Goal: Task Accomplishment & Management: Use online tool/utility

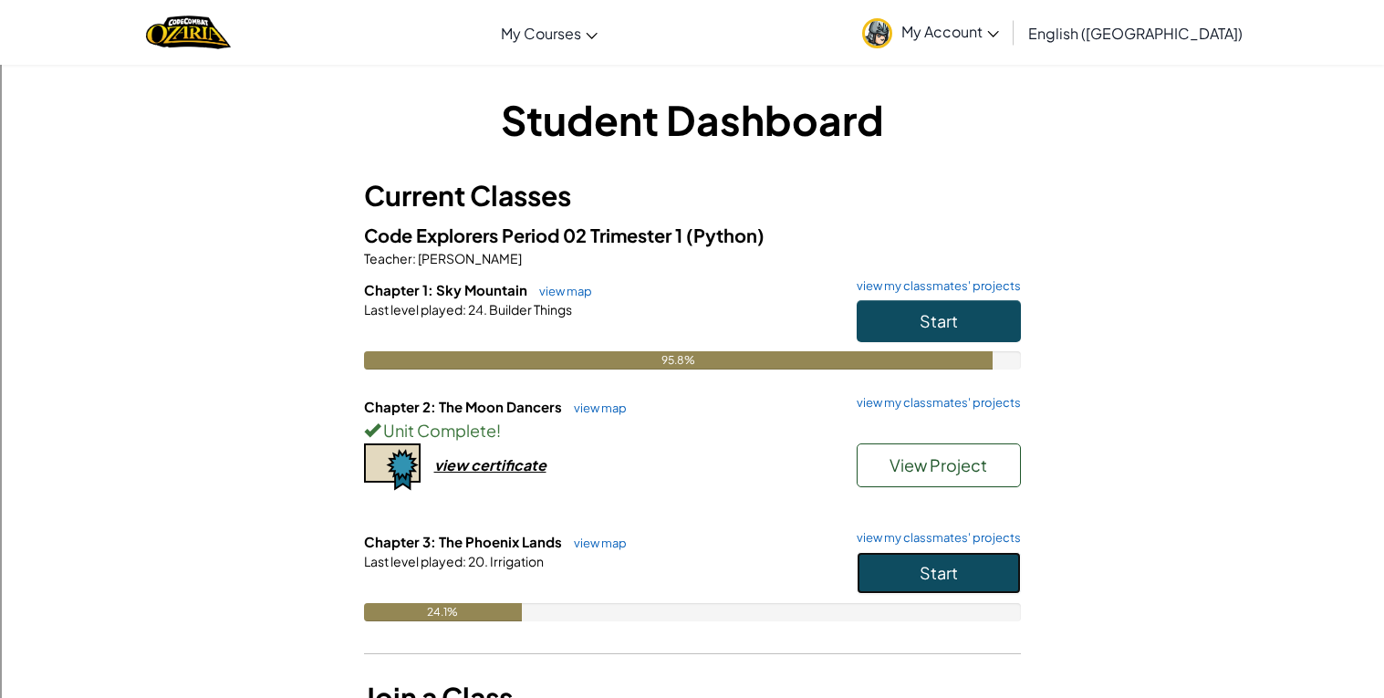
click at [869, 586] on button "Start" at bounding box center [938, 573] width 164 height 42
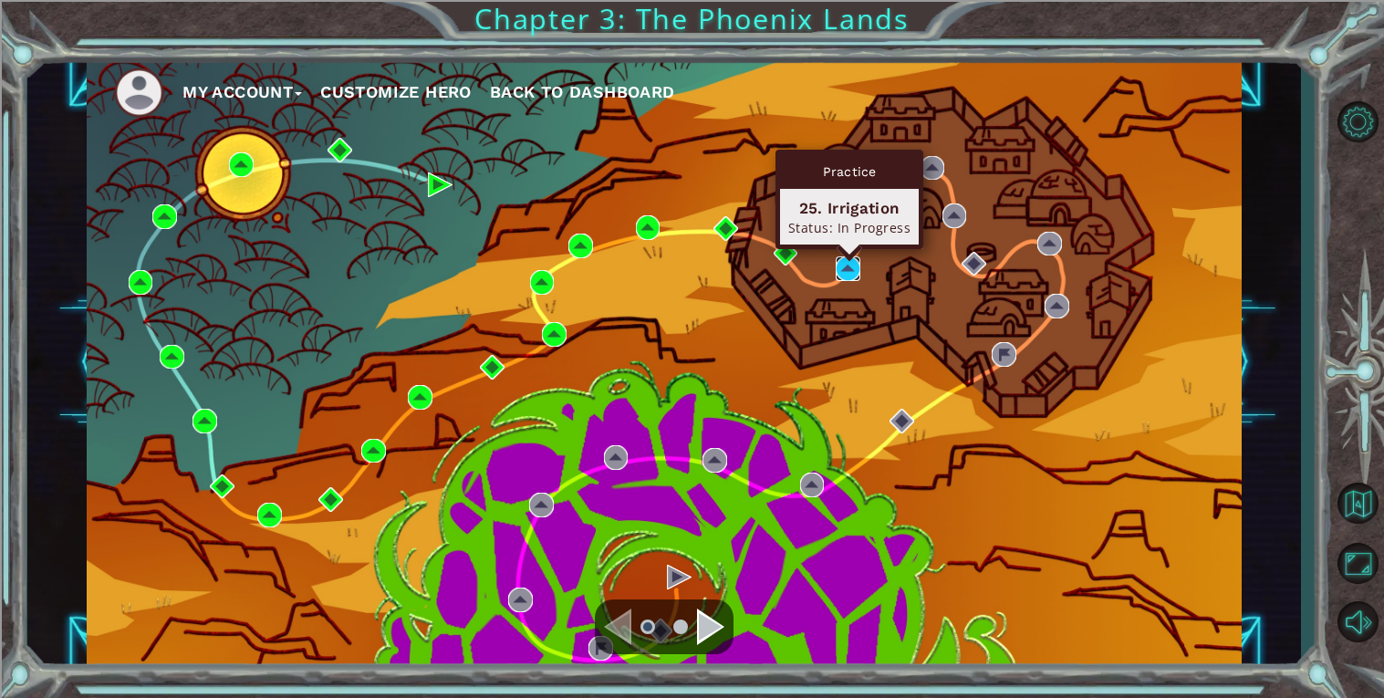
click at [838, 271] on img at bounding box center [848, 268] width 25 height 25
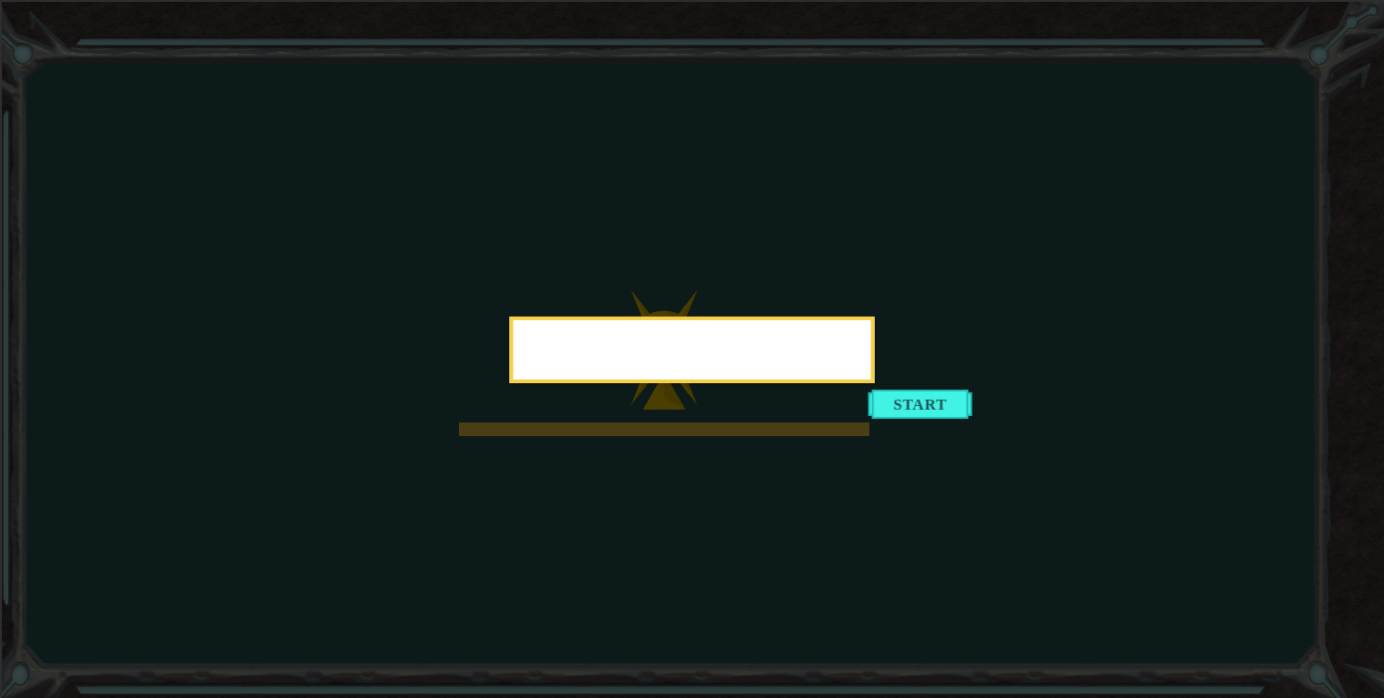
click at [510, 383] on div at bounding box center [692, 350] width 365 height 67
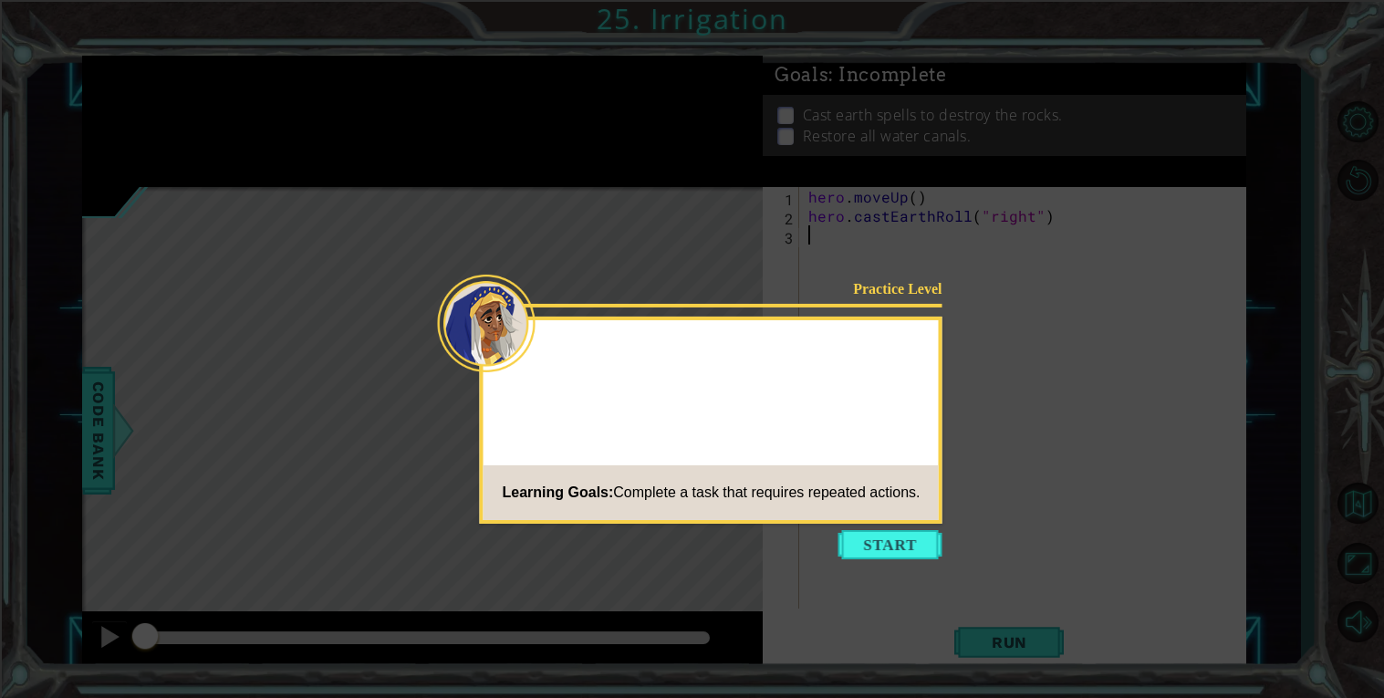
click at [490, 399] on div "Practice Level Learning Goals: Complete a task that requires repeated actions." at bounding box center [711, 420] width 462 height 207
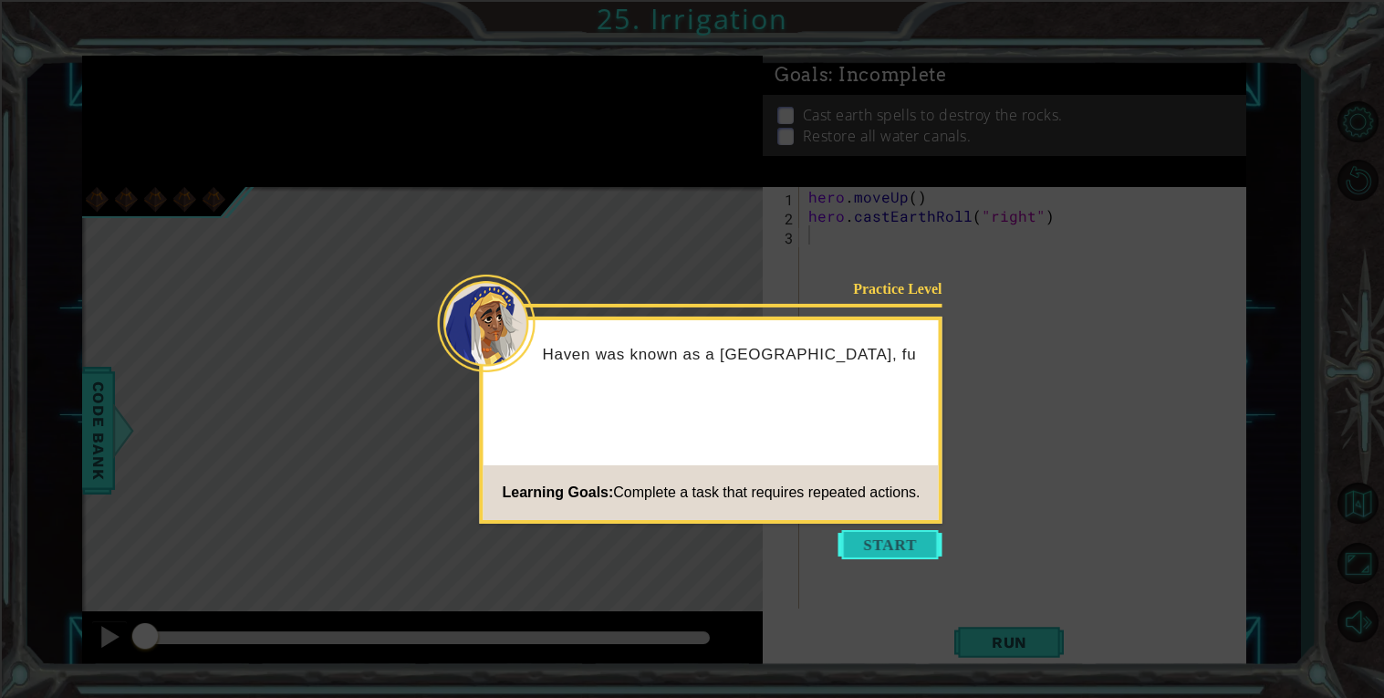
click at [867, 554] on button "Start" at bounding box center [890, 544] width 104 height 29
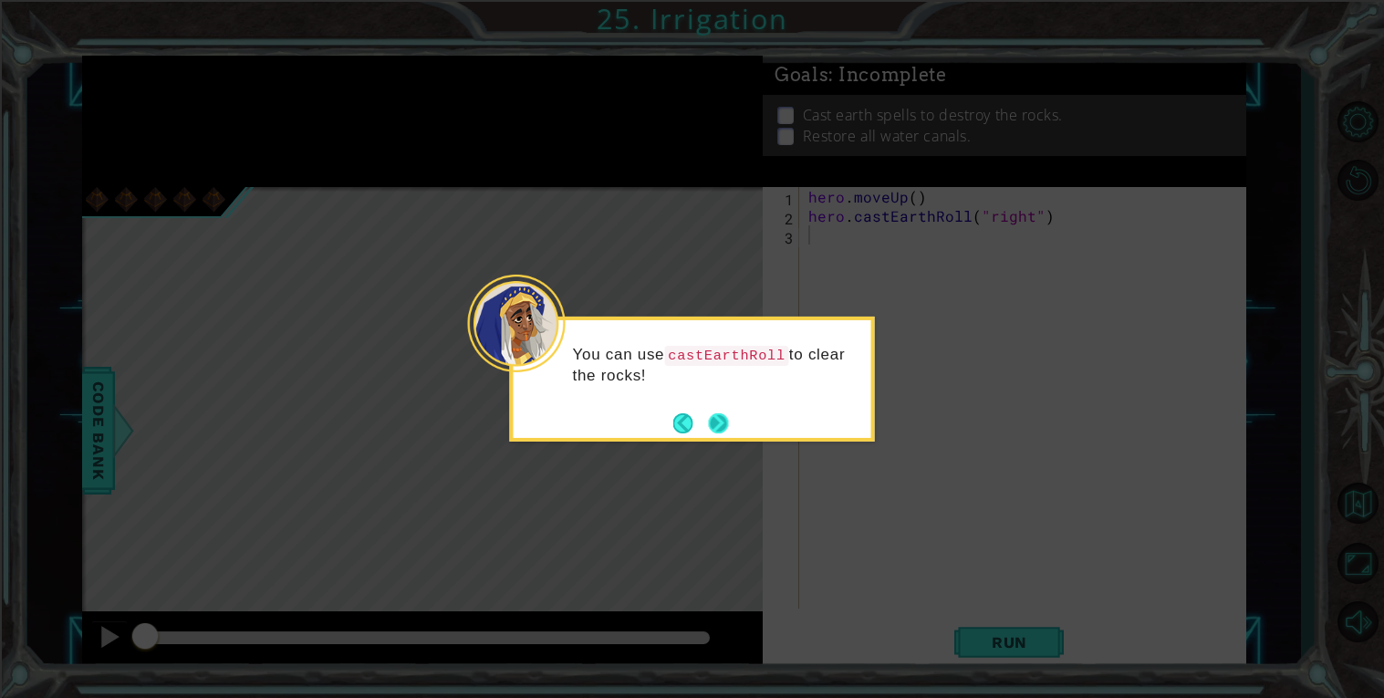
click at [728, 418] on button "Next" at bounding box center [718, 423] width 28 height 28
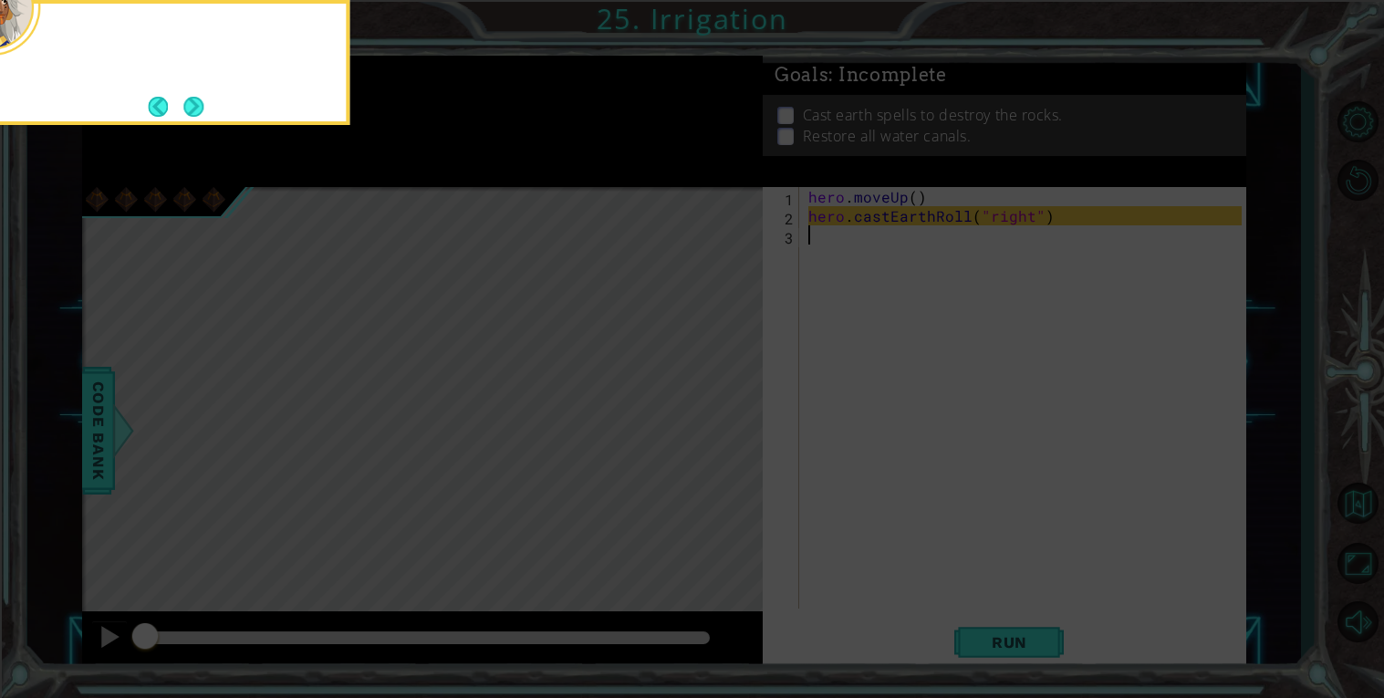
click at [728, 418] on icon at bounding box center [692, 104] width 1384 height 1187
click at [183, 110] on button "Next" at bounding box center [193, 107] width 20 height 20
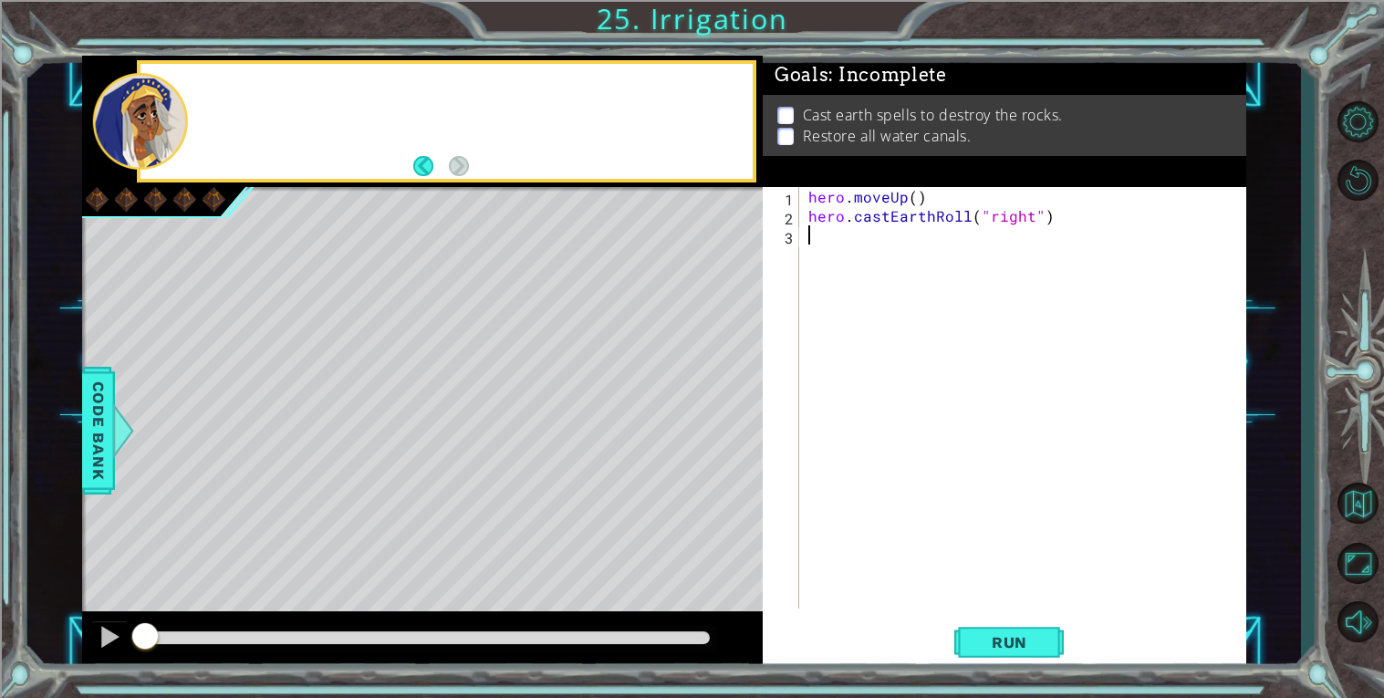
click at [181, 110] on div at bounding box center [140, 121] width 95 height 97
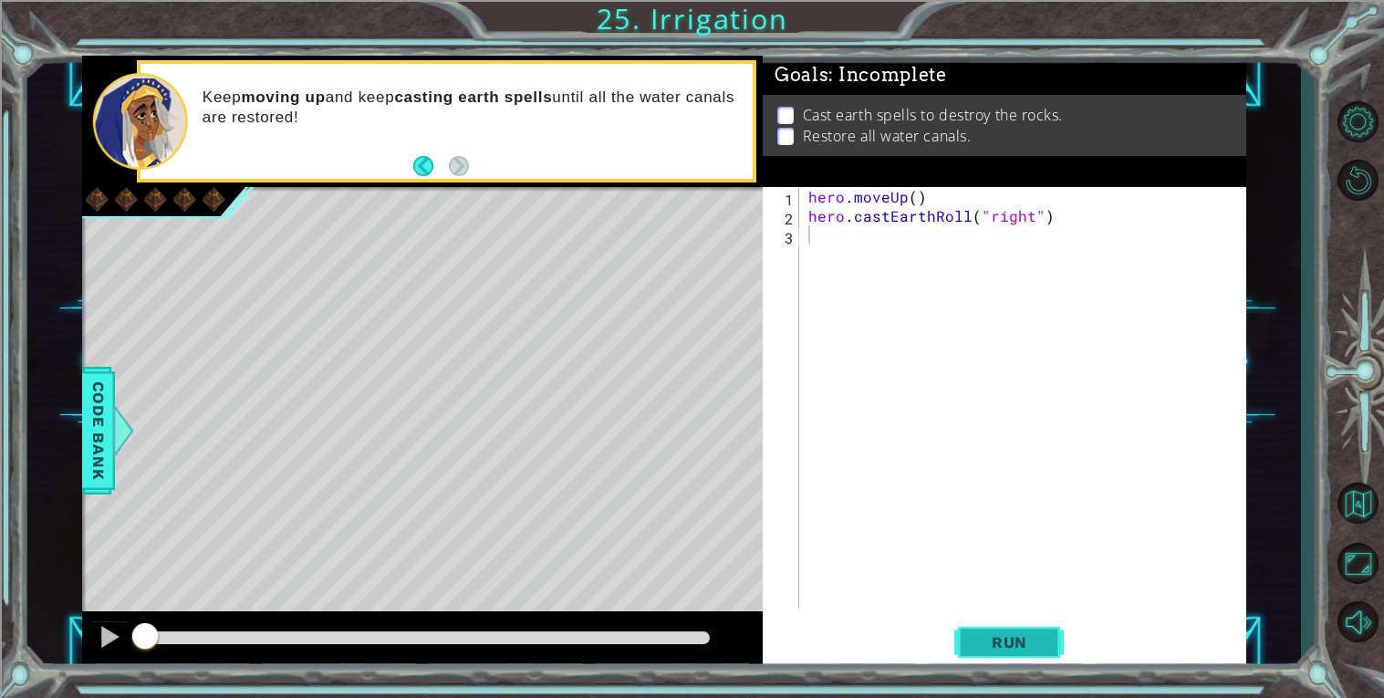
click at [1023, 624] on button "Run" at bounding box center [1008, 642] width 109 height 48
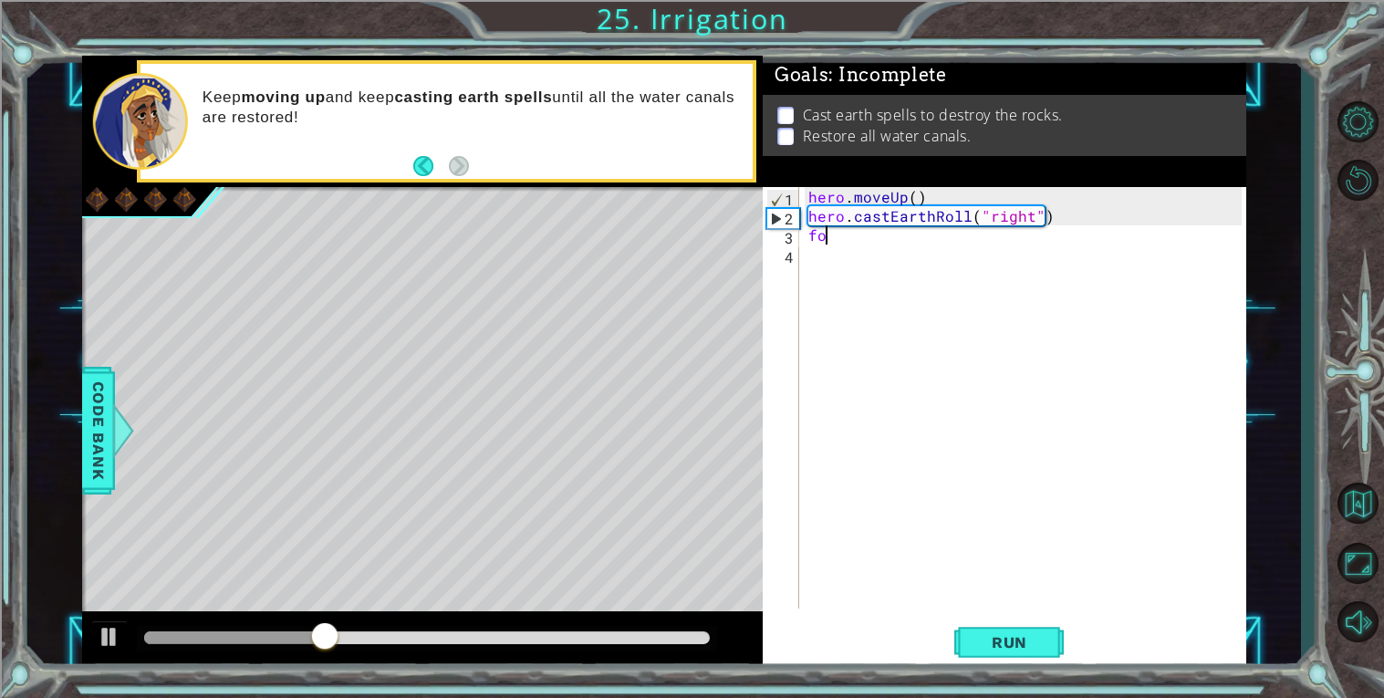
type textarea "f"
type textarea "hero.moveUp()"
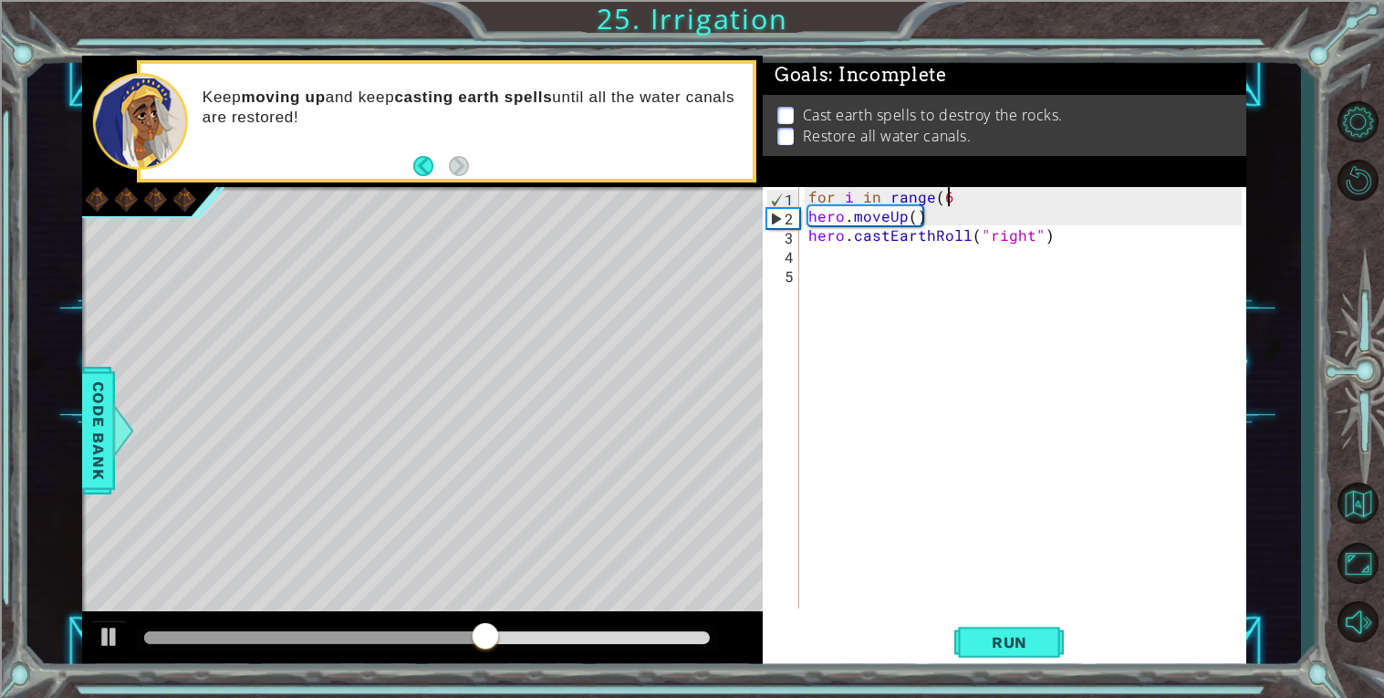
scroll to position [0, 7]
click at [1028, 659] on button "Run" at bounding box center [1008, 642] width 109 height 48
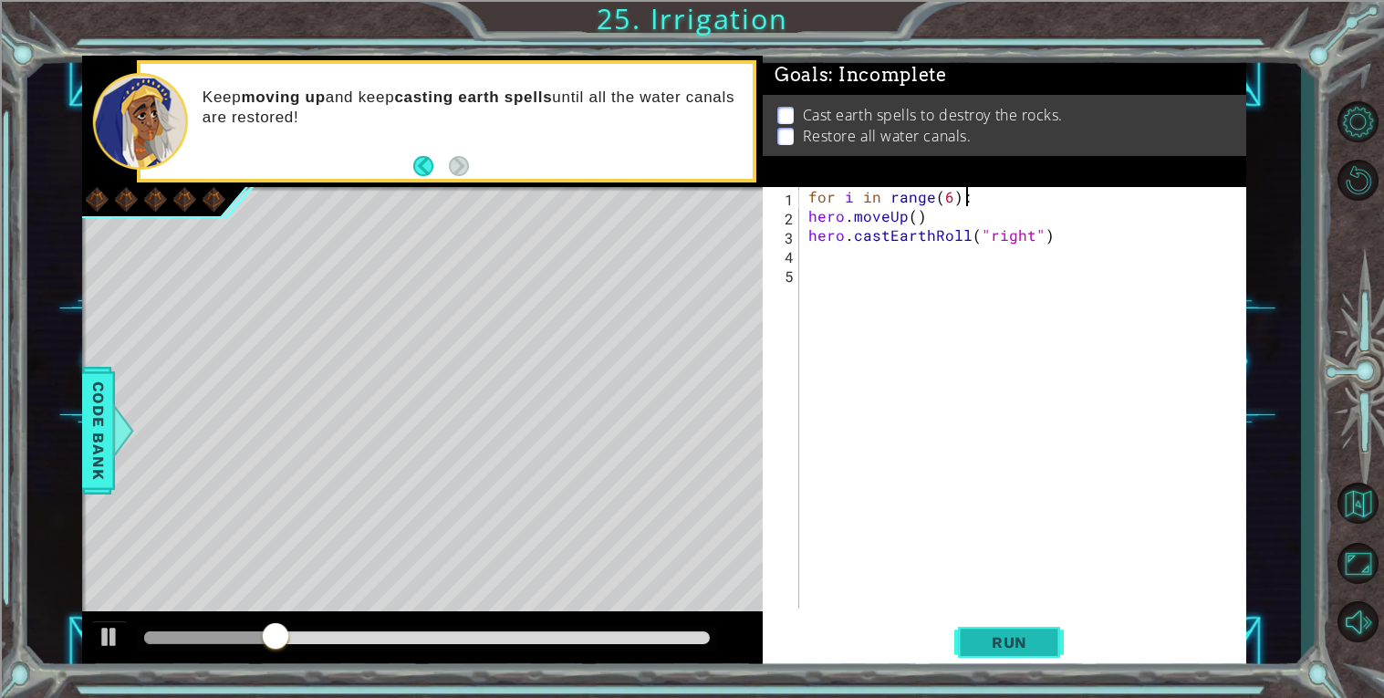
click at [998, 636] on span "Run" at bounding box center [1009, 642] width 72 height 18
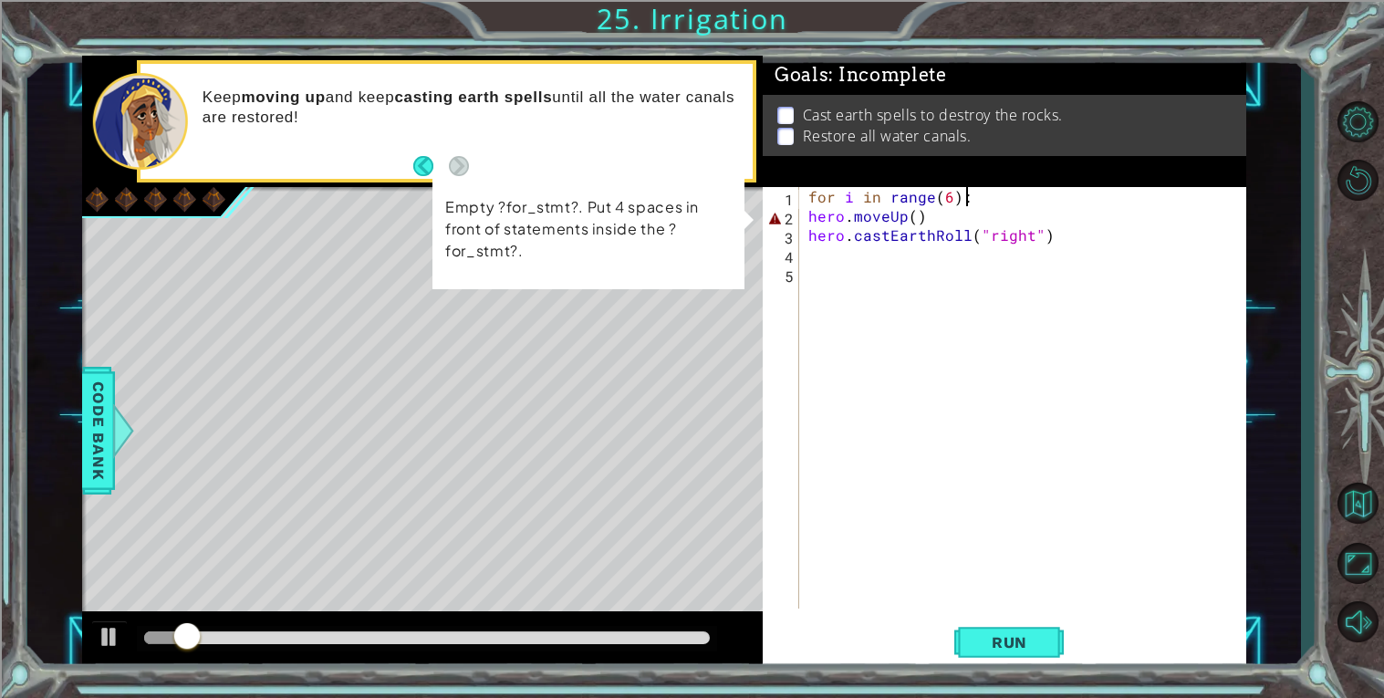
click at [804, 213] on div "for i in range ( 6 ) : hero . moveUp ( ) hero . castEarthRoll ( "right" )" at bounding box center [1027, 417] width 446 height 460
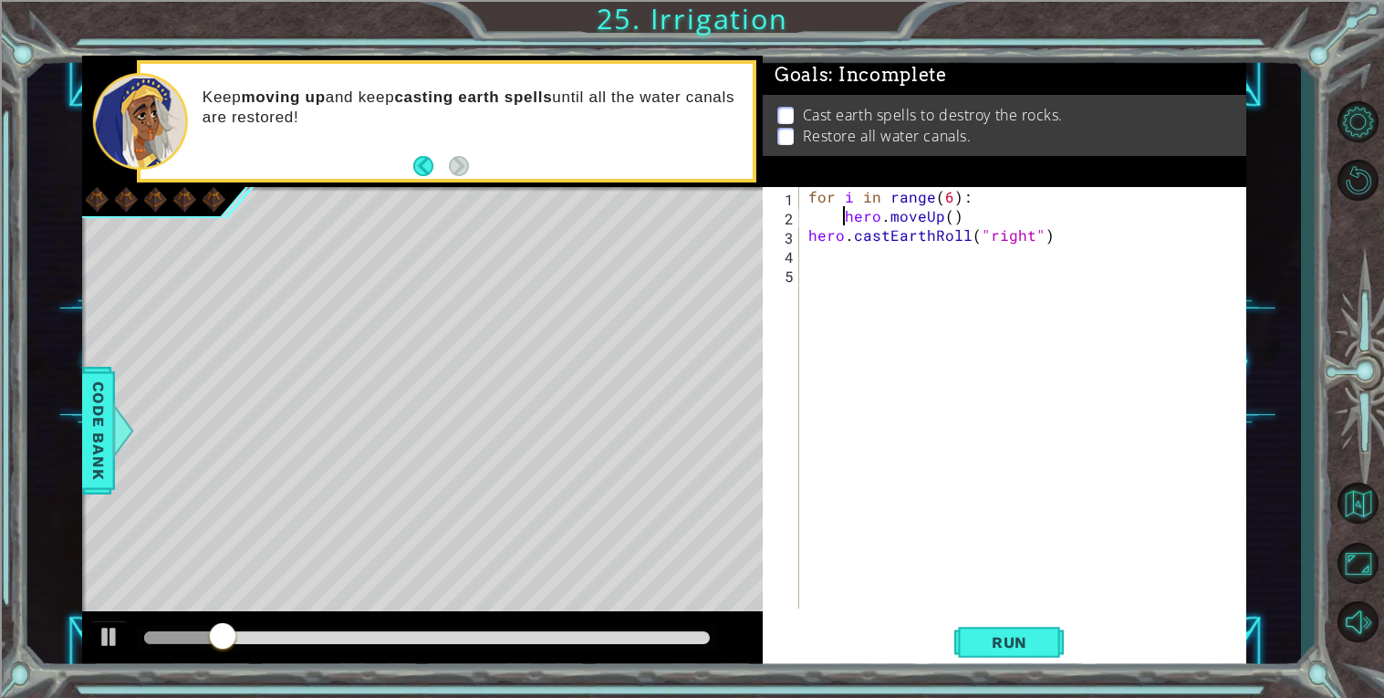
click at [804, 237] on div "for i in range ( 6 ) : hero . moveUp ( ) hero . castEarthRoll ( "right" )" at bounding box center [1027, 417] width 446 height 460
type textarea "hero.castEarthRoll("right")"
click at [1053, 631] on button "Run" at bounding box center [1008, 642] width 109 height 48
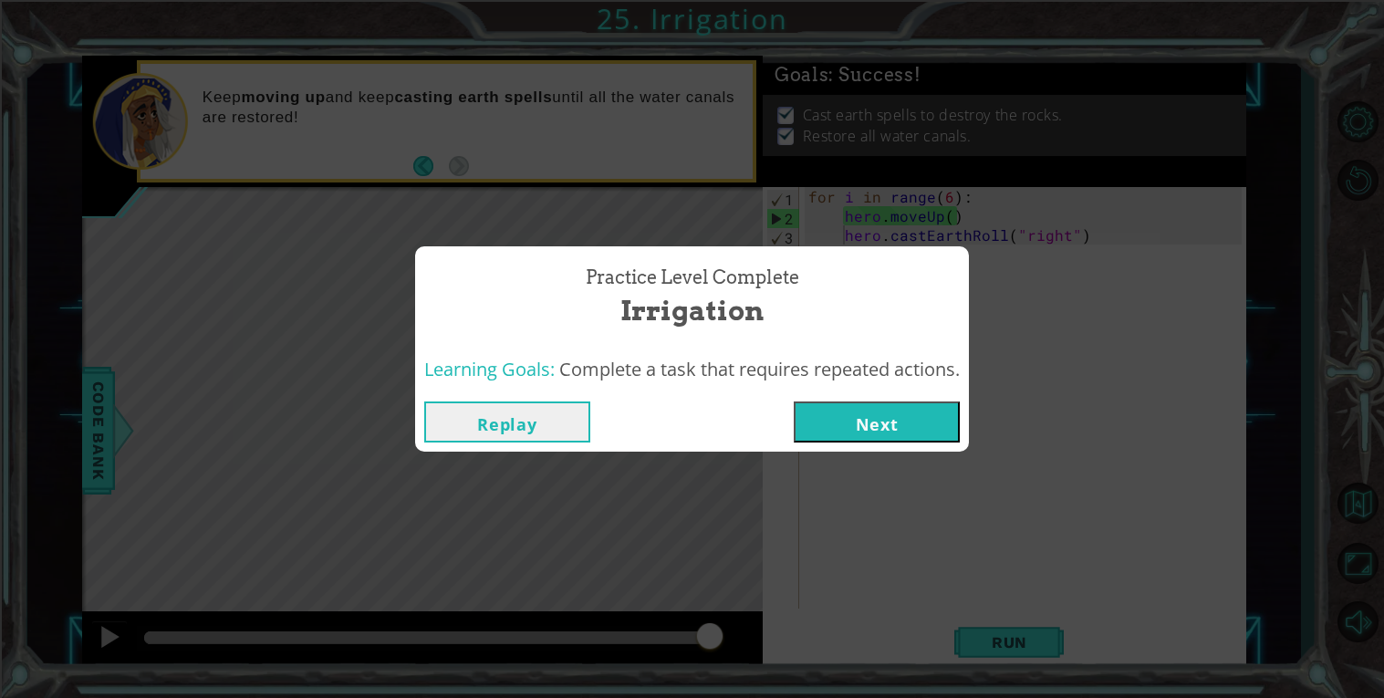
click at [854, 431] on button "Next" at bounding box center [877, 421] width 166 height 41
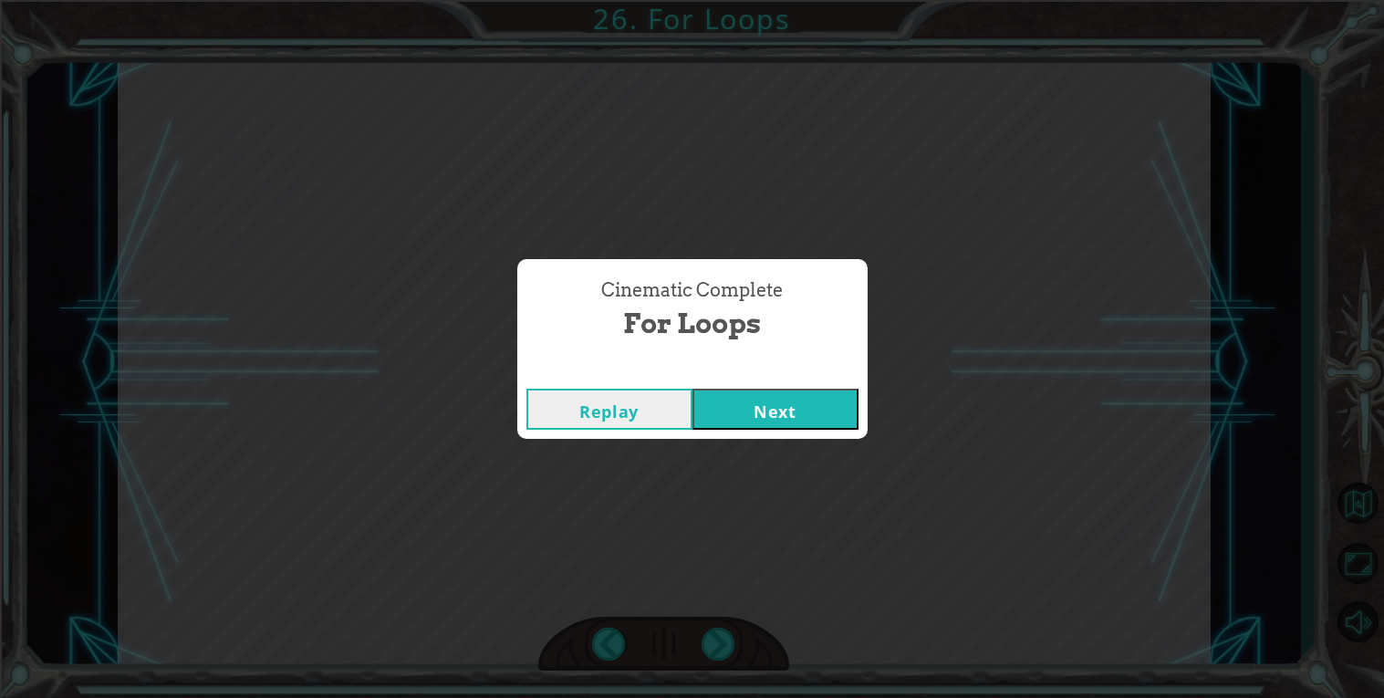
click at [770, 425] on button "Next" at bounding box center [775, 409] width 166 height 41
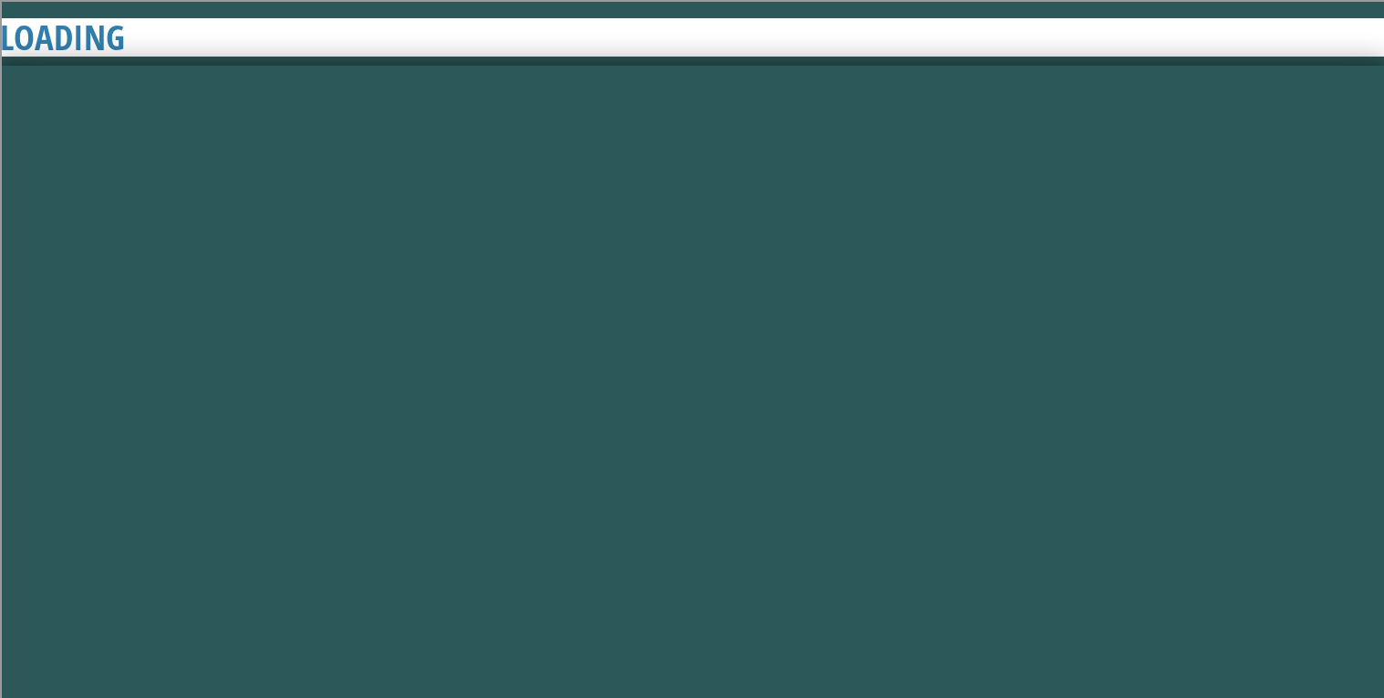
click at [786, 427] on button "Next" at bounding box center [775, 409] width 166 height 41
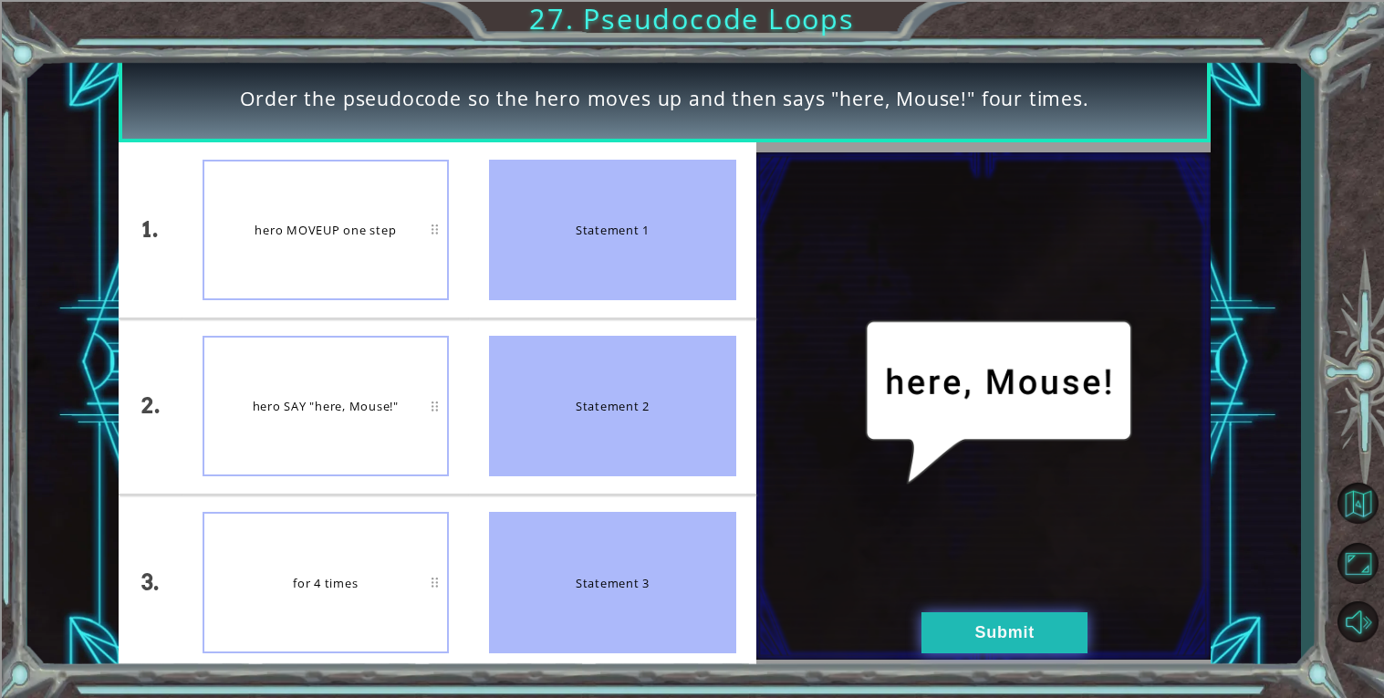
click at [1017, 623] on button "Submit" at bounding box center [1004, 632] width 166 height 41
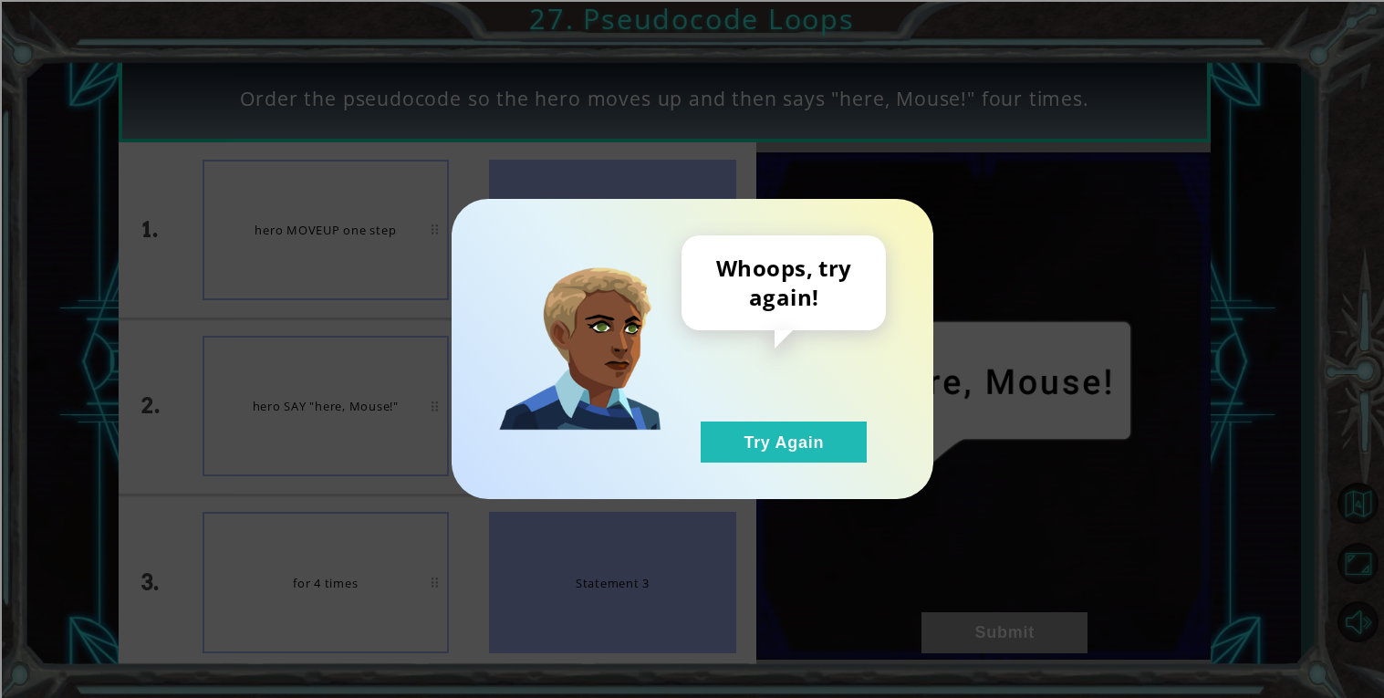
click at [804, 465] on div "Whoops, try again! Try Again" at bounding box center [692, 349] width 482 height 300
click at [778, 443] on button "Try Again" at bounding box center [784, 441] width 166 height 41
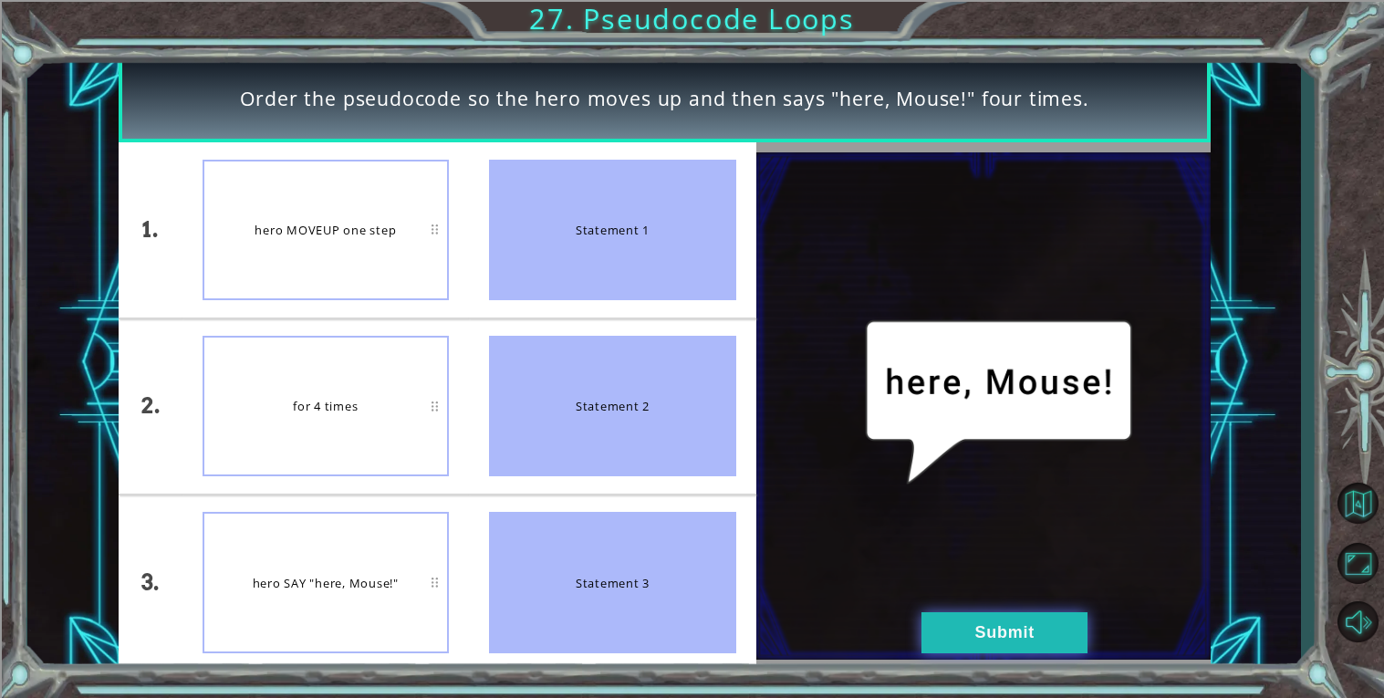
click at [964, 638] on button "Submit" at bounding box center [1004, 632] width 166 height 41
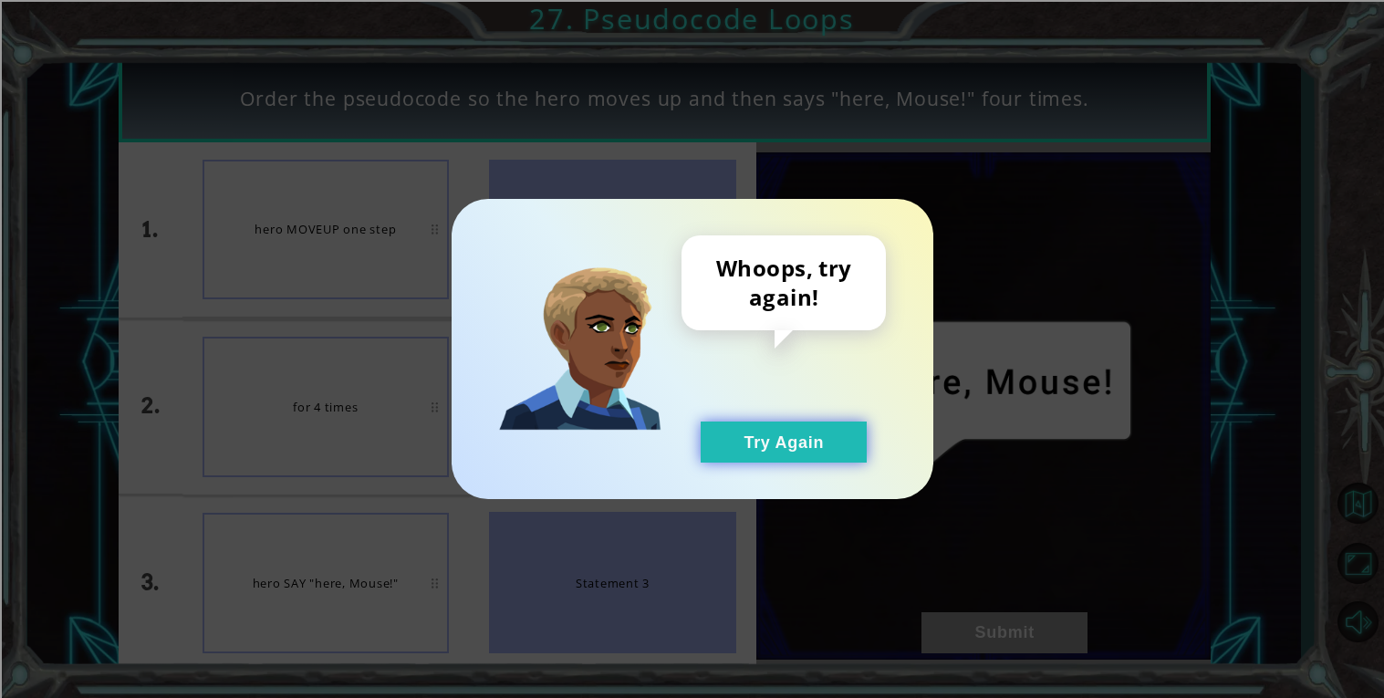
click at [746, 449] on button "Try Again" at bounding box center [784, 441] width 166 height 41
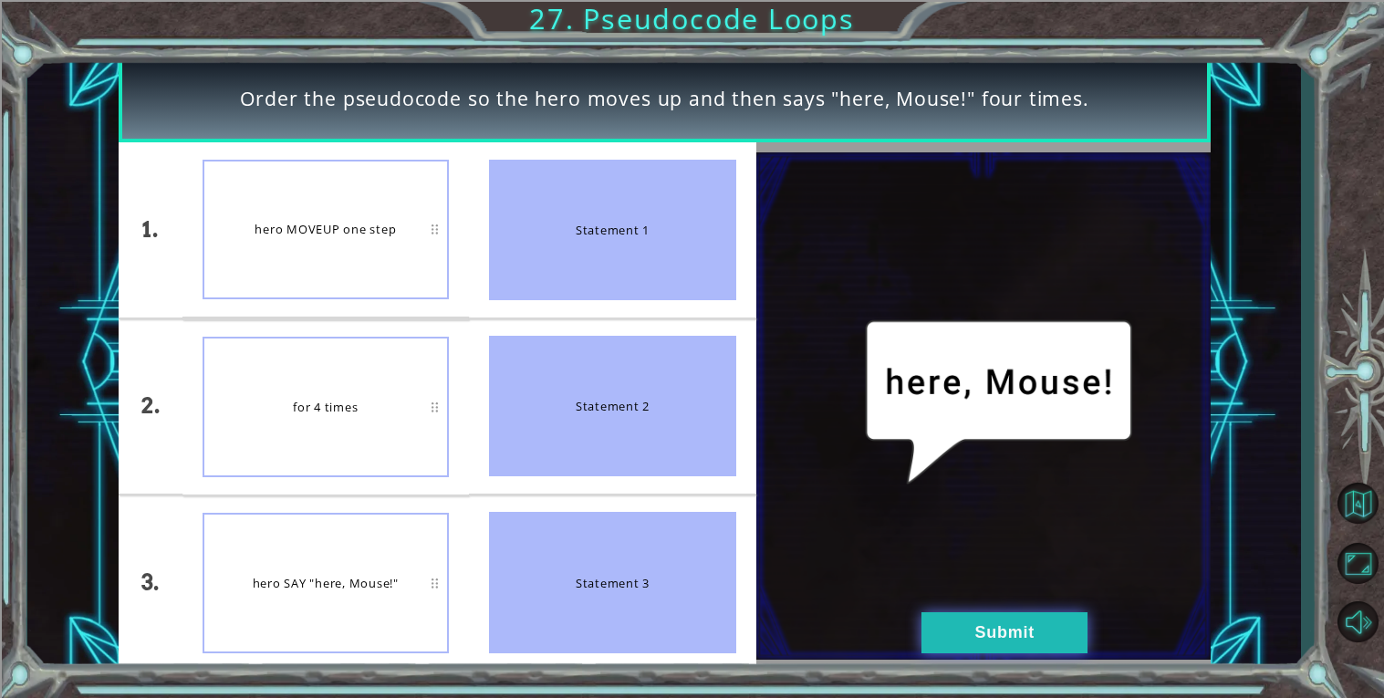
click at [966, 649] on button "Submit" at bounding box center [1004, 632] width 166 height 41
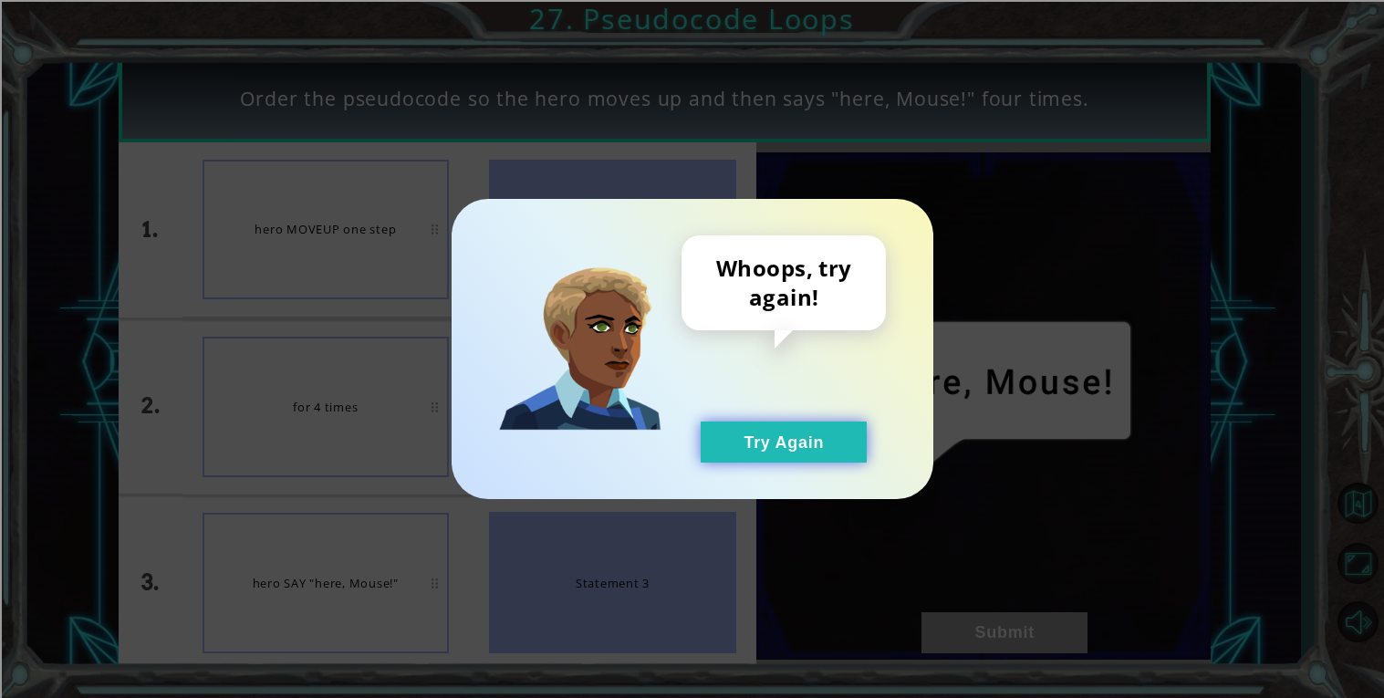
click at [817, 456] on button "Try Again" at bounding box center [784, 441] width 166 height 41
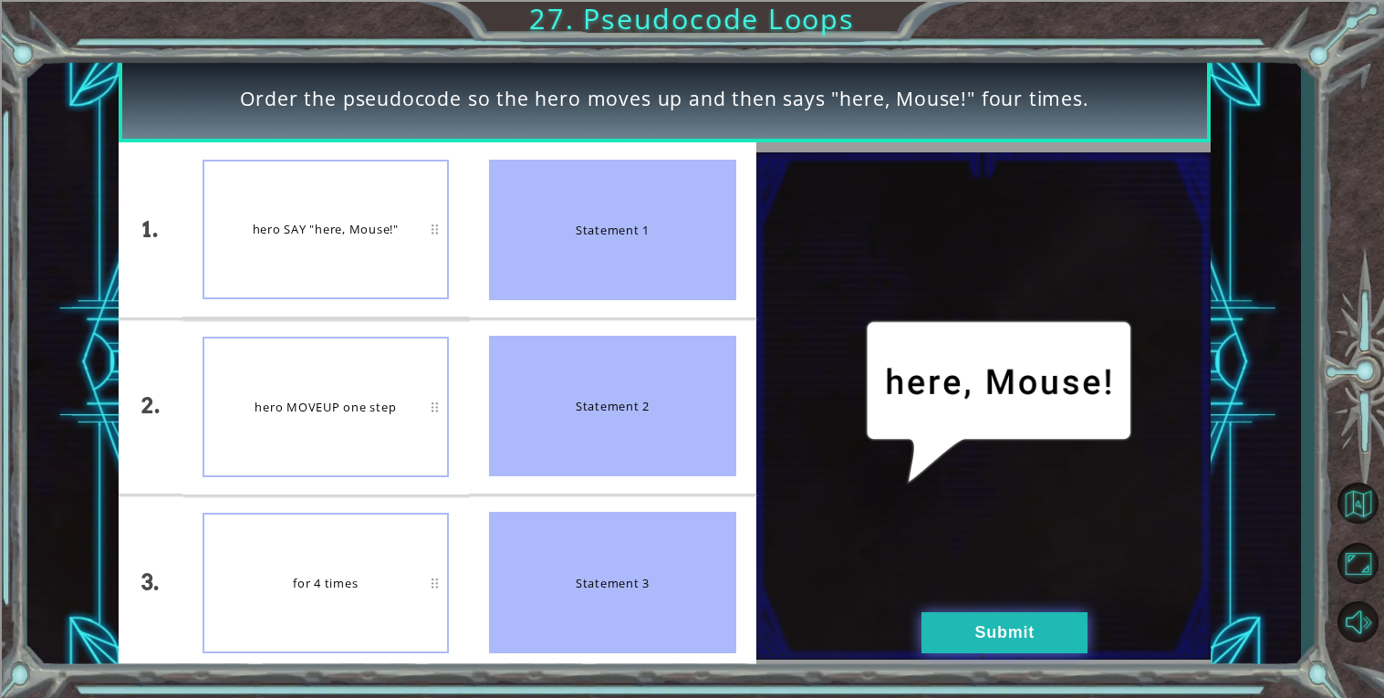
click at [1041, 644] on button "Submit" at bounding box center [1004, 632] width 166 height 41
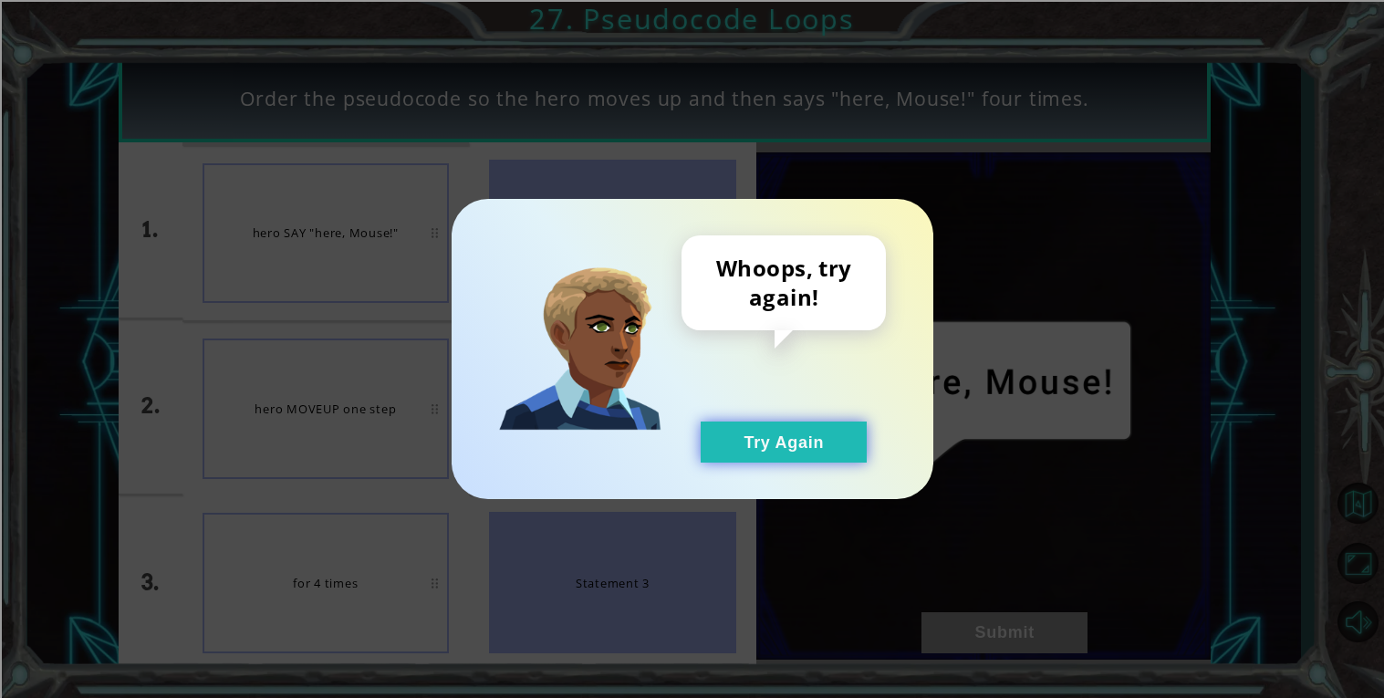
click at [804, 456] on button "Try Again" at bounding box center [784, 441] width 166 height 41
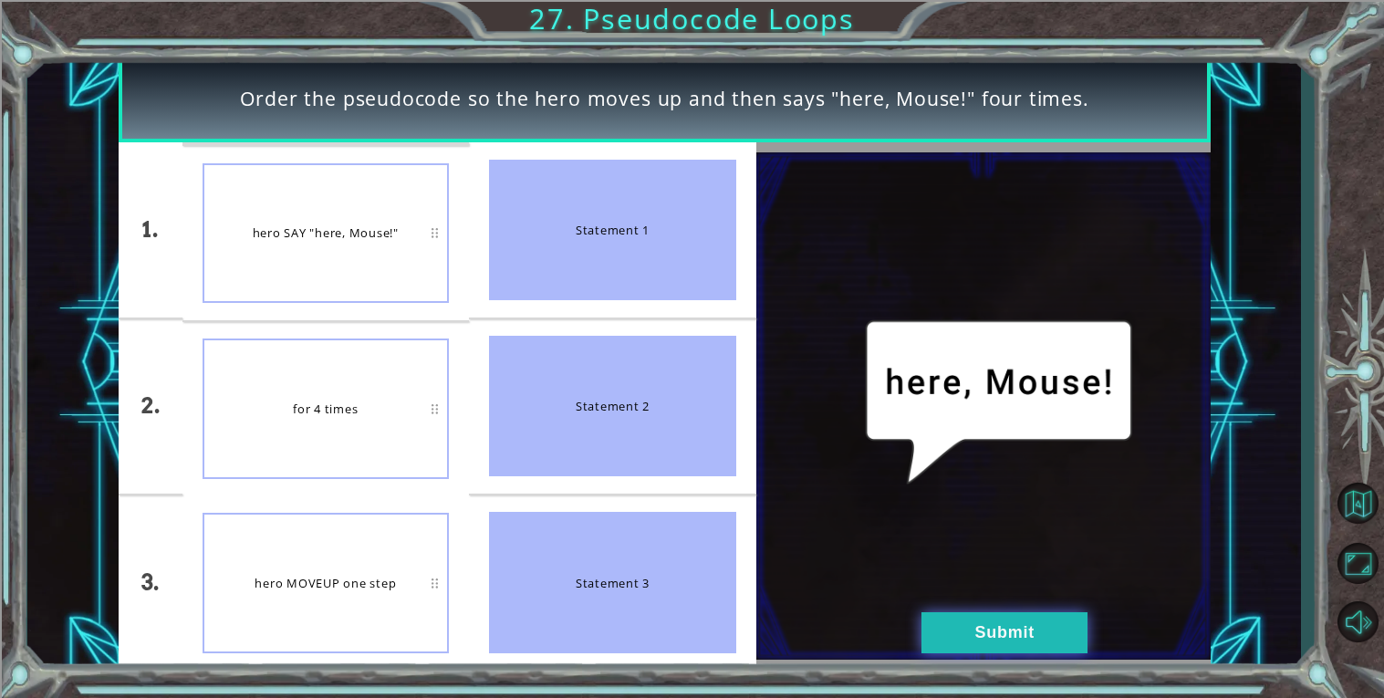
click at [998, 634] on button "Submit" at bounding box center [1004, 632] width 166 height 41
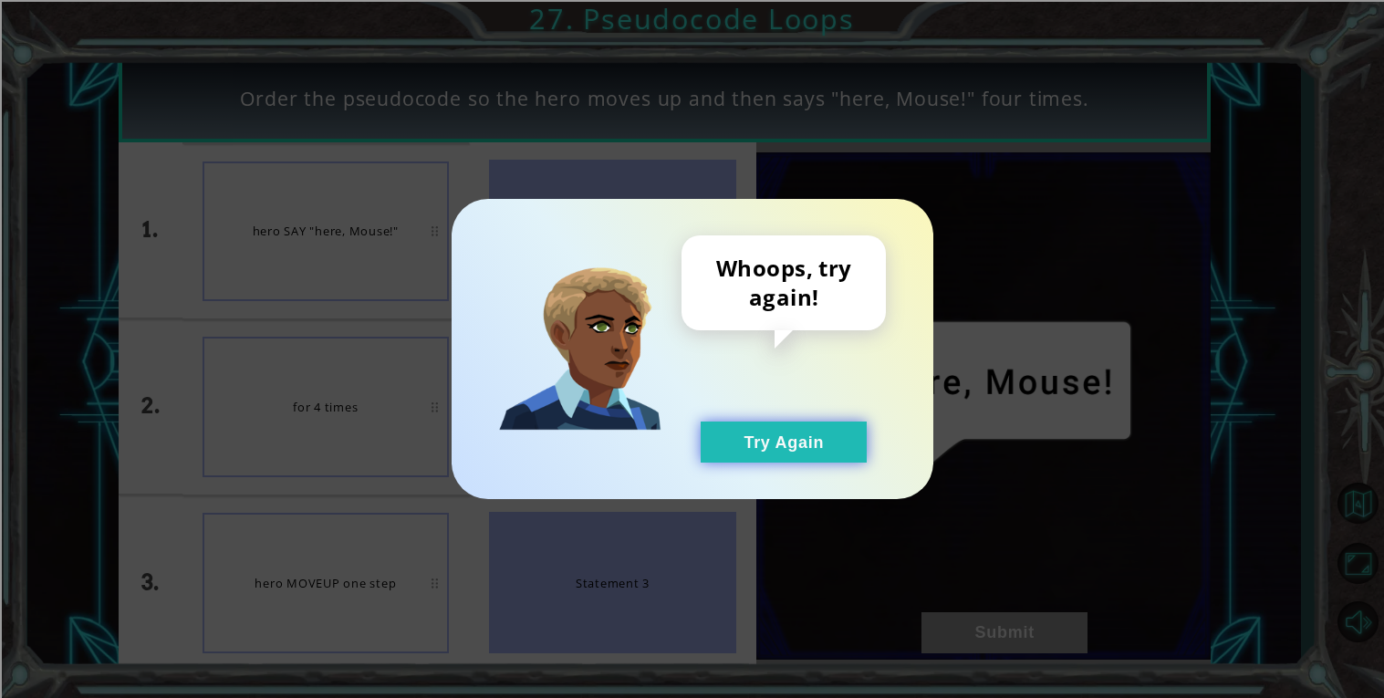
click at [829, 462] on button "Try Again" at bounding box center [784, 441] width 166 height 41
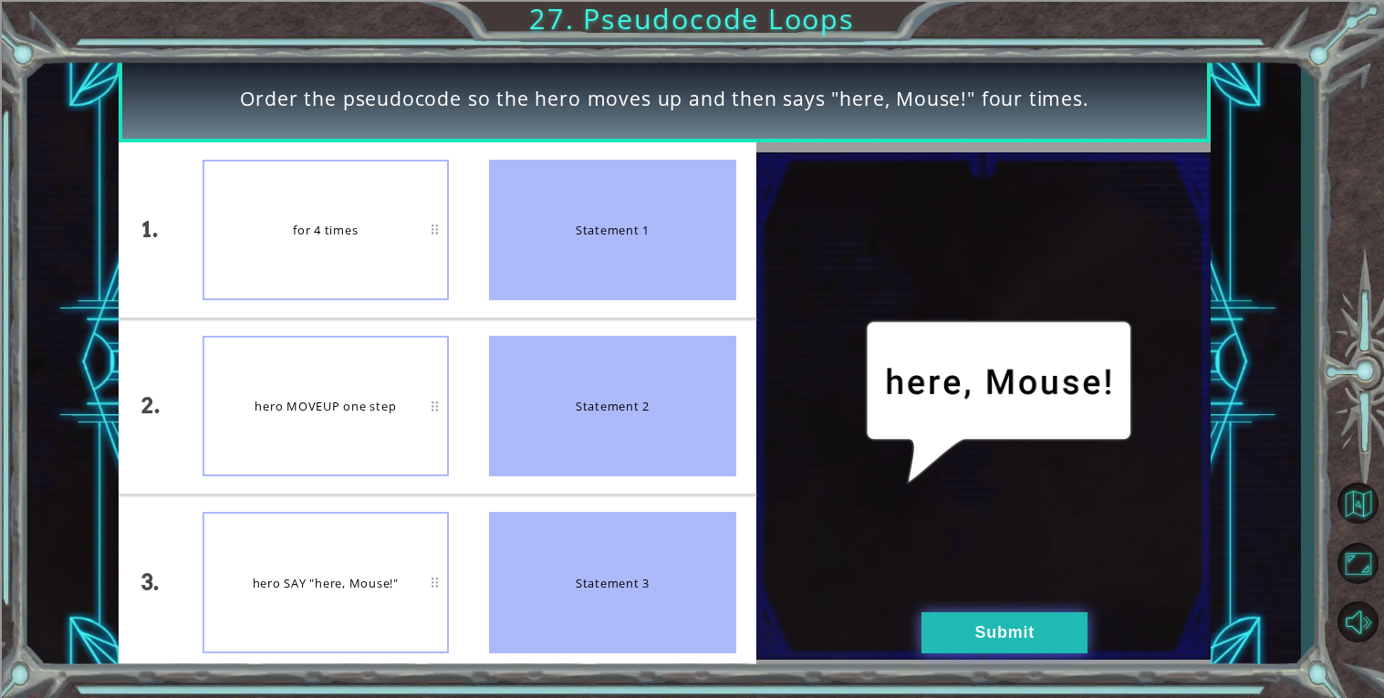
click at [1015, 645] on button "Submit" at bounding box center [1004, 632] width 166 height 41
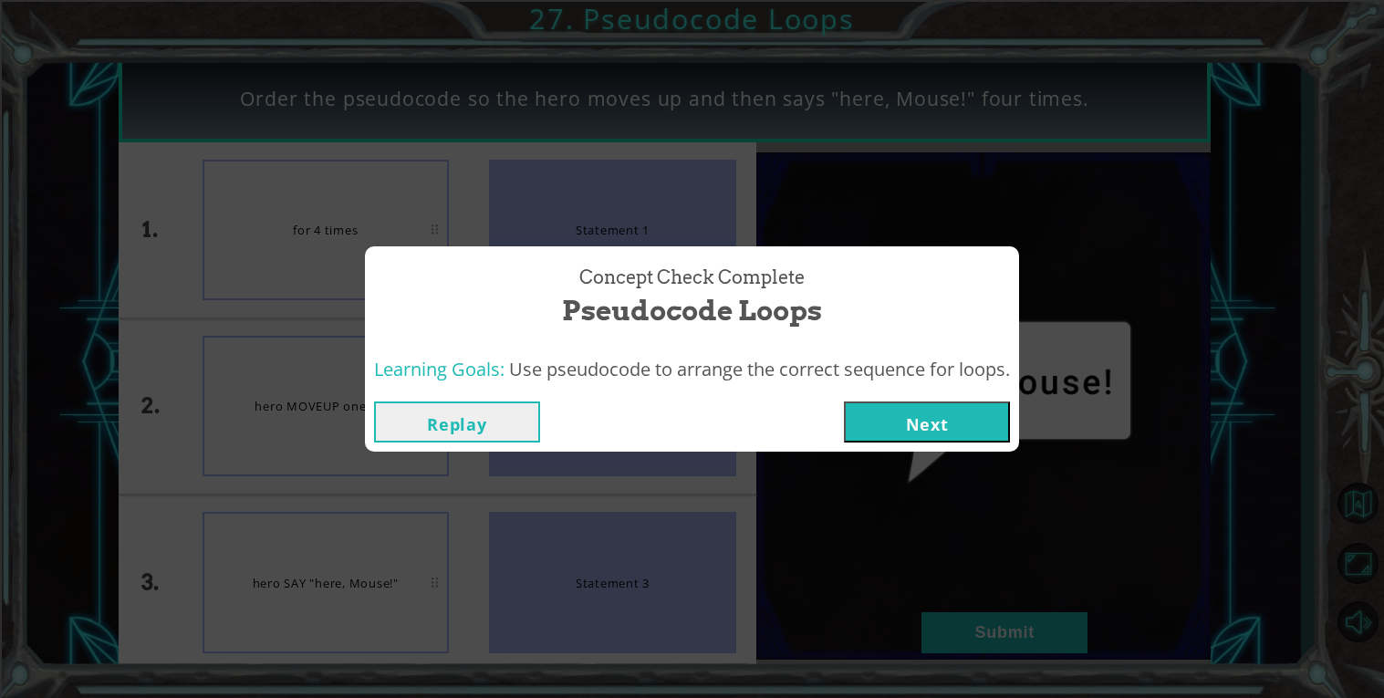
click at [912, 407] on button "Next" at bounding box center [927, 421] width 166 height 41
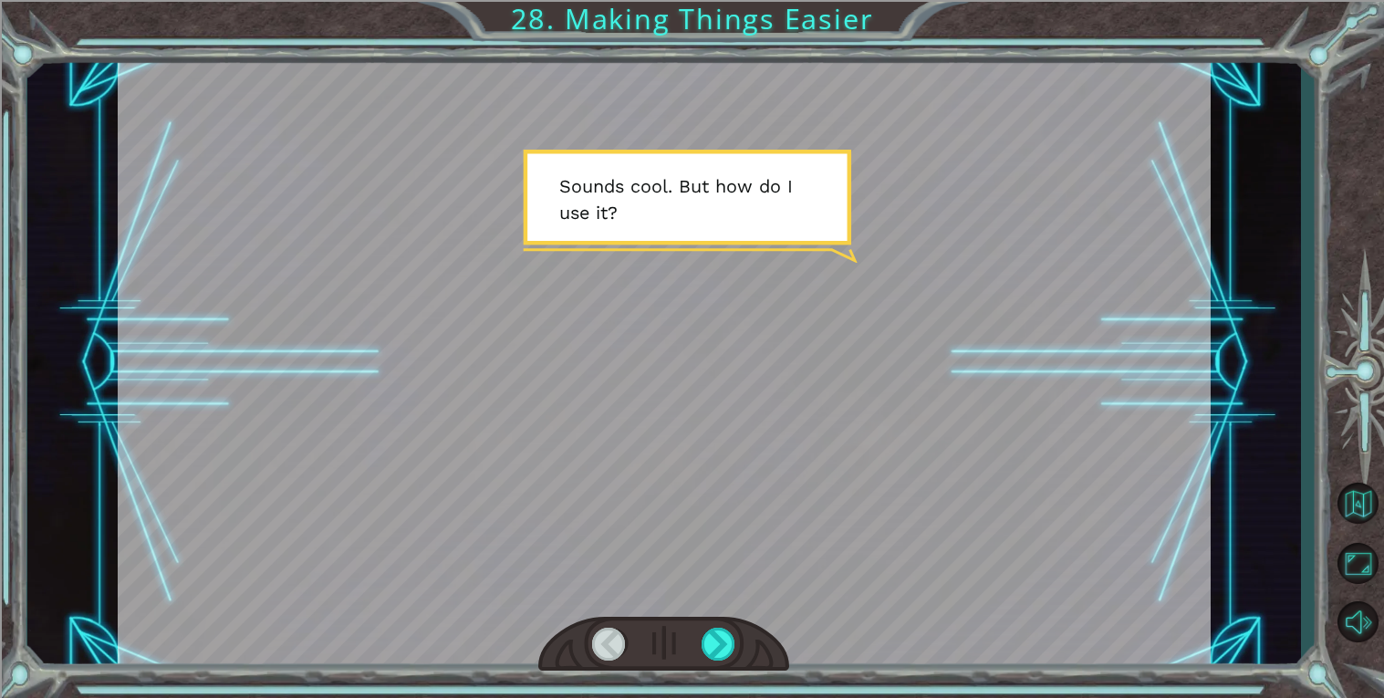
click at [761, 637] on div at bounding box center [663, 645] width 251 height 56
click at [717, 658] on div at bounding box center [718, 644] width 35 height 33
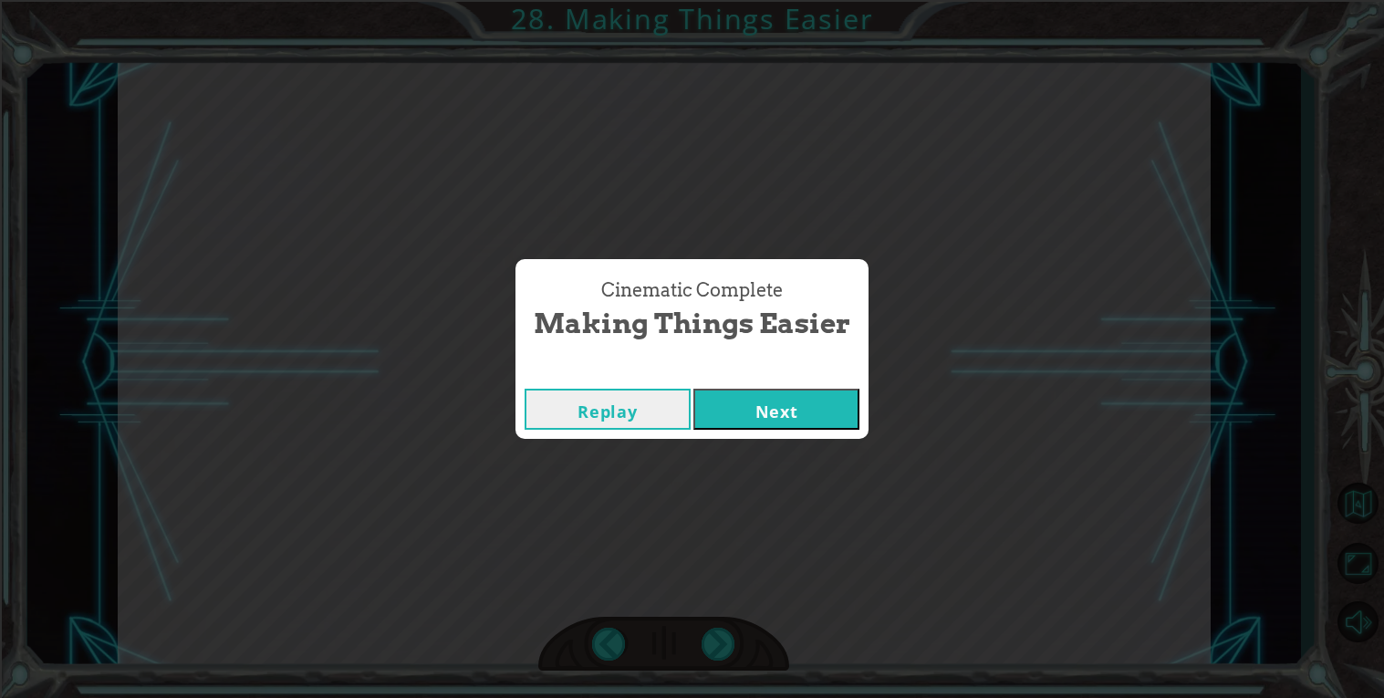
click at [851, 414] on button "Next" at bounding box center [776, 409] width 166 height 41
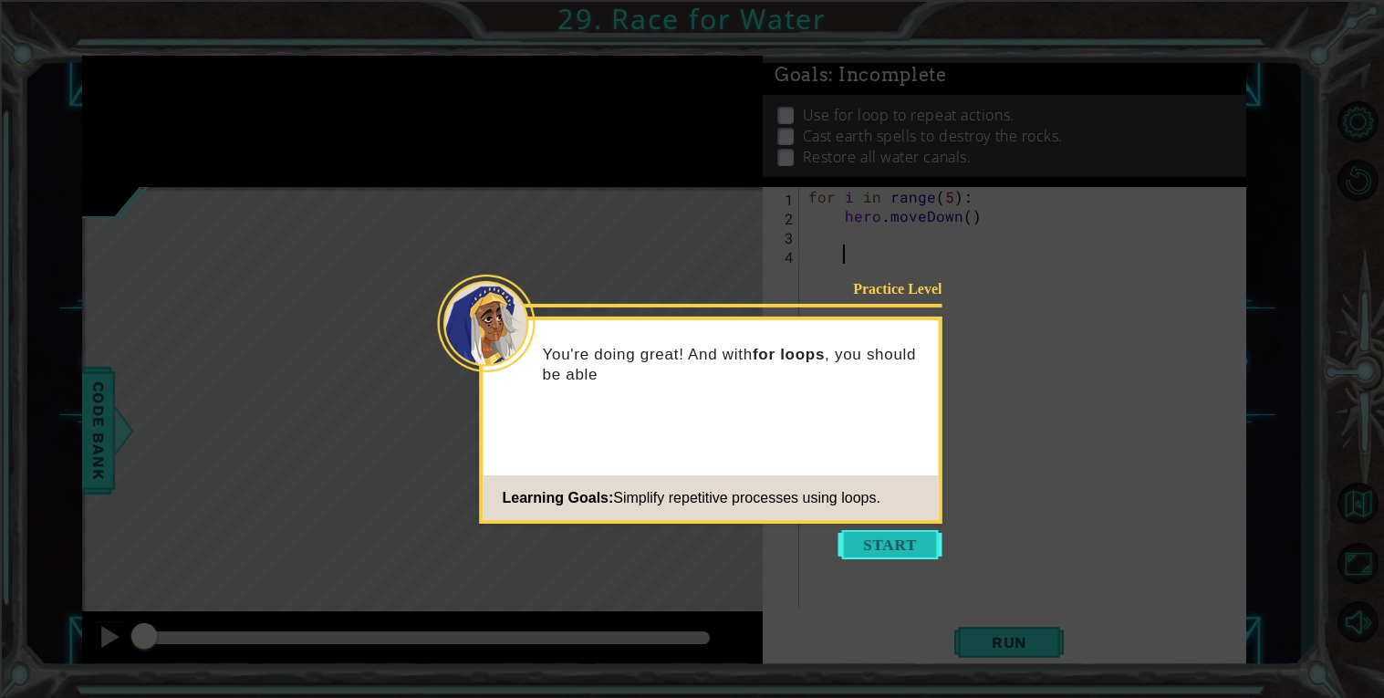
click at [890, 532] on button "Start" at bounding box center [890, 544] width 104 height 29
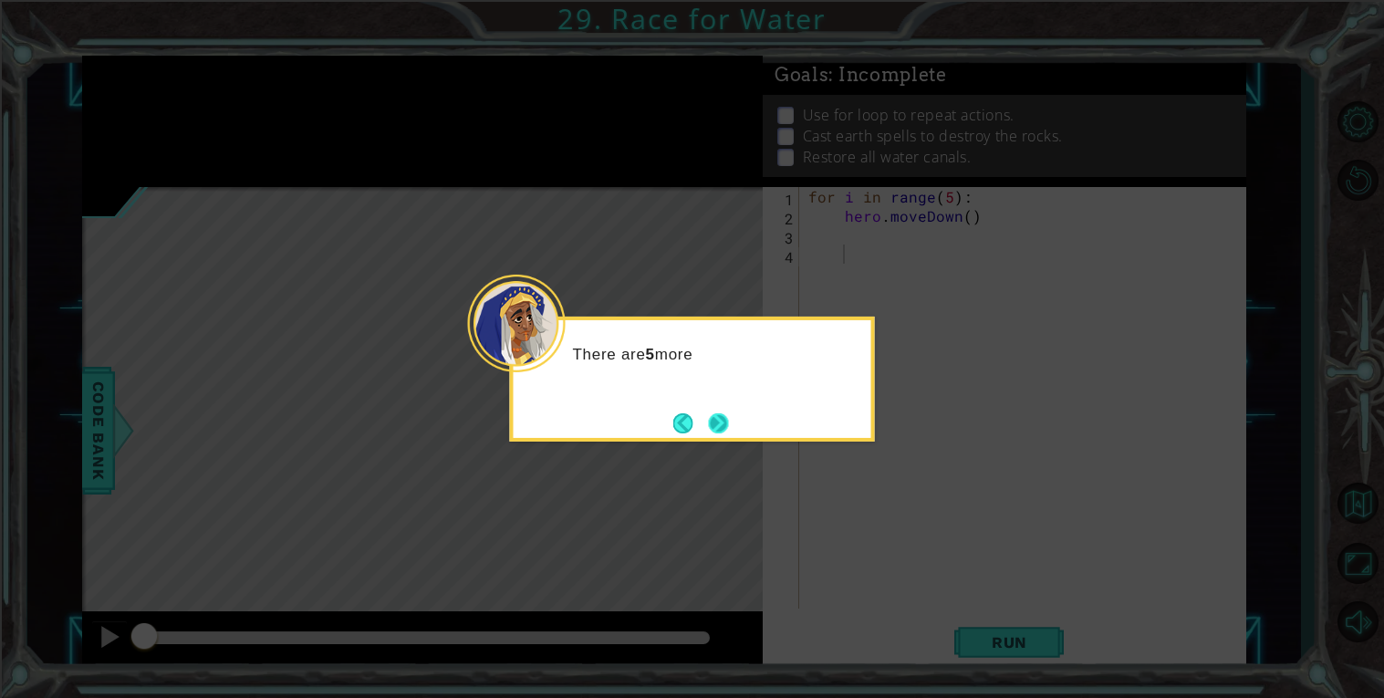
click at [728, 413] on button "Next" at bounding box center [718, 422] width 21 height 21
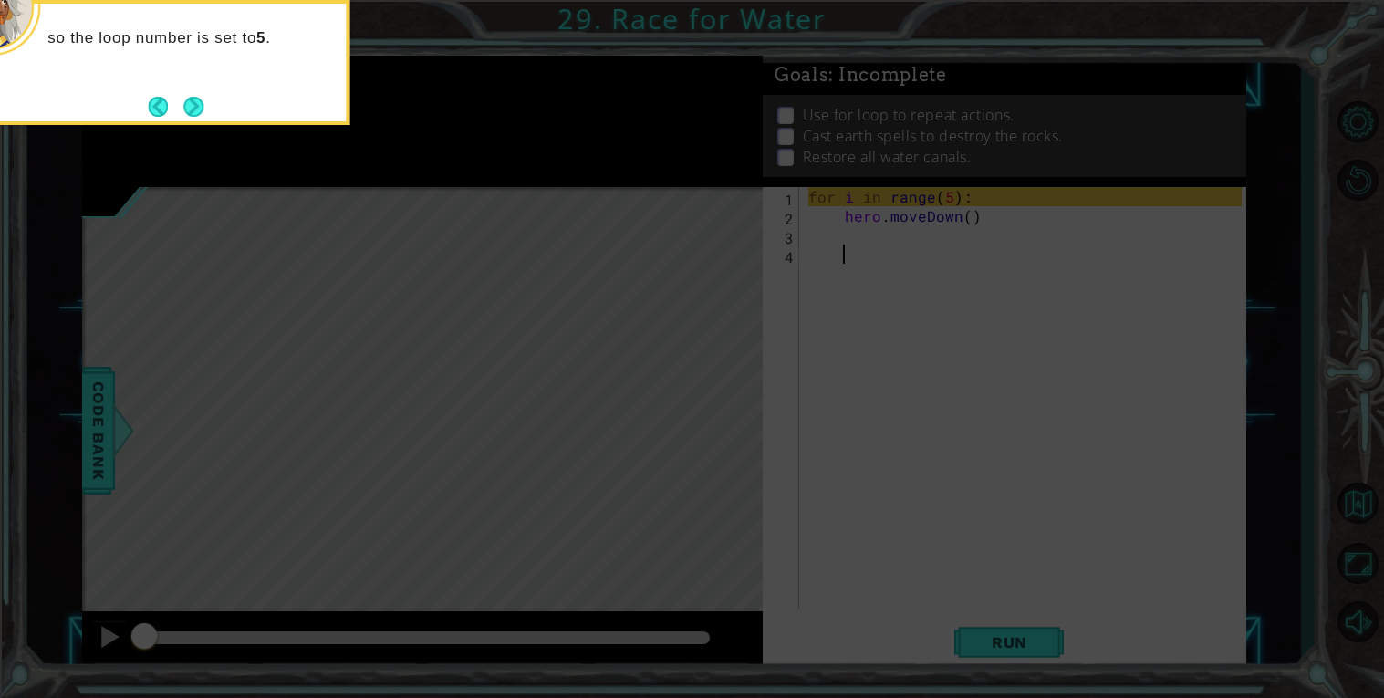
click at [207, 126] on icon at bounding box center [692, 104] width 1384 height 1187
click at [197, 114] on button "Next" at bounding box center [193, 106] width 23 height 23
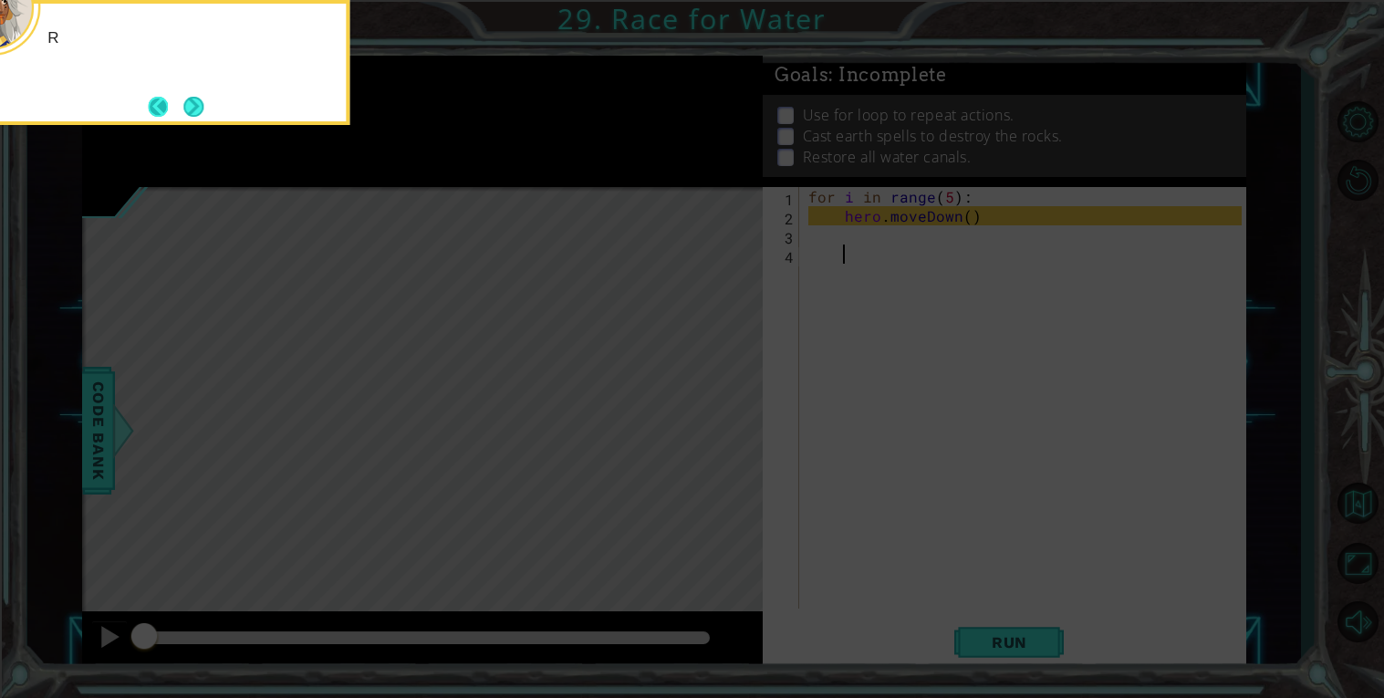
click at [177, 111] on button "Back" at bounding box center [166, 107] width 36 height 20
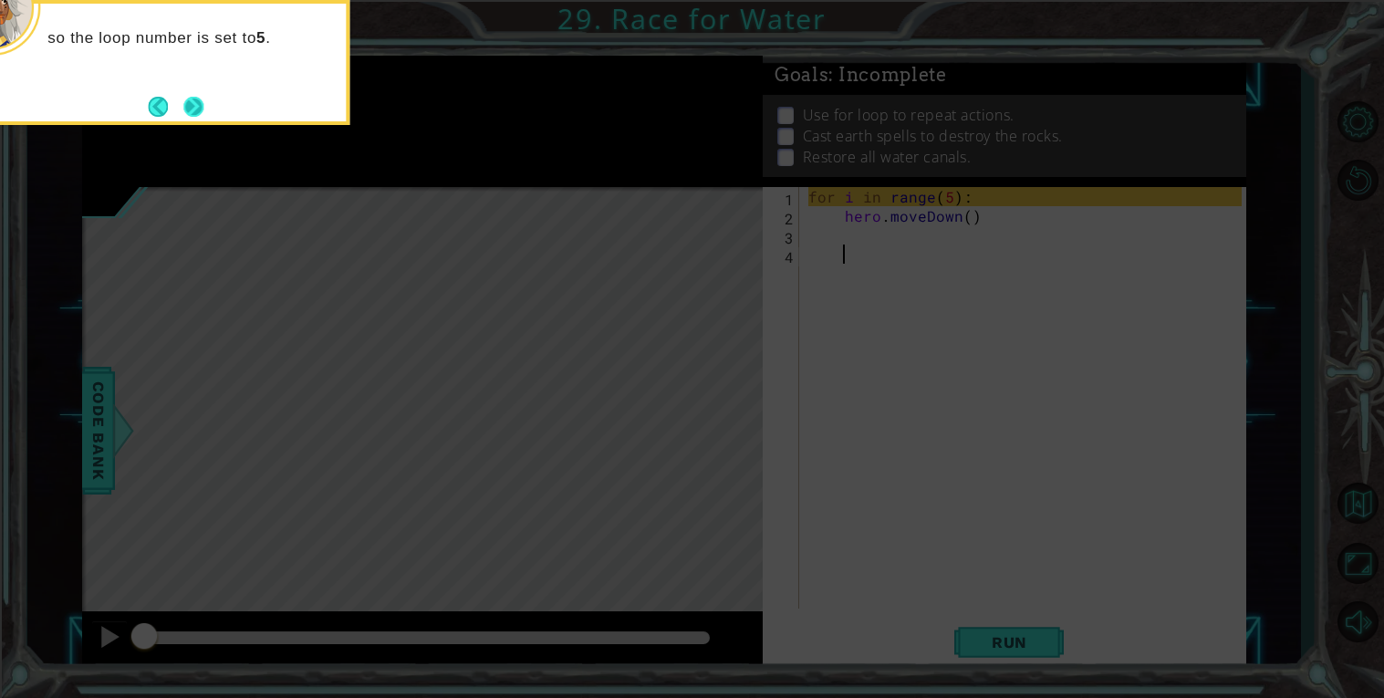
click at [192, 97] on button "Next" at bounding box center [193, 106] width 33 height 33
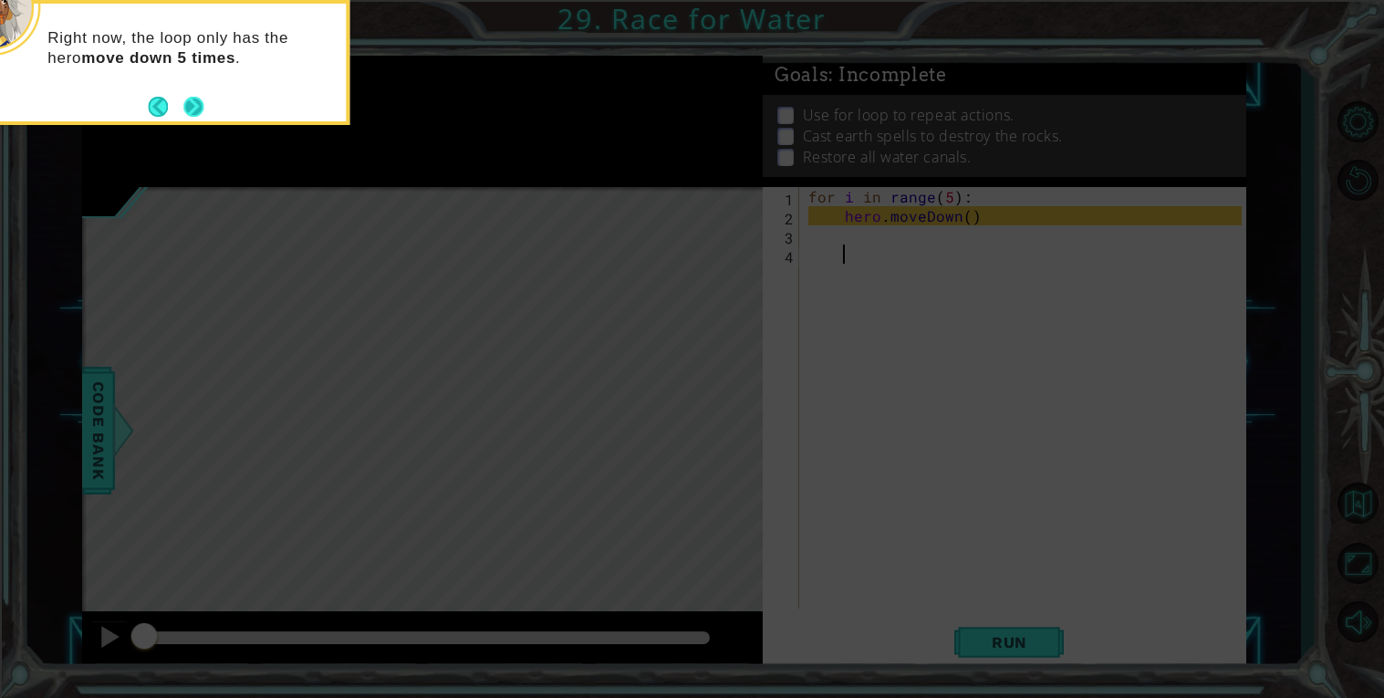
click at [198, 106] on button "Next" at bounding box center [194, 106] width 30 height 30
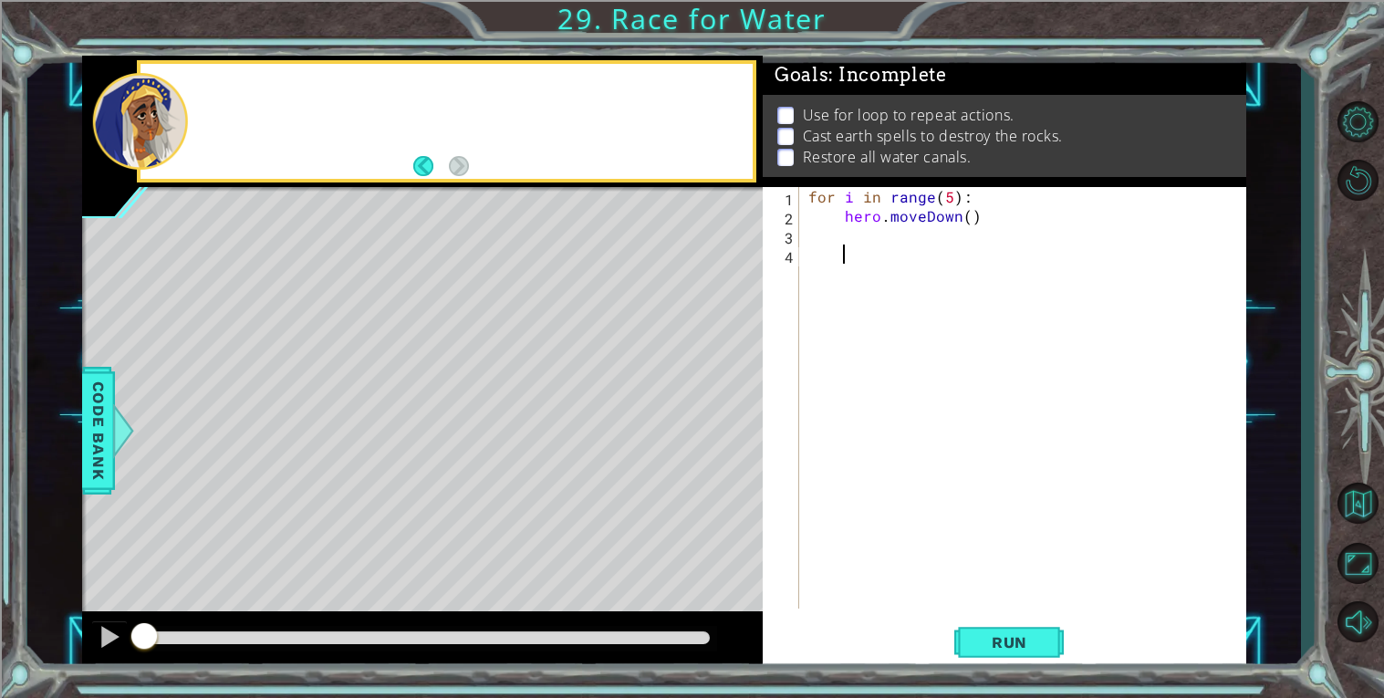
click at [206, 122] on div at bounding box center [471, 121] width 563 height 45
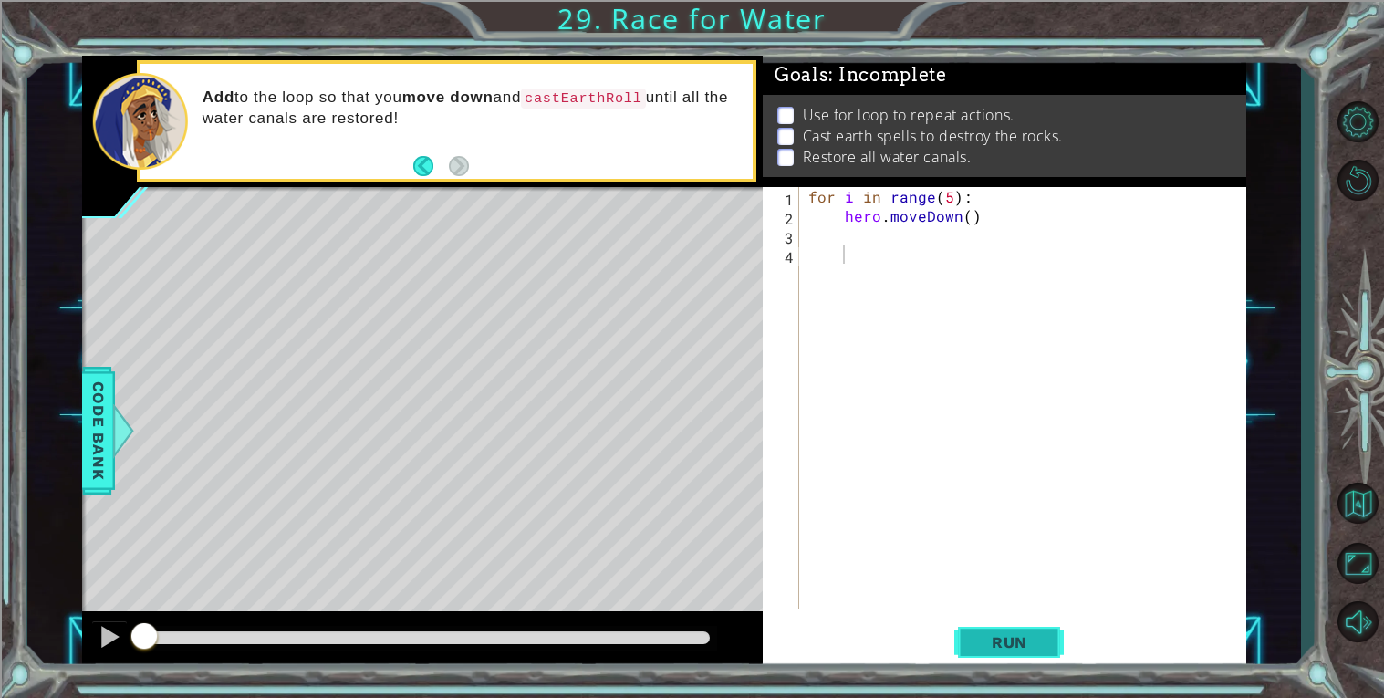
click at [996, 661] on button "Run" at bounding box center [1008, 642] width 109 height 48
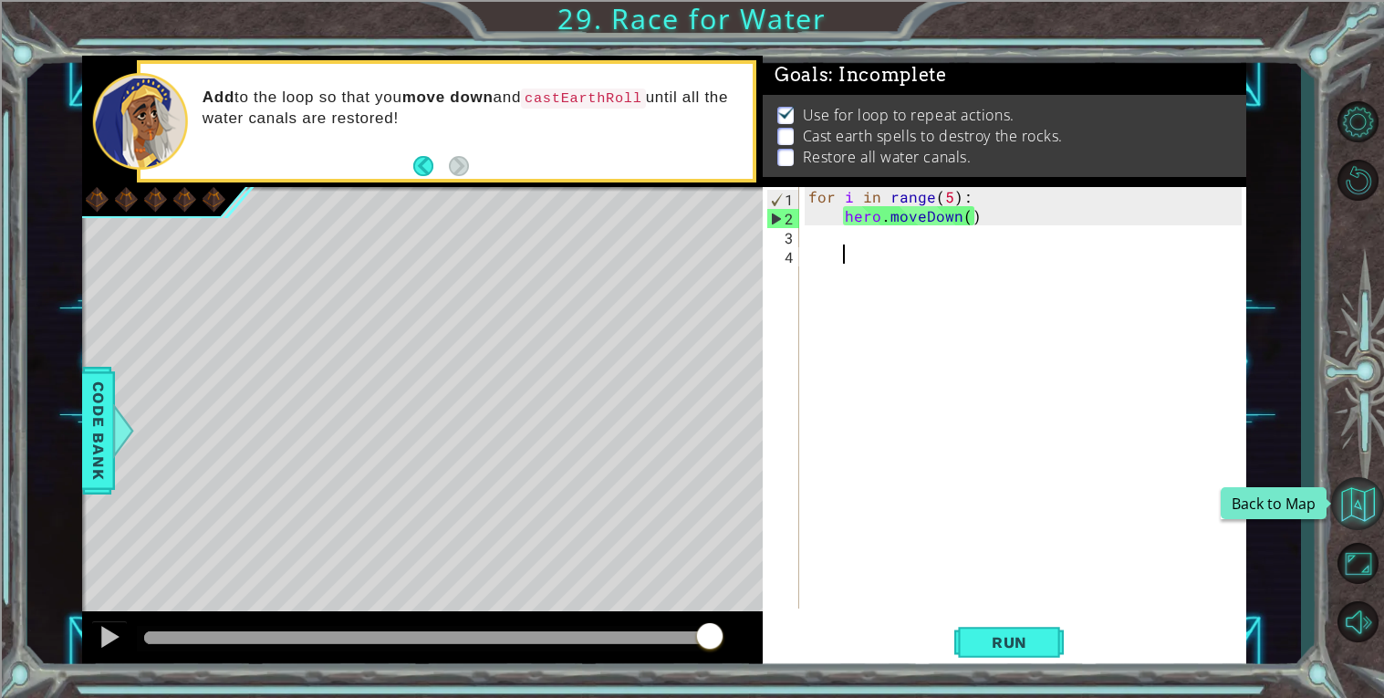
click at [1367, 493] on button "Back to Map" at bounding box center [1357, 503] width 53 height 53
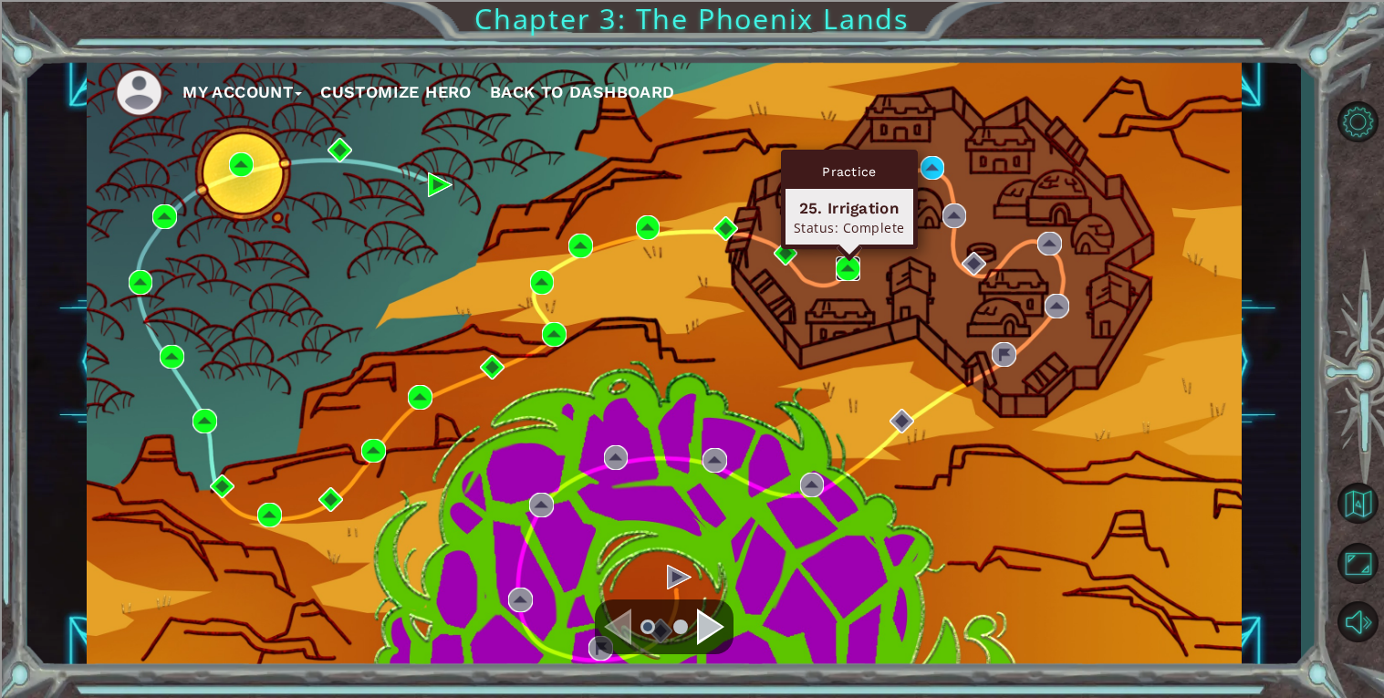
click at [843, 270] on img at bounding box center [848, 268] width 25 height 25
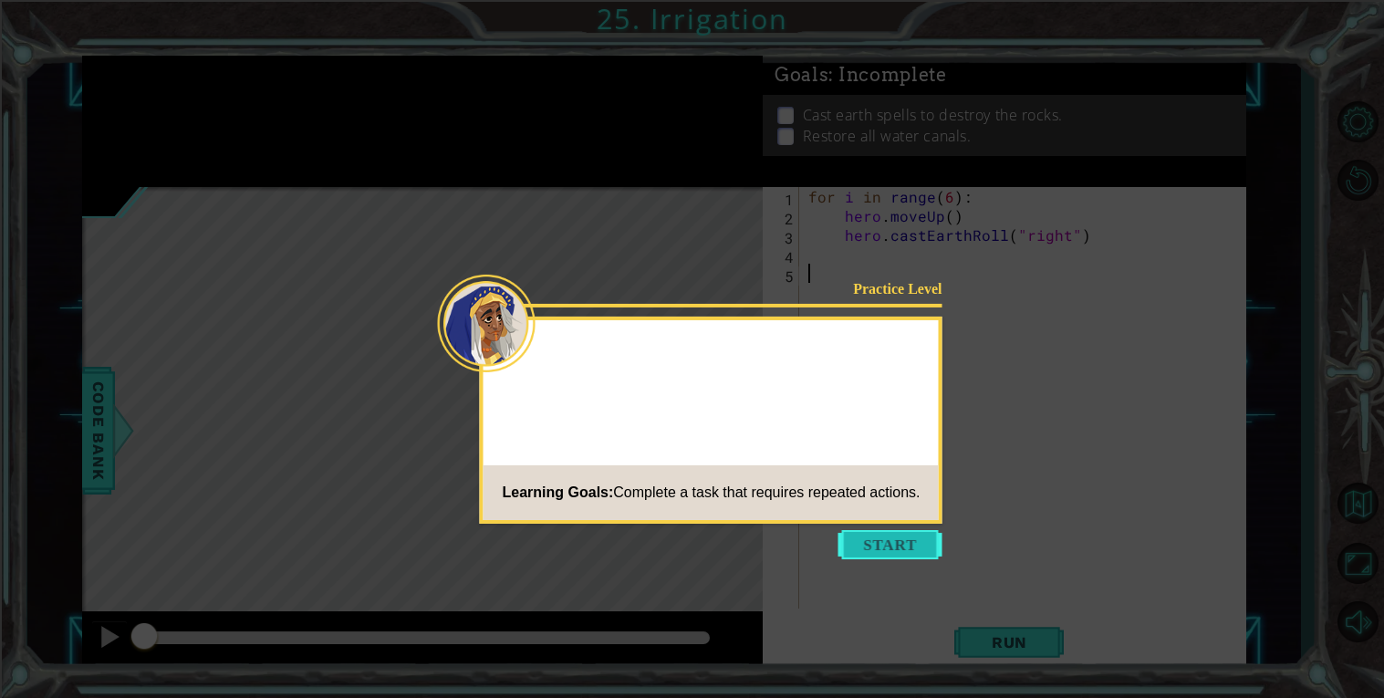
click at [893, 539] on button "Start" at bounding box center [890, 544] width 104 height 29
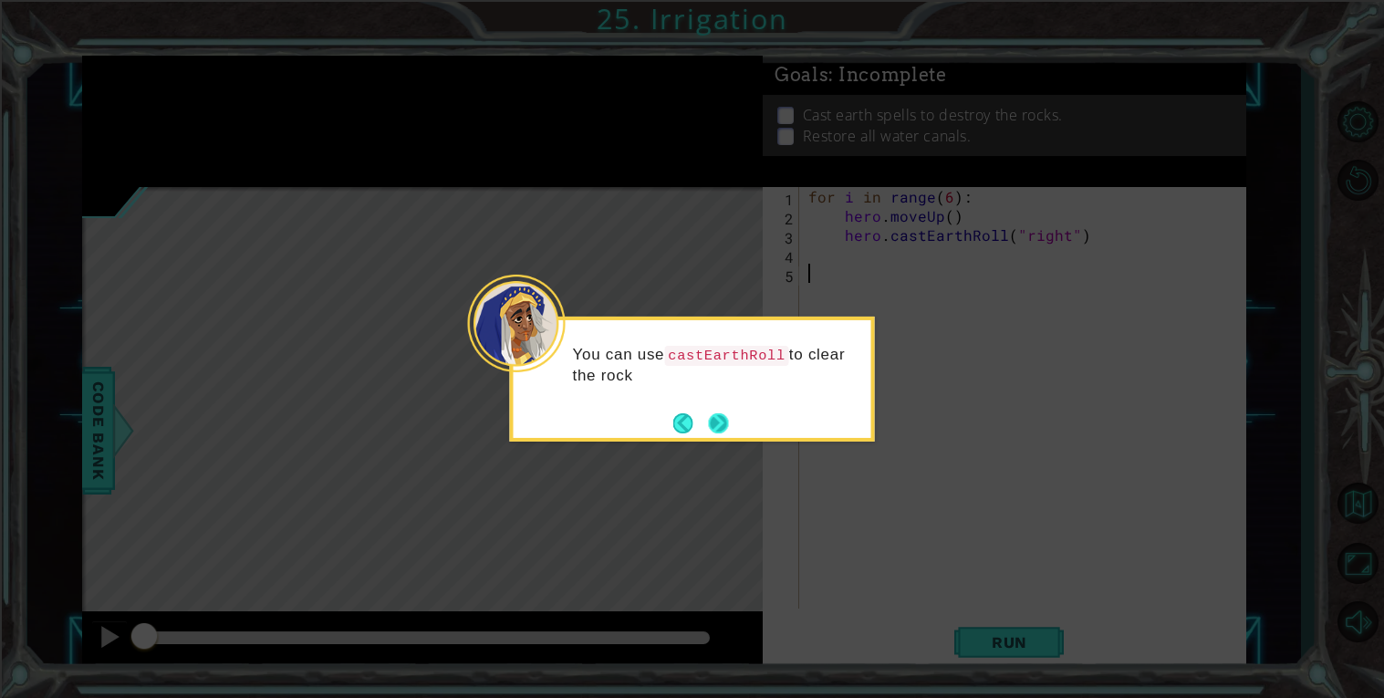
click at [710, 412] on button "Next" at bounding box center [718, 422] width 21 height 21
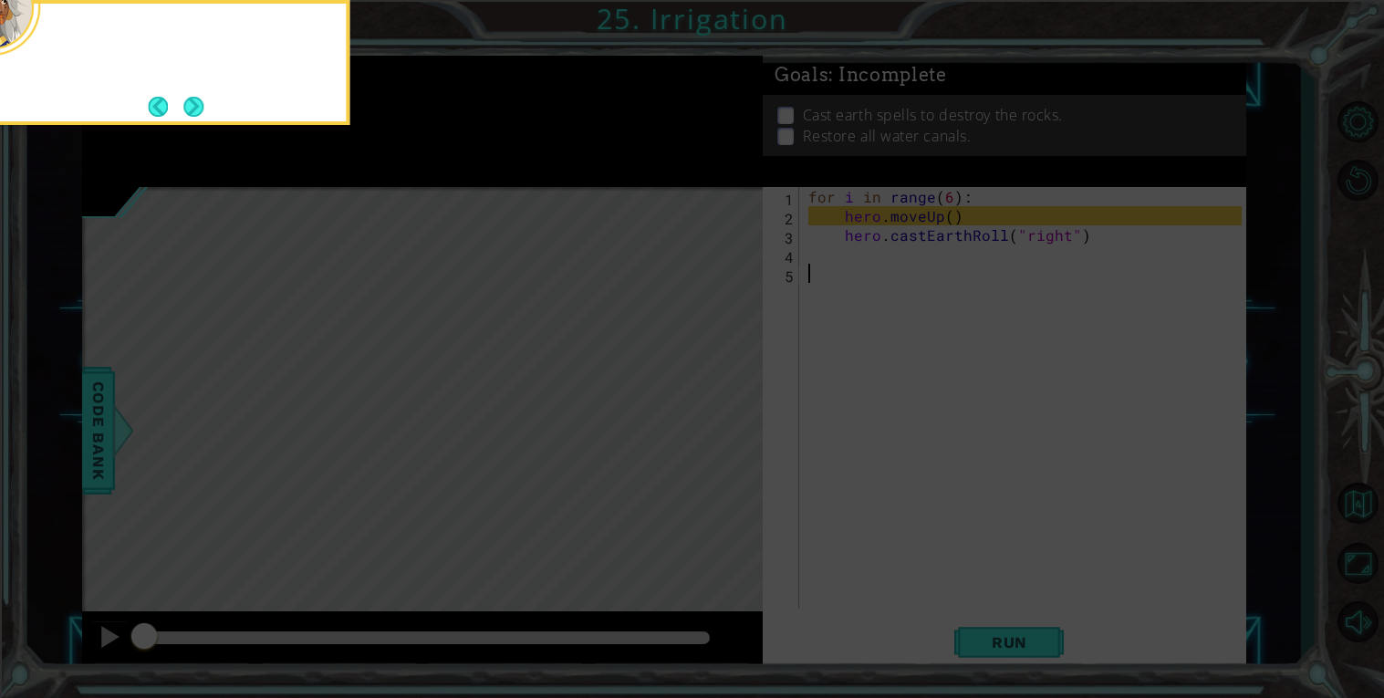
click at [710, 410] on icon at bounding box center [692, 104] width 1384 height 1187
click at [188, 105] on button "Next" at bounding box center [193, 107] width 22 height 22
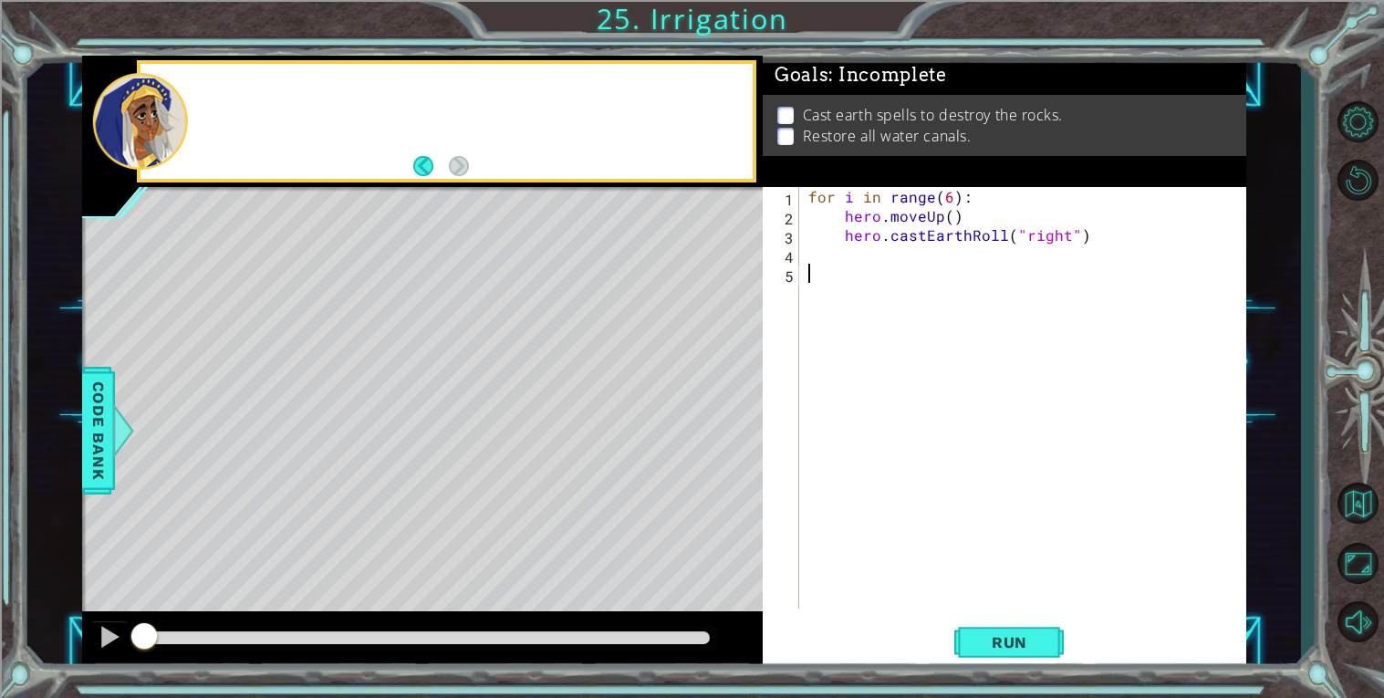
click at [188, 105] on div at bounding box center [446, 122] width 612 height 116
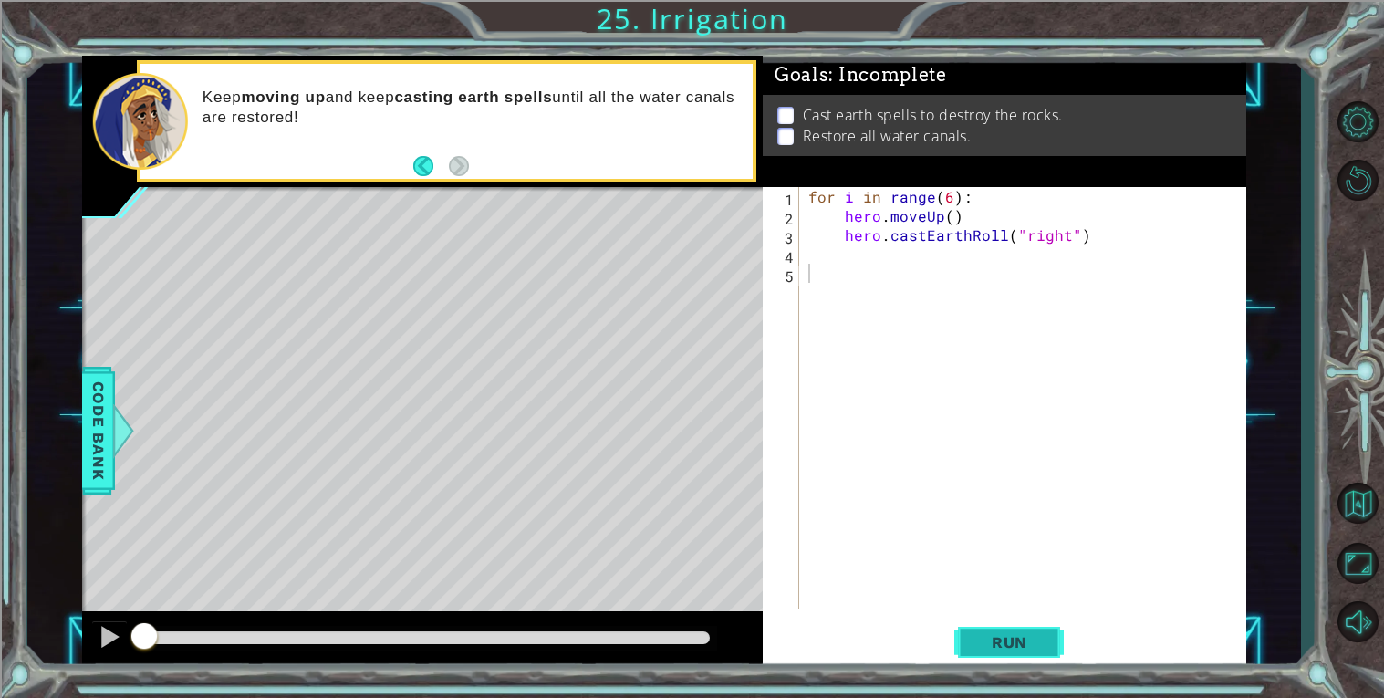
click at [975, 628] on button "Run" at bounding box center [1008, 642] width 109 height 48
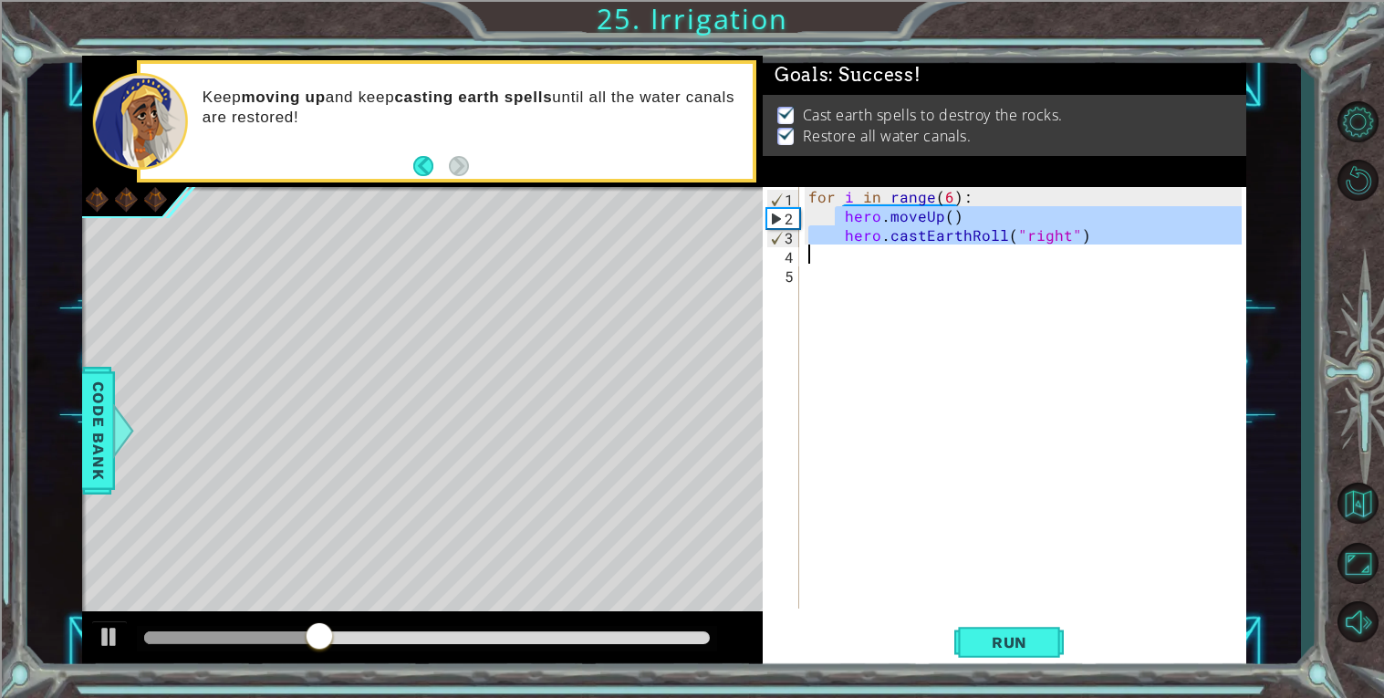
drag, startPoint x: 837, startPoint y: 213, endPoint x: 1031, endPoint y: 252, distance: 197.1
click at [1031, 252] on div "for i in range ( 6 ) : hero . moveUp ( ) hero . castEarthRoll ( "right" )" at bounding box center [1027, 417] width 446 height 460
type textarea "hero.castEarthRoll("right")"
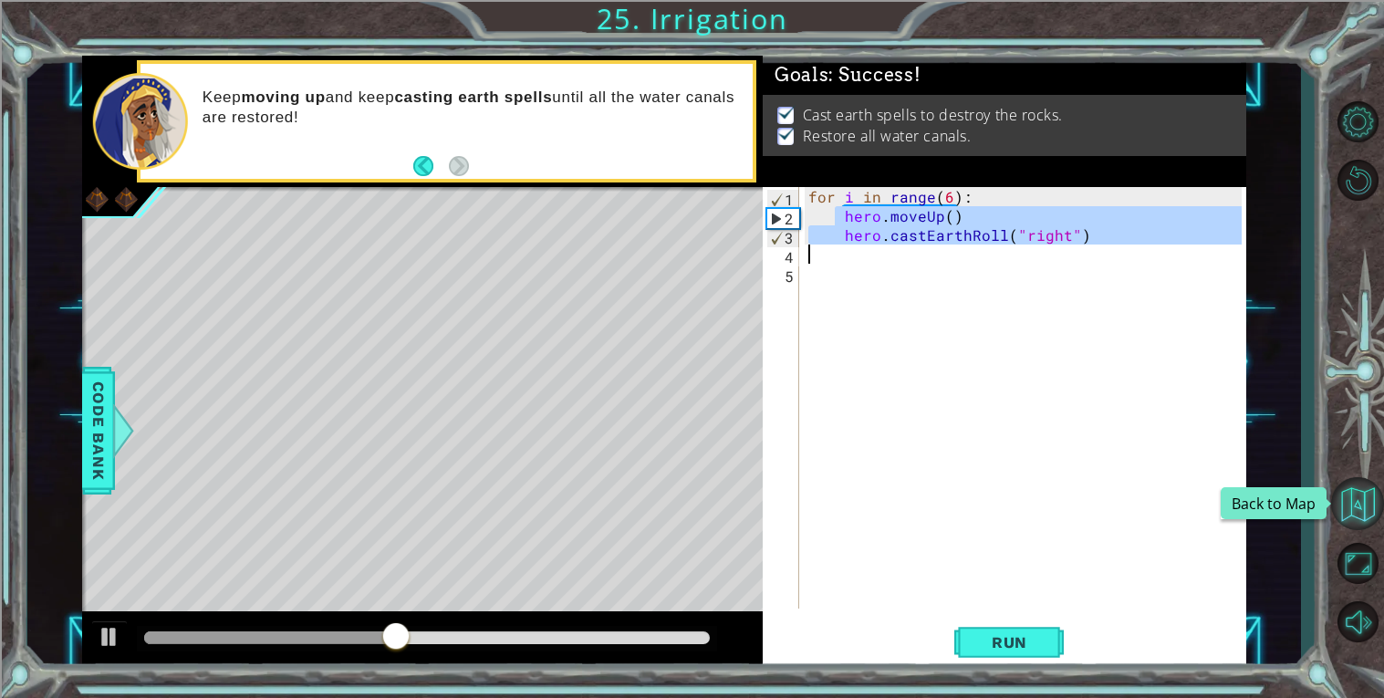
click at [1359, 503] on button "Back to Map" at bounding box center [1357, 503] width 53 height 53
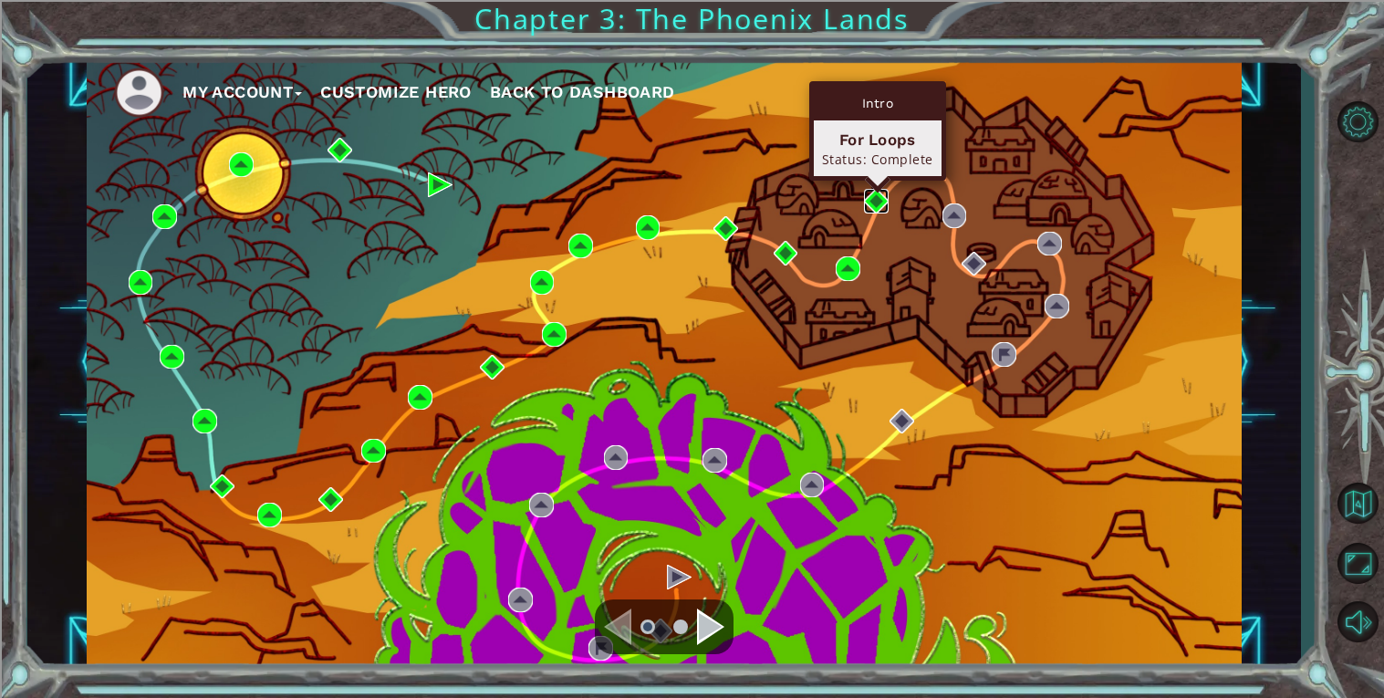
click at [876, 200] on img at bounding box center [876, 201] width 25 height 25
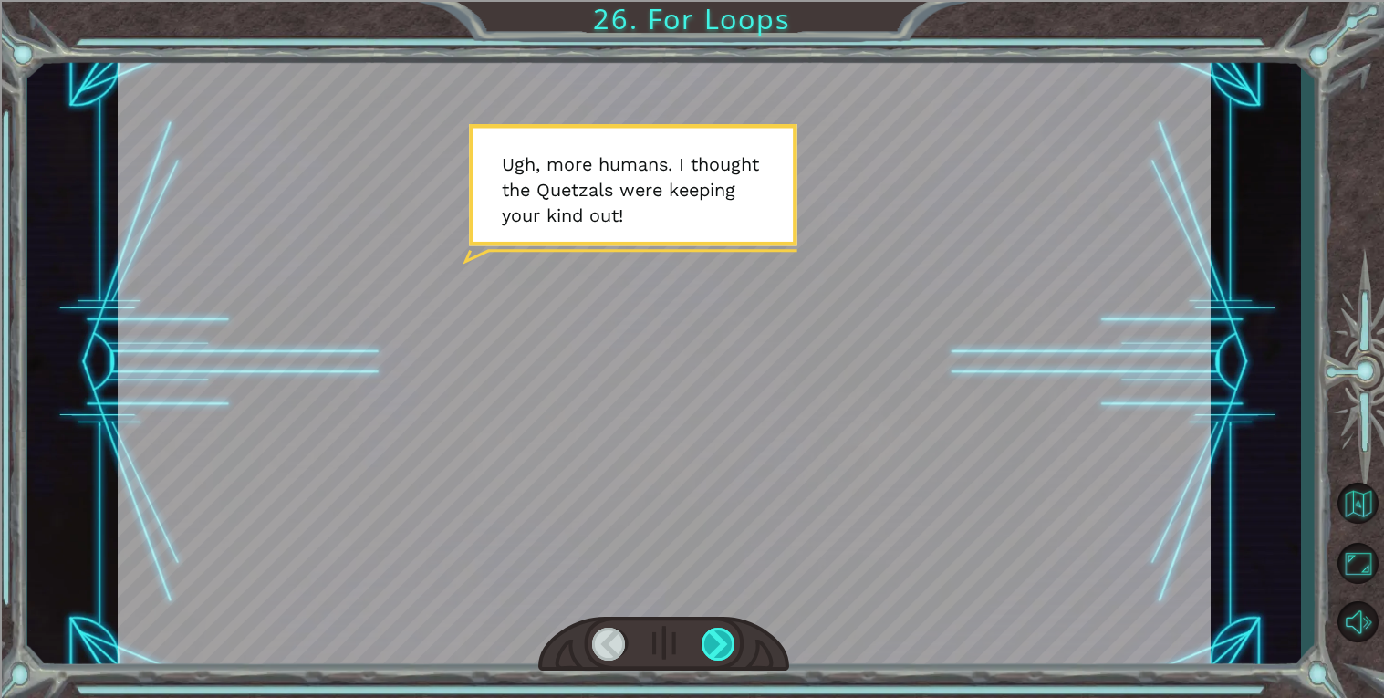
click at [705, 641] on div at bounding box center [718, 644] width 35 height 33
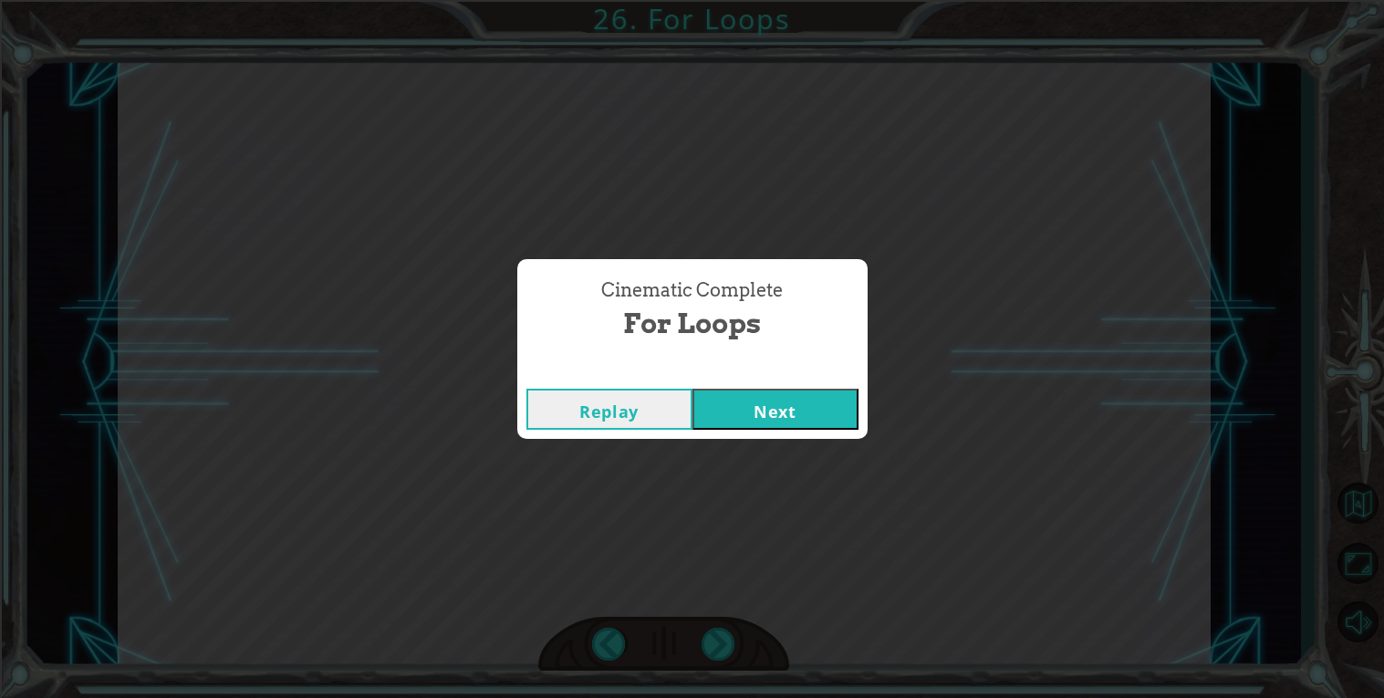
click at [821, 412] on button "Next" at bounding box center [775, 409] width 166 height 41
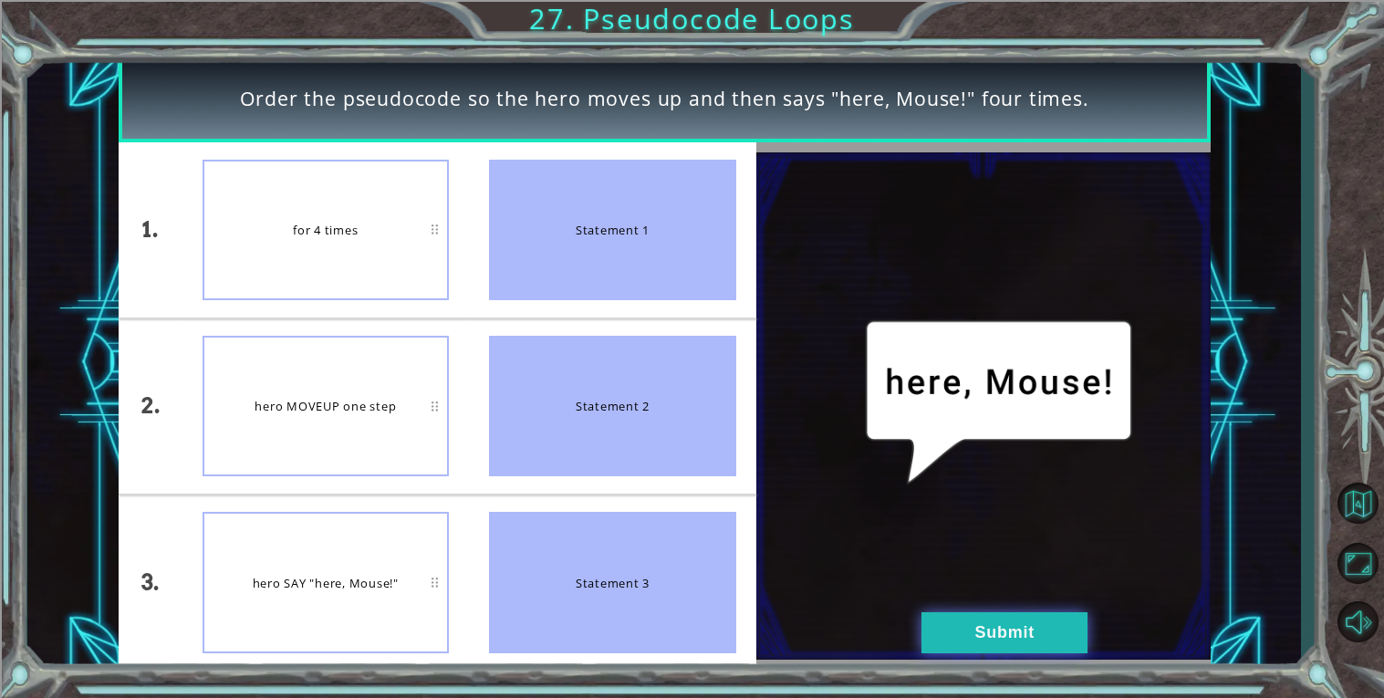
click at [1031, 618] on button "Submit" at bounding box center [1004, 632] width 166 height 41
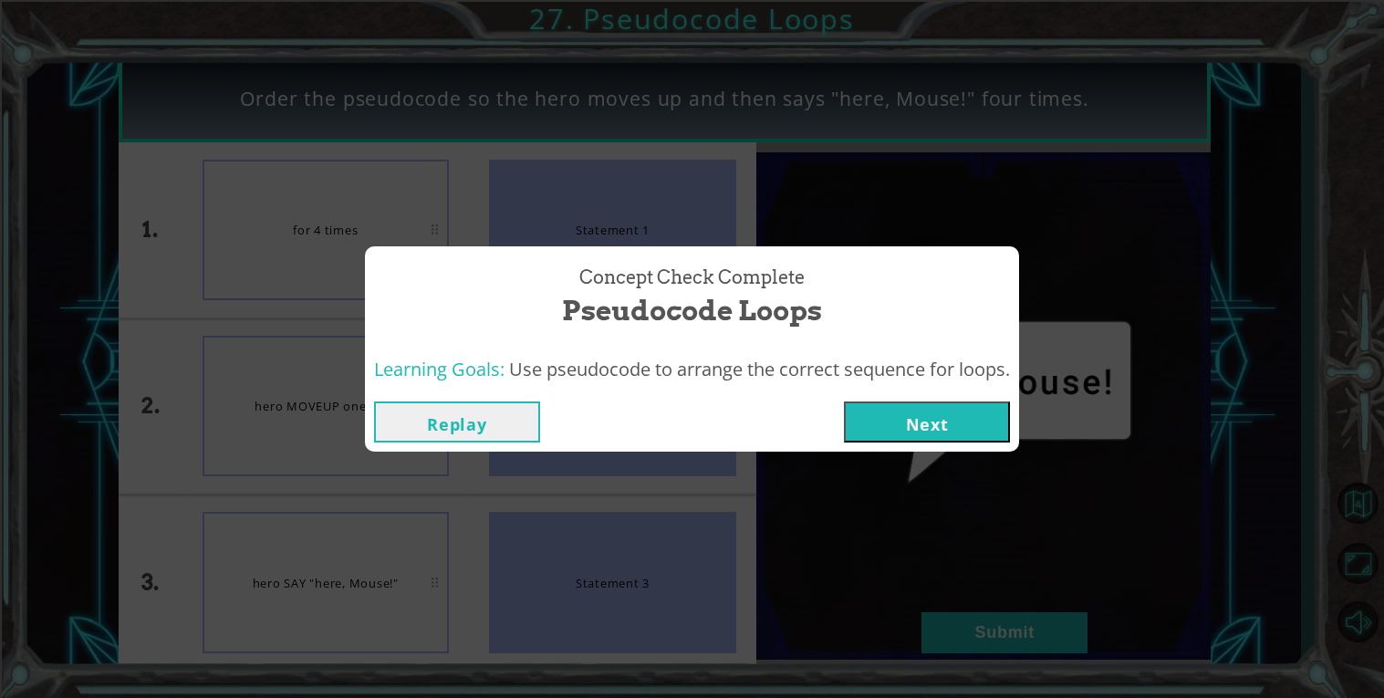
click at [1009, 637] on div "Concept Check Complete Pseudocode Loops Learning Goals: Use pseudocode to arran…" at bounding box center [692, 349] width 1384 height 698
click at [915, 420] on button "Next" at bounding box center [927, 421] width 166 height 41
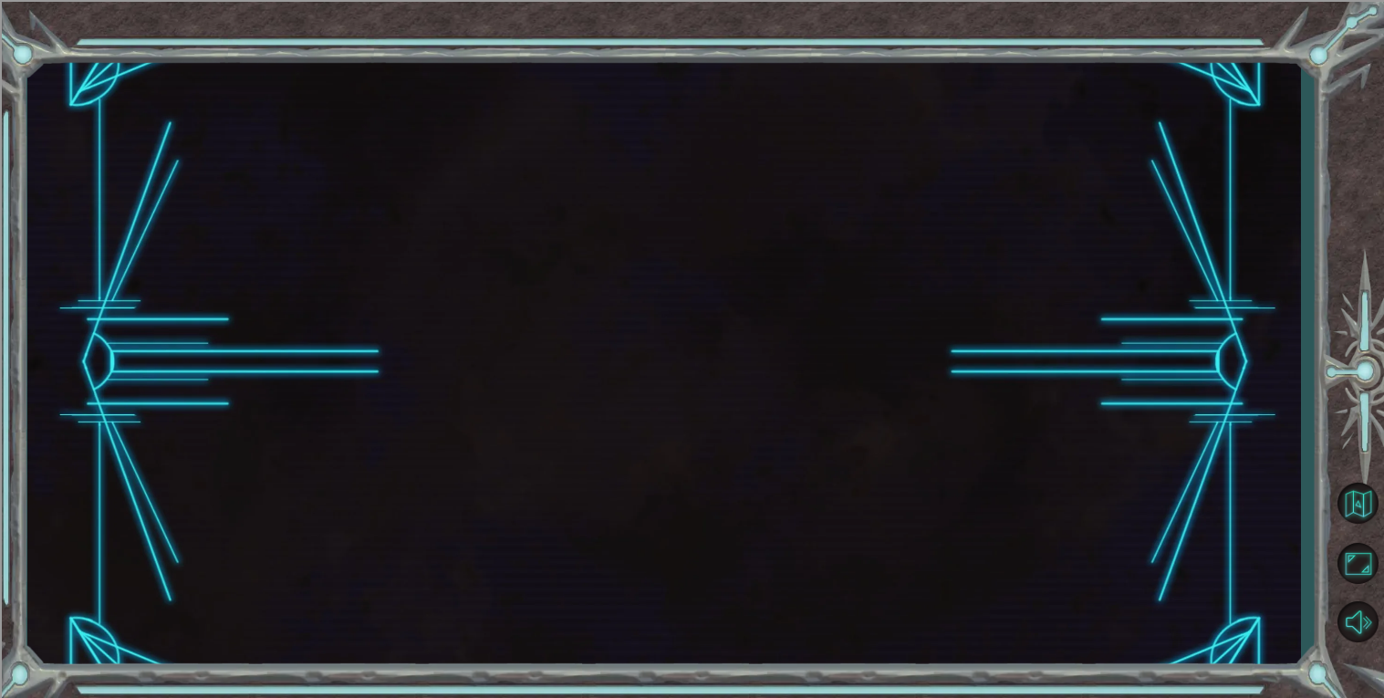
click at [918, 423] on button "Next" at bounding box center [927, 421] width 166 height 41
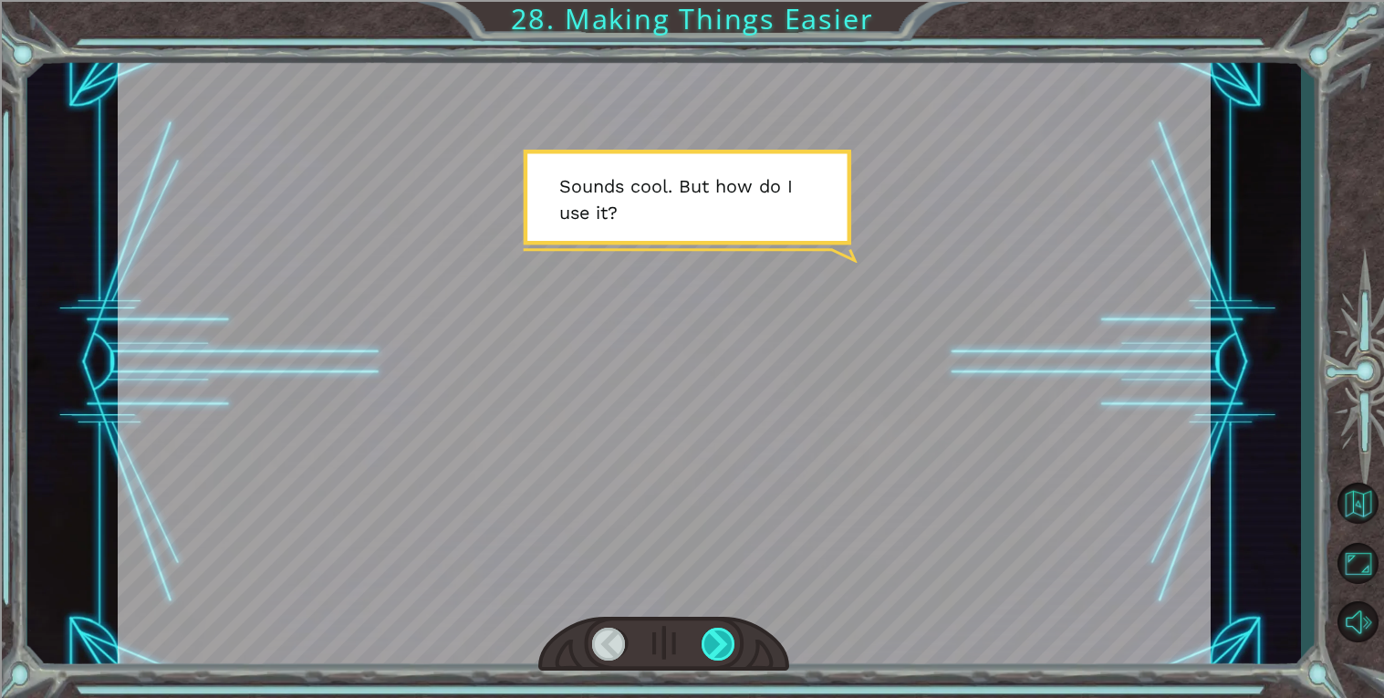
click at [722, 645] on div at bounding box center [718, 644] width 35 height 33
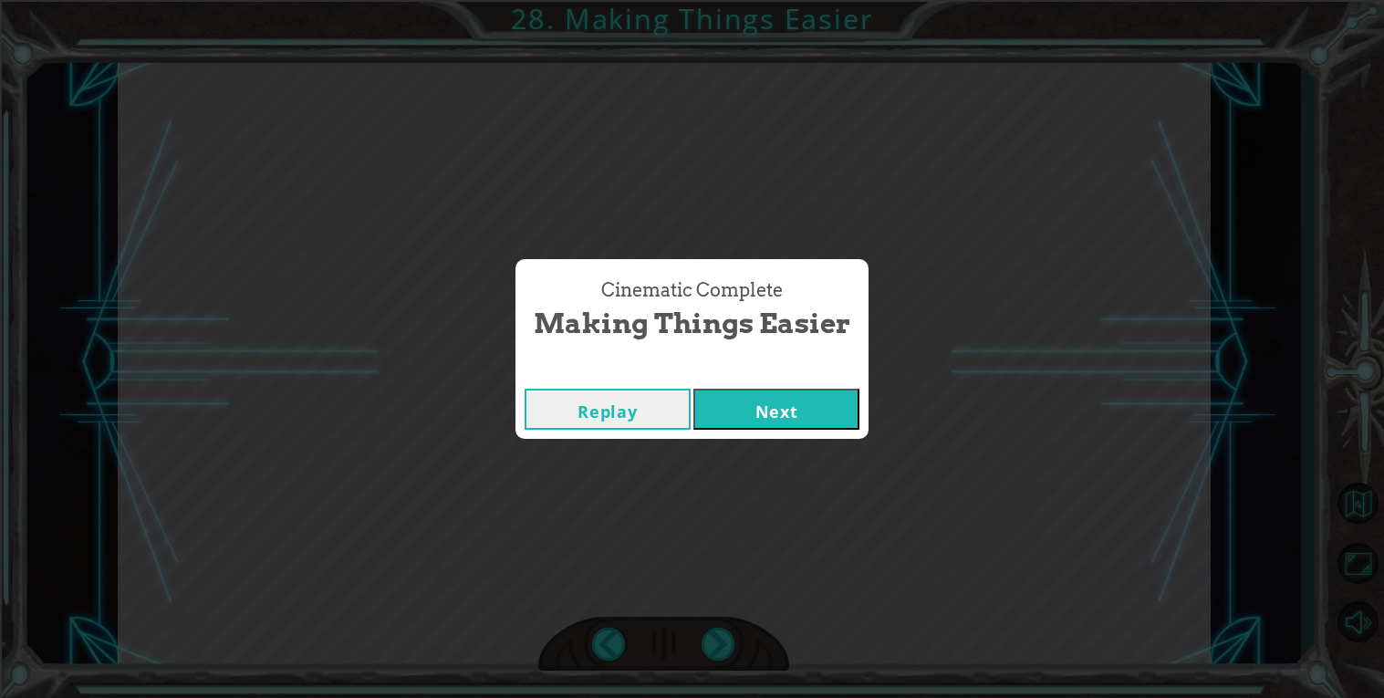
click at [757, 403] on button "Next" at bounding box center [776, 409] width 166 height 41
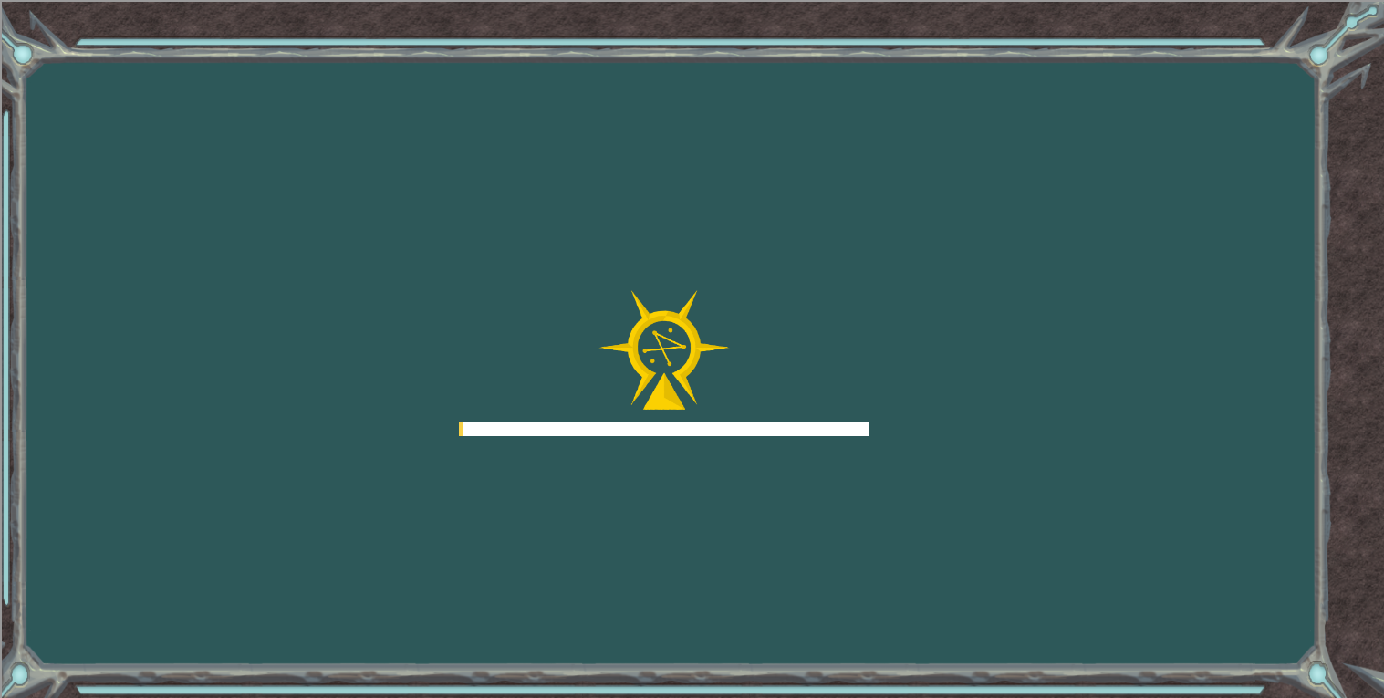
click at [757, 403] on div at bounding box center [664, 363] width 410 height 146
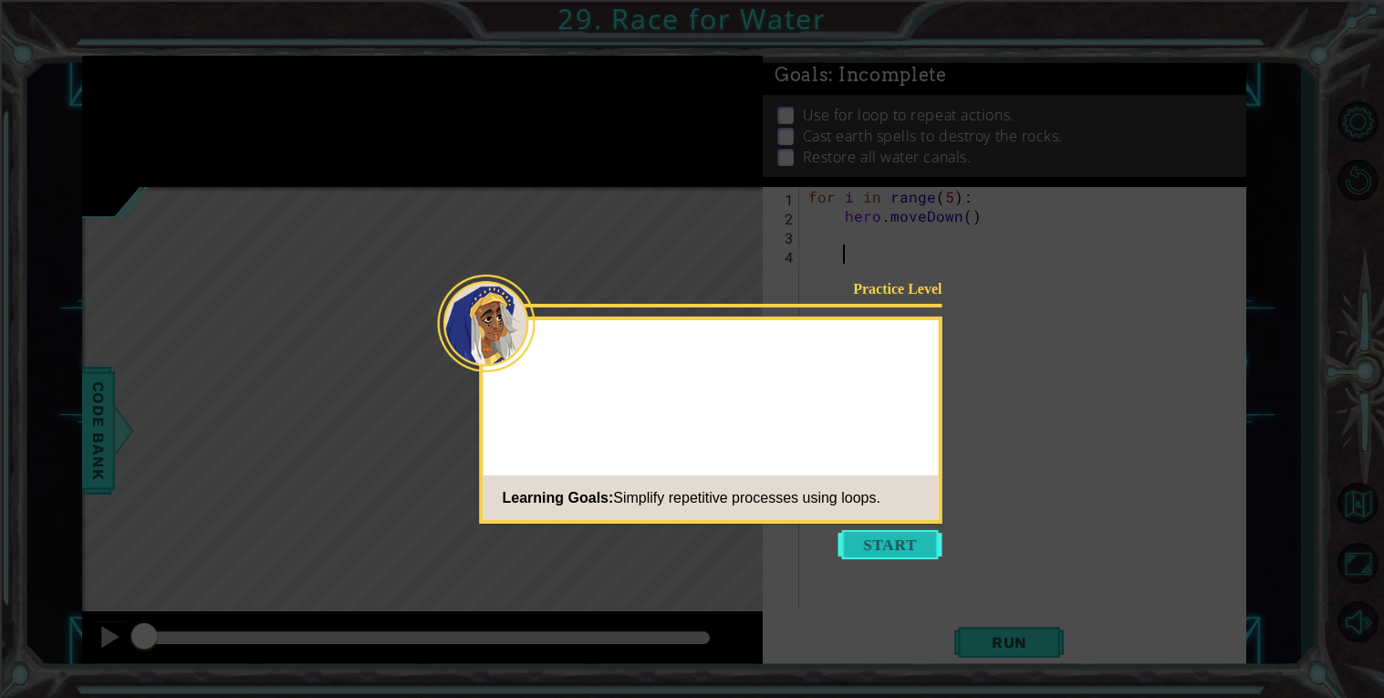
click at [887, 550] on button "Start" at bounding box center [890, 544] width 104 height 29
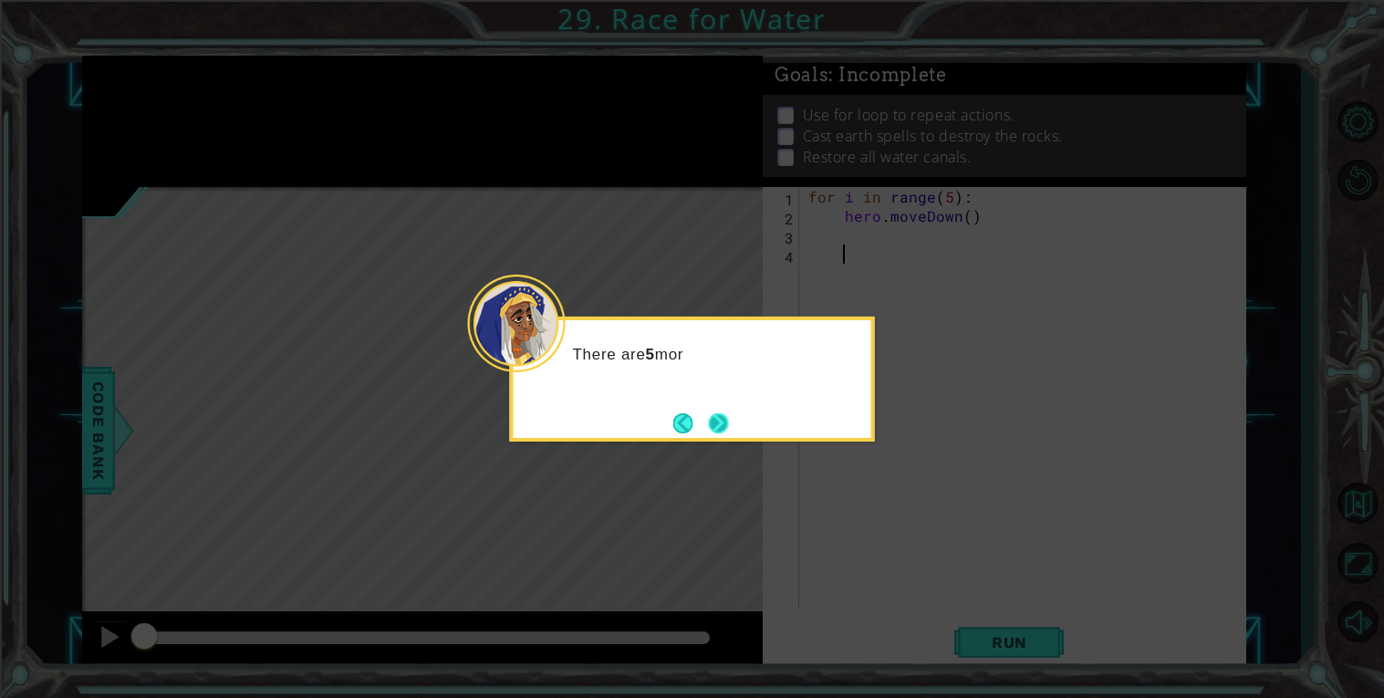
click at [721, 420] on button "Next" at bounding box center [718, 422] width 20 height 20
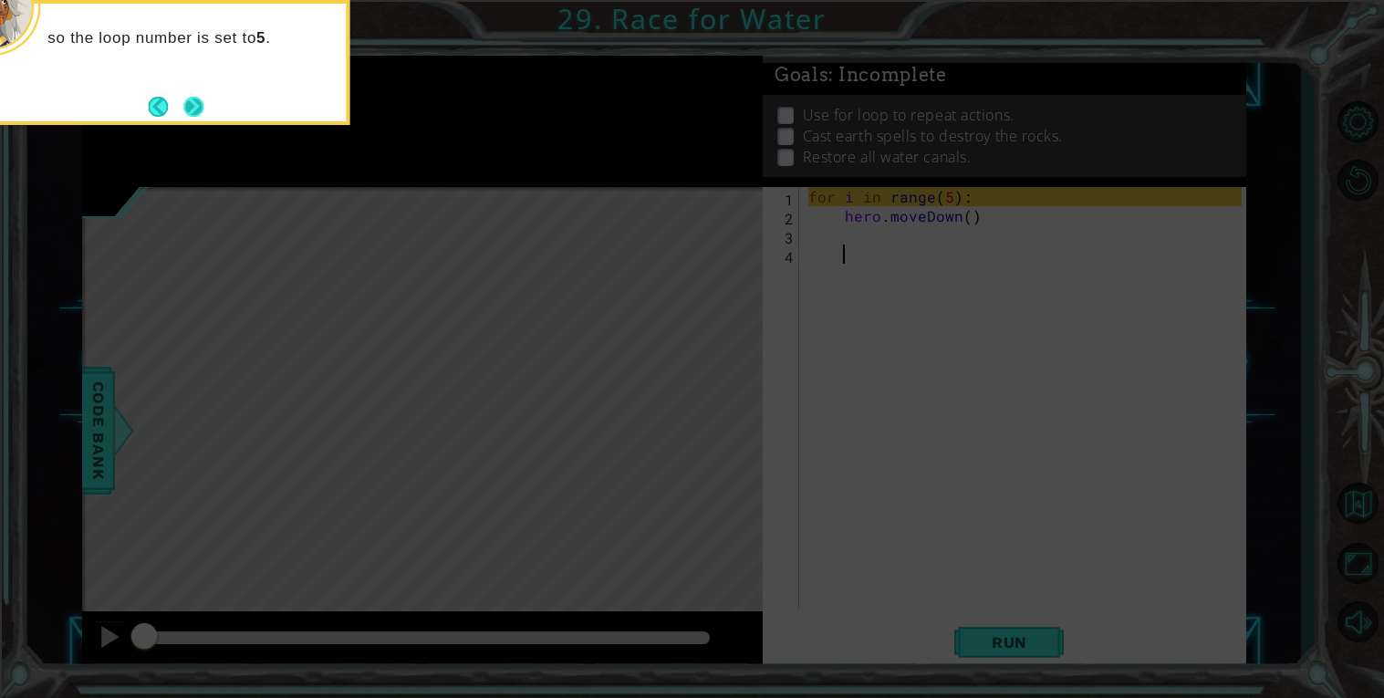
click at [202, 109] on button "Next" at bounding box center [193, 106] width 21 height 21
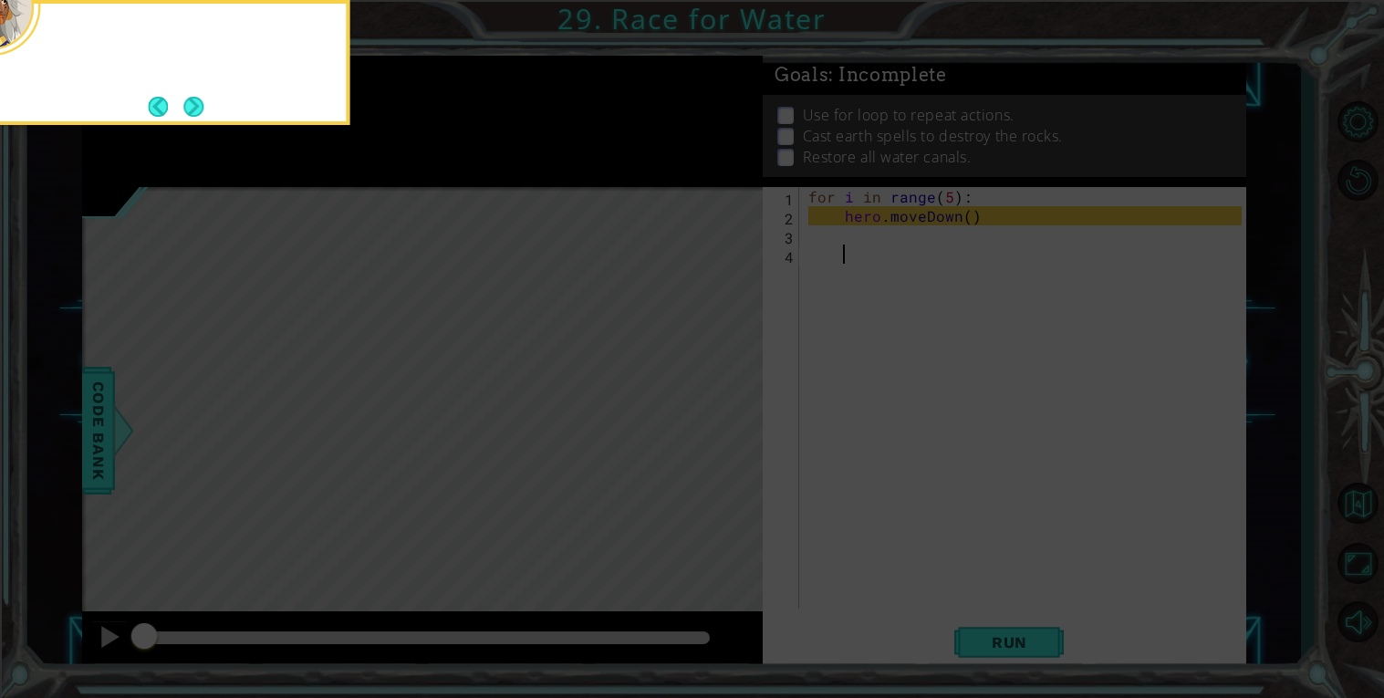
click at [202, 109] on button "Next" at bounding box center [194, 106] width 30 height 30
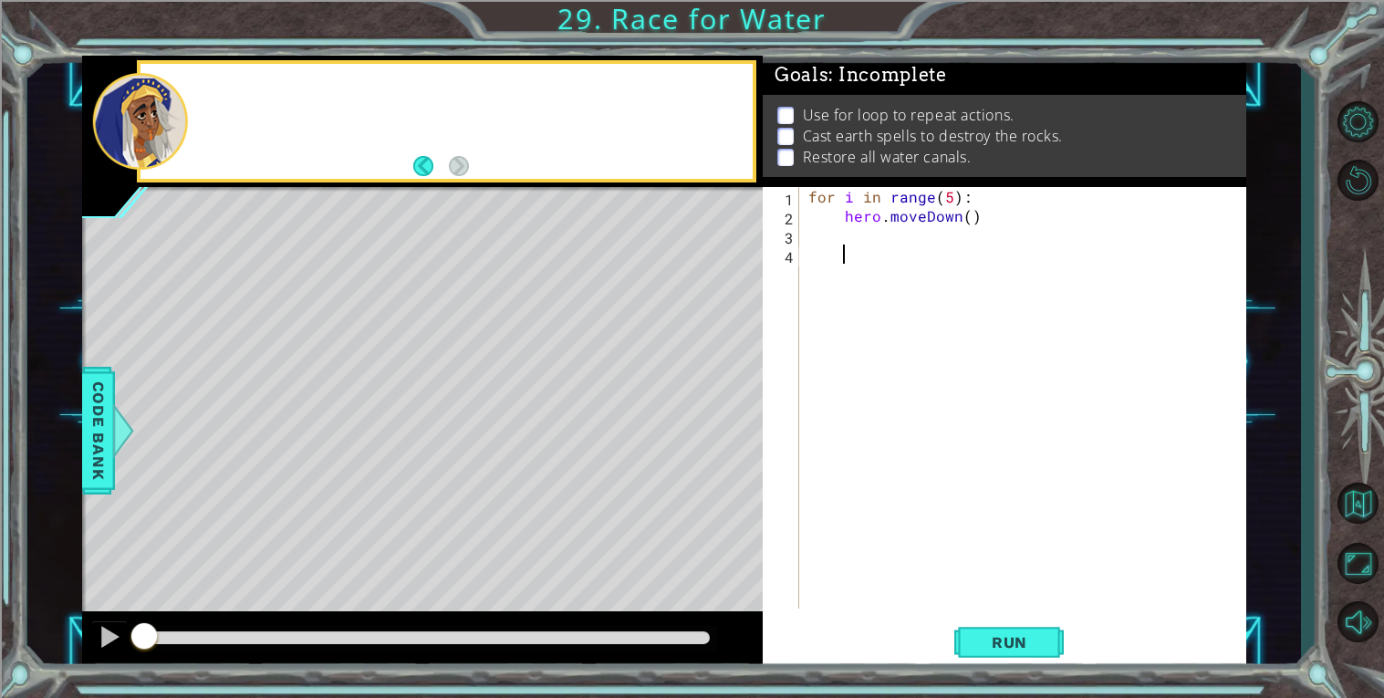
click at [202, 109] on div at bounding box center [471, 121] width 563 height 45
click at [893, 240] on div "for i in range ( 5 ) : hero . moveDown ( )" at bounding box center [1027, 417] width 446 height 460
paste textarea "Code Area"
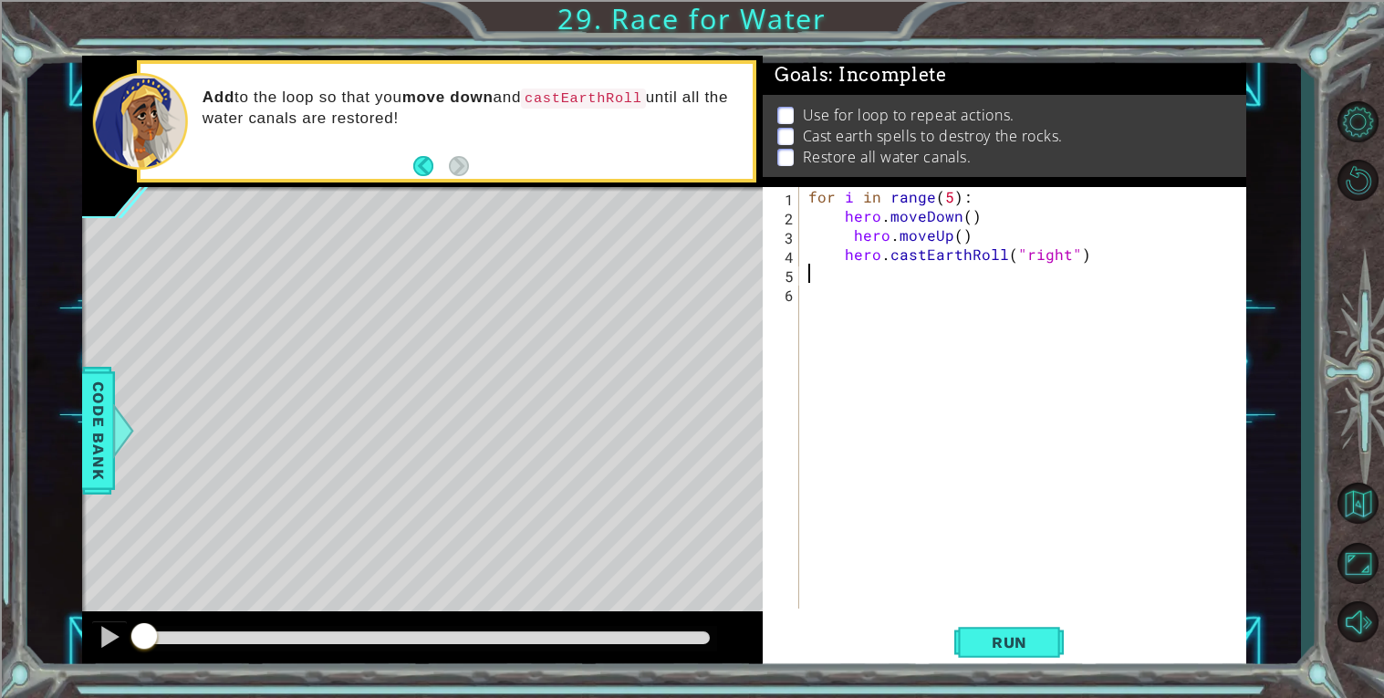
click at [969, 234] on div "for i in range ( 5 ) : hero . moveDown ( ) hero . moveUp ( ) hero . castEarthRo…" at bounding box center [1027, 417] width 446 height 460
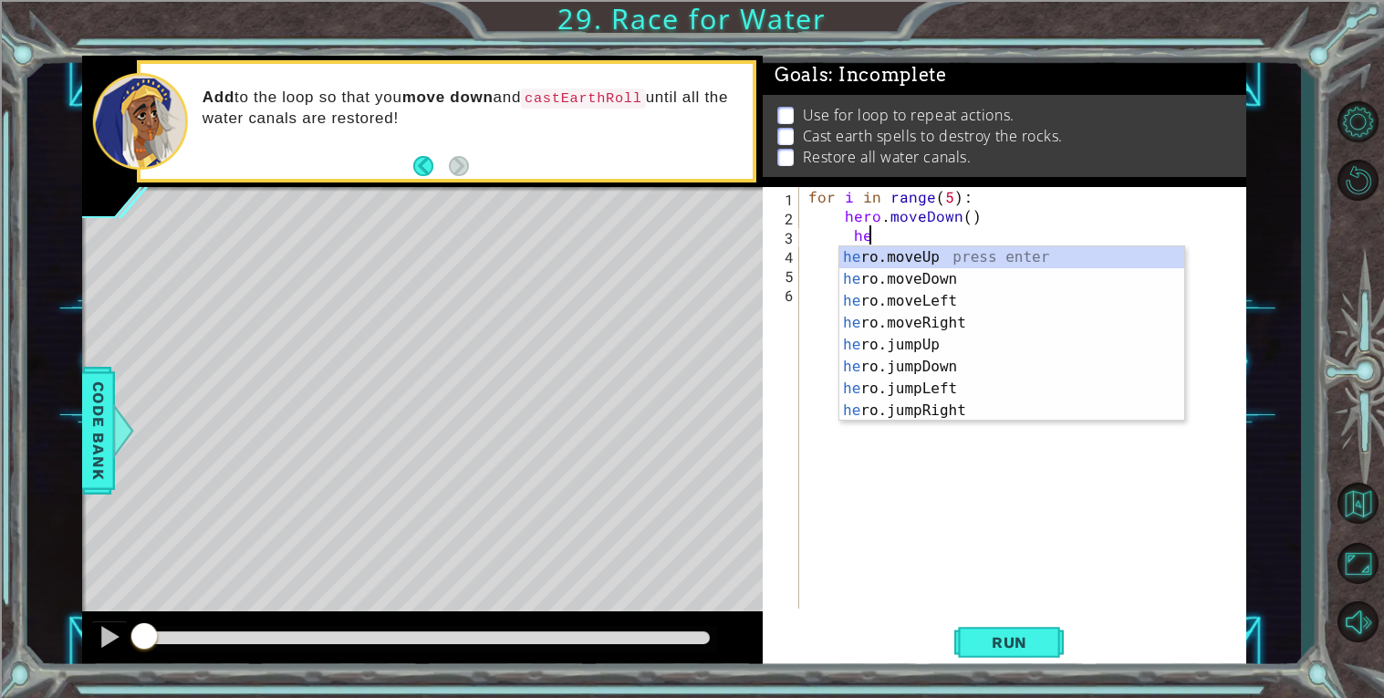
type textarea "h"
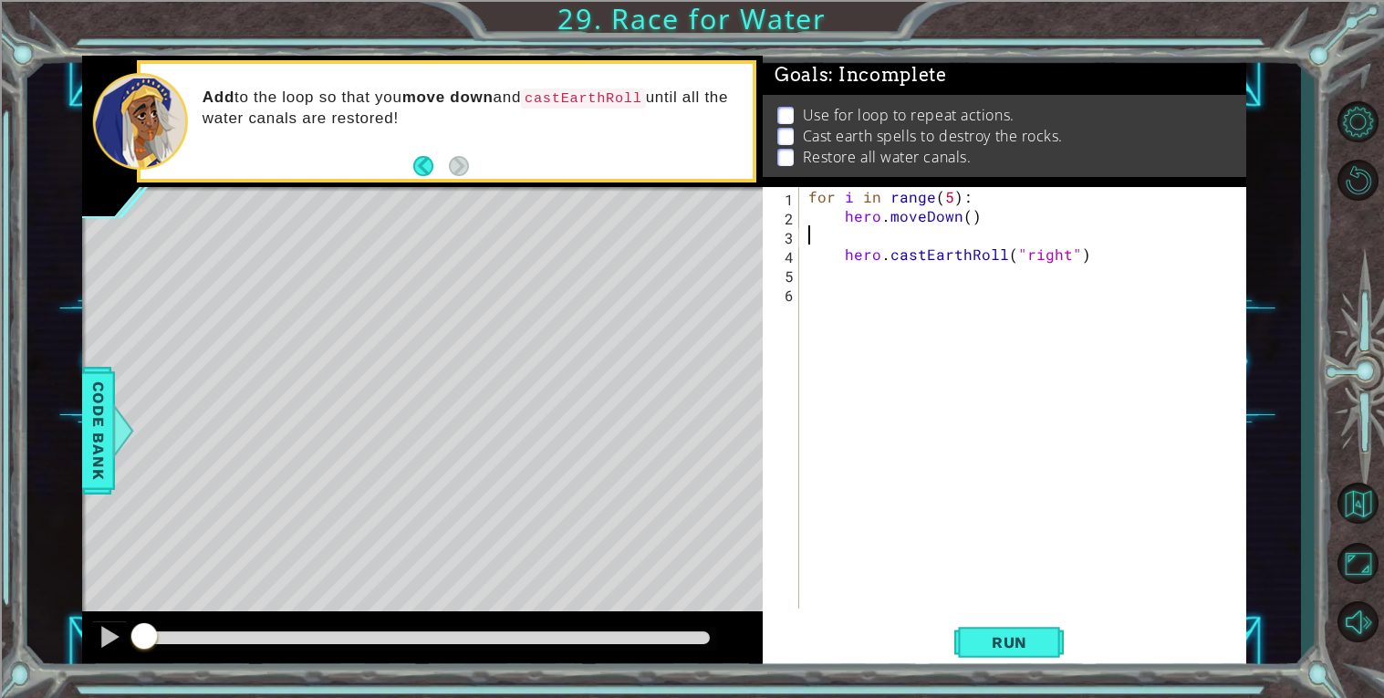
type textarea "hero.moveDown()"
click at [996, 646] on span "Run" at bounding box center [1009, 642] width 72 height 18
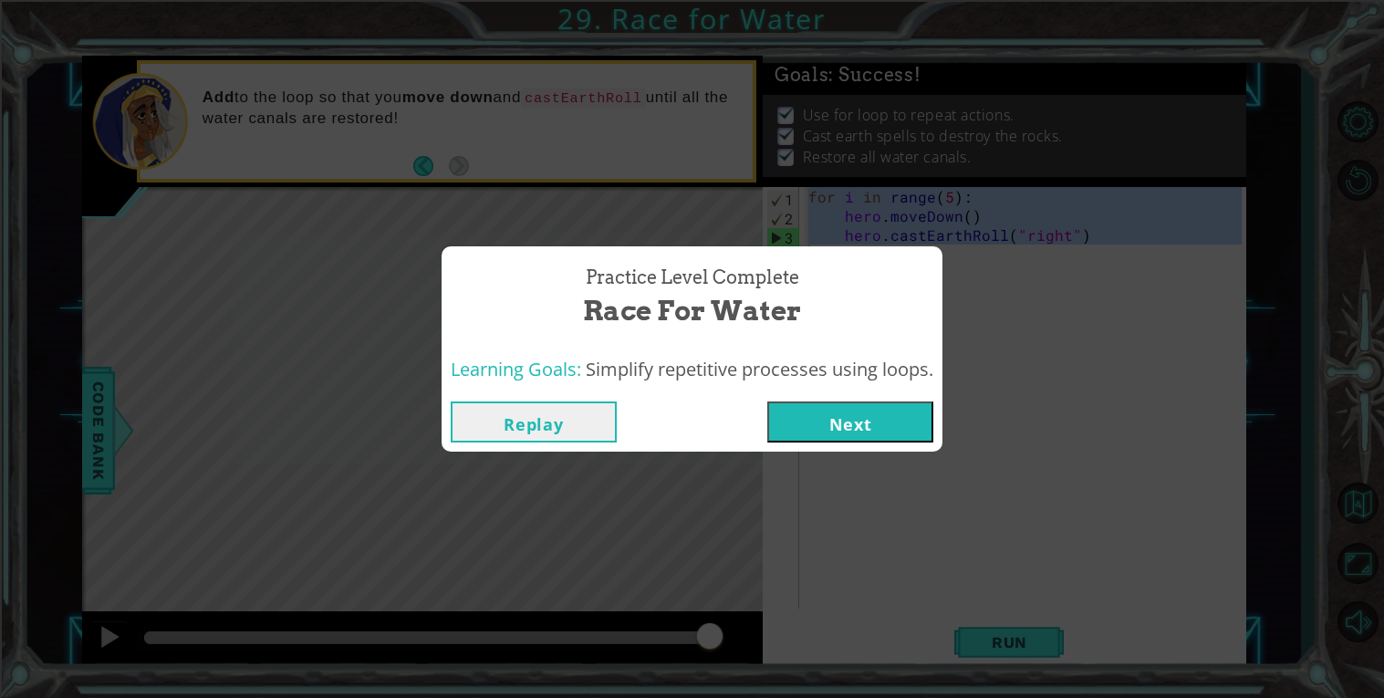
drag, startPoint x: 811, startPoint y: 192, endPoint x: 1041, endPoint y: 245, distance: 235.9
click at [1041, 245] on body "1 ההההההההההההההההההההההההההההההההההההההההההההההההההההההההההההההההההההההההההההה…" at bounding box center [692, 349] width 1384 height 698
click at [887, 433] on button "Next" at bounding box center [850, 421] width 166 height 41
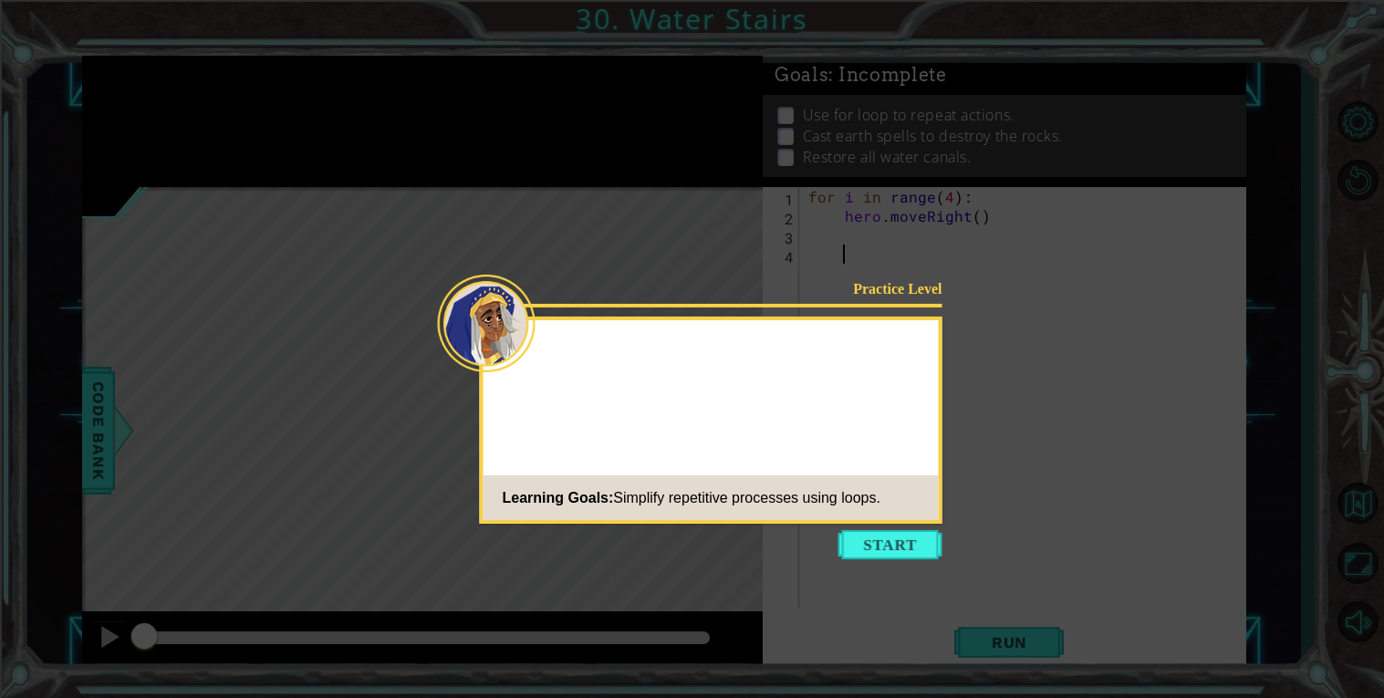
click at [887, 568] on icon at bounding box center [692, 349] width 1384 height 698
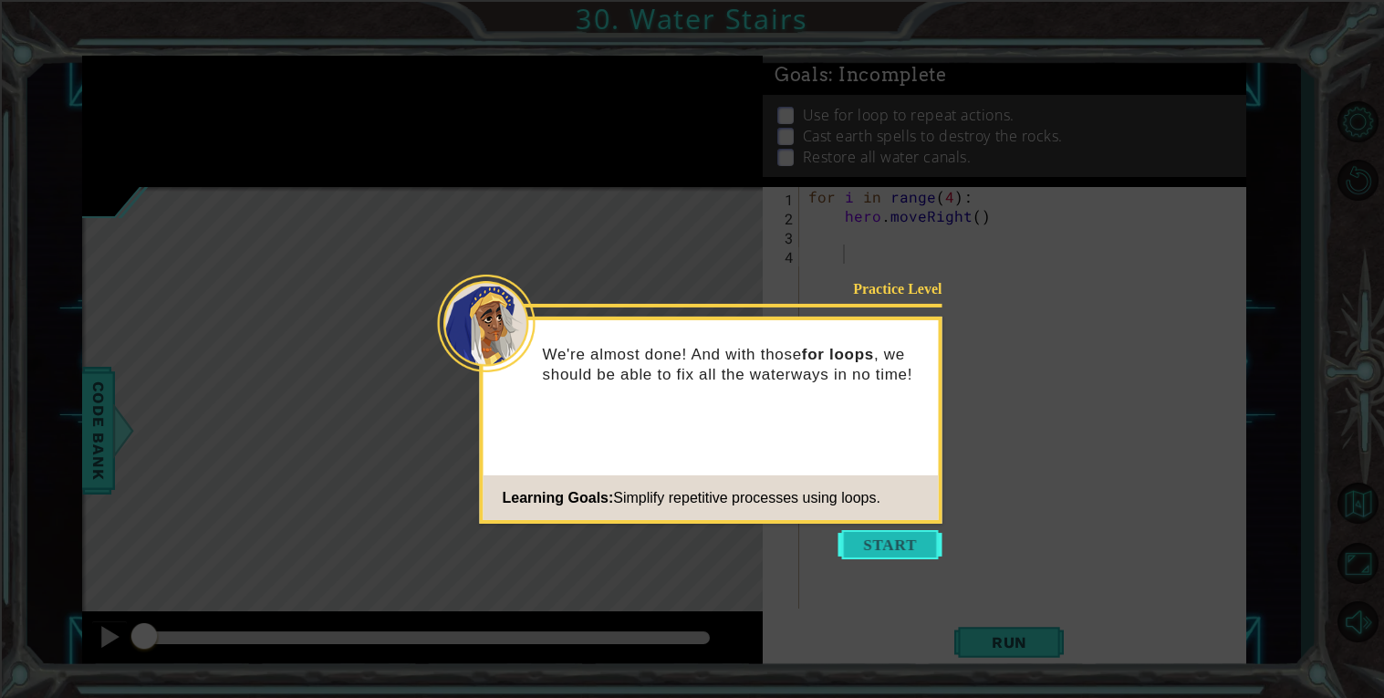
click at [875, 548] on button "Start" at bounding box center [890, 544] width 104 height 29
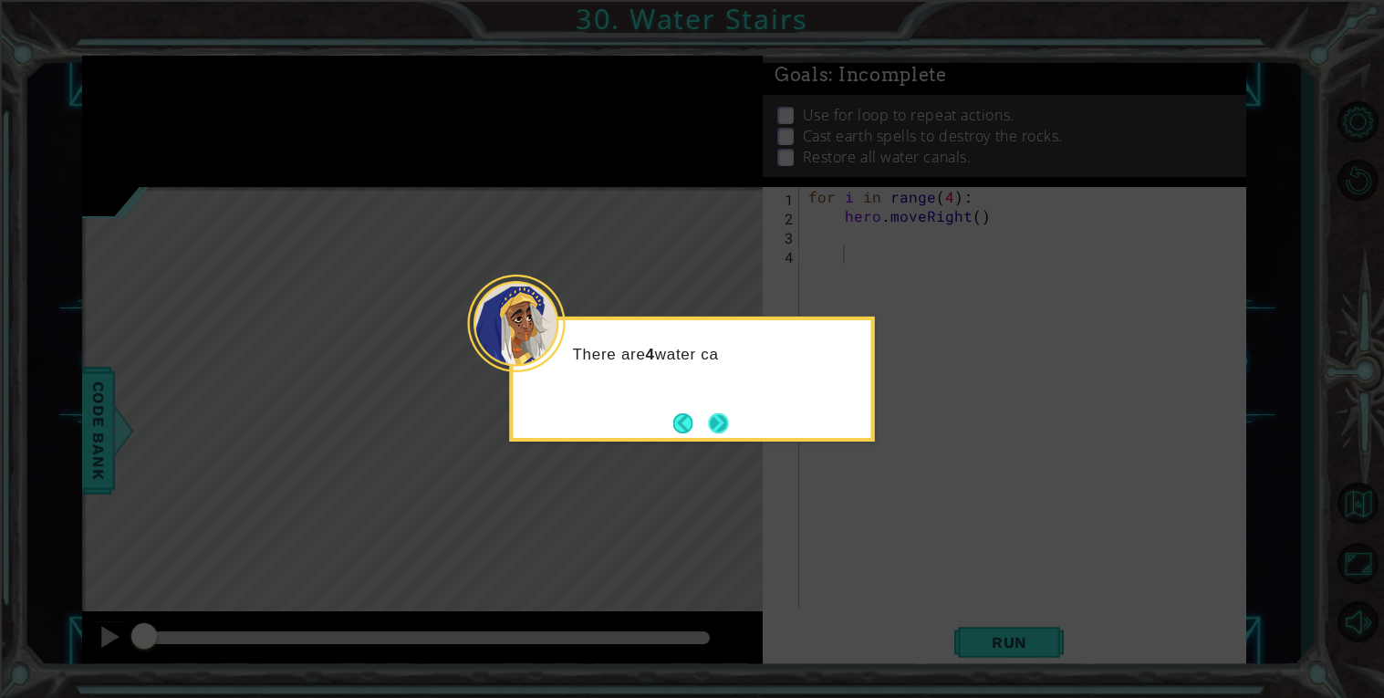
click at [708, 412] on button "Next" at bounding box center [718, 422] width 21 height 21
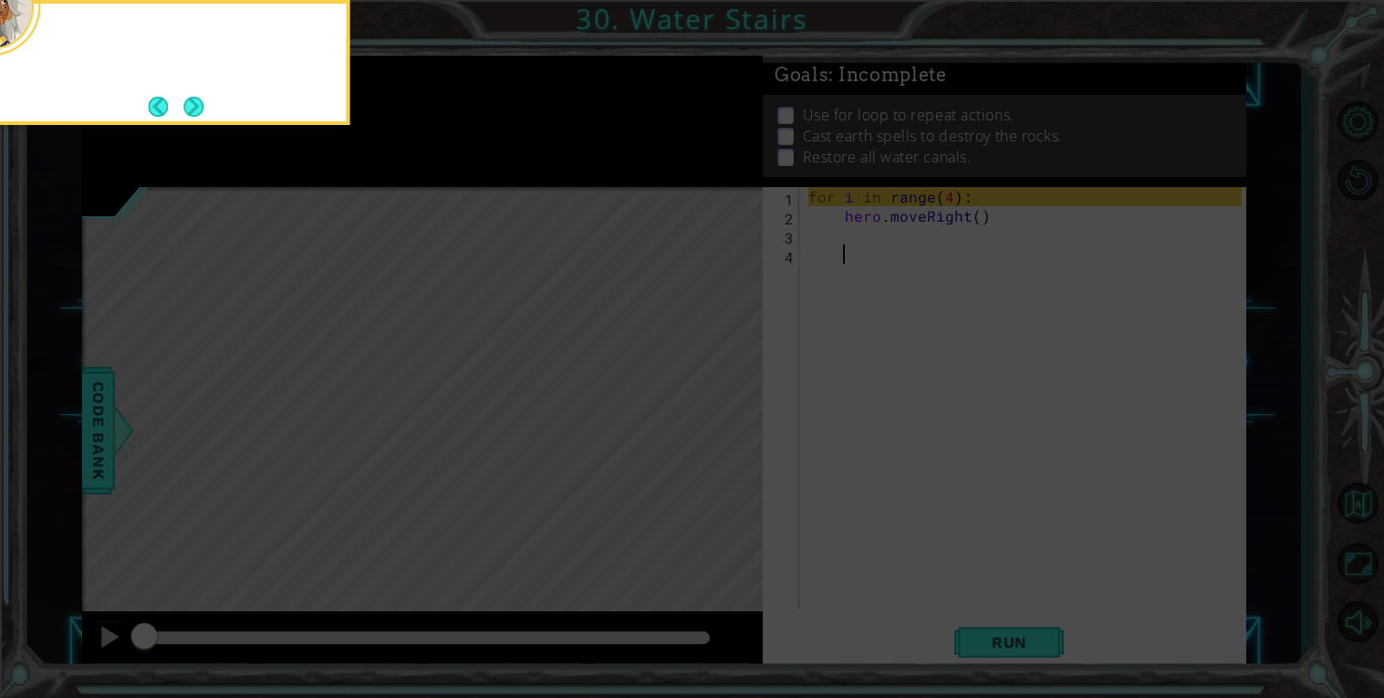
click at [707, 412] on icon at bounding box center [692, 104] width 1384 height 1187
click at [171, 145] on icon at bounding box center [692, 104] width 1384 height 1187
click at [188, 110] on button "Next" at bounding box center [193, 106] width 21 height 21
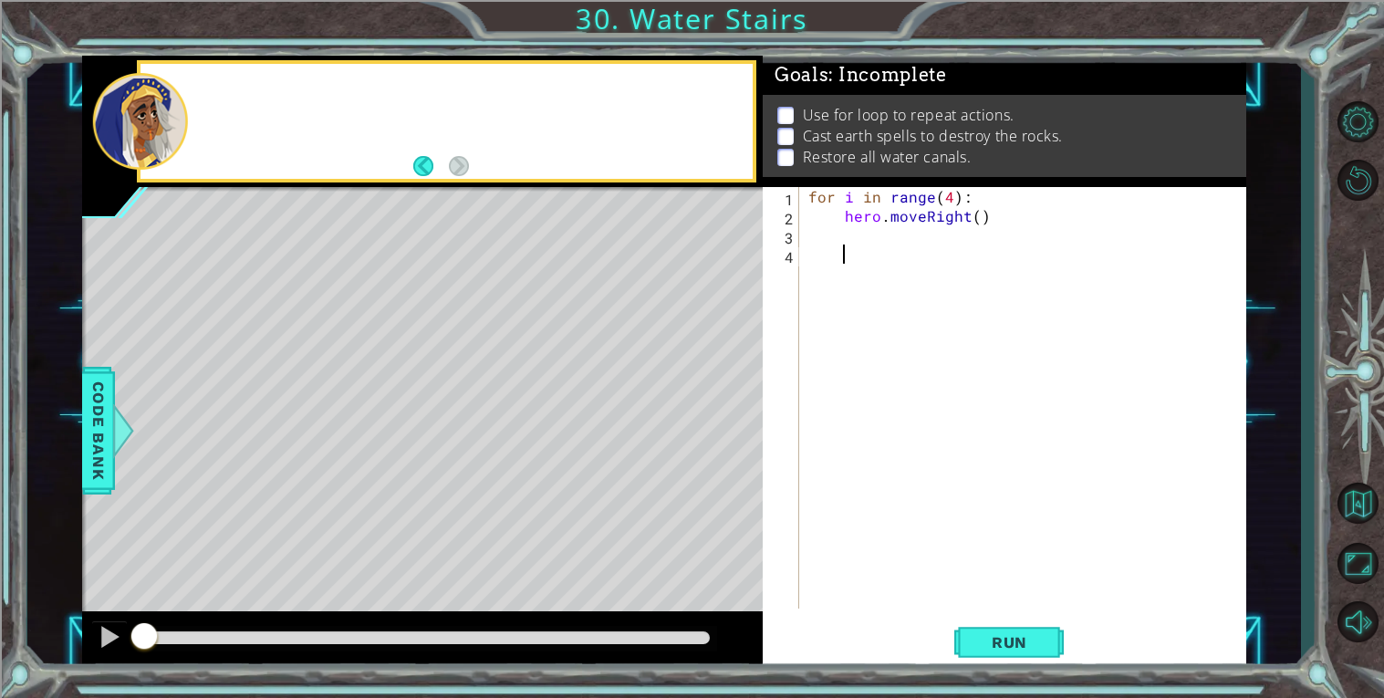
click at [190, 110] on div at bounding box center [471, 121] width 563 height 45
click at [190, 110] on div "Add to the" at bounding box center [471, 120] width 563 height 65
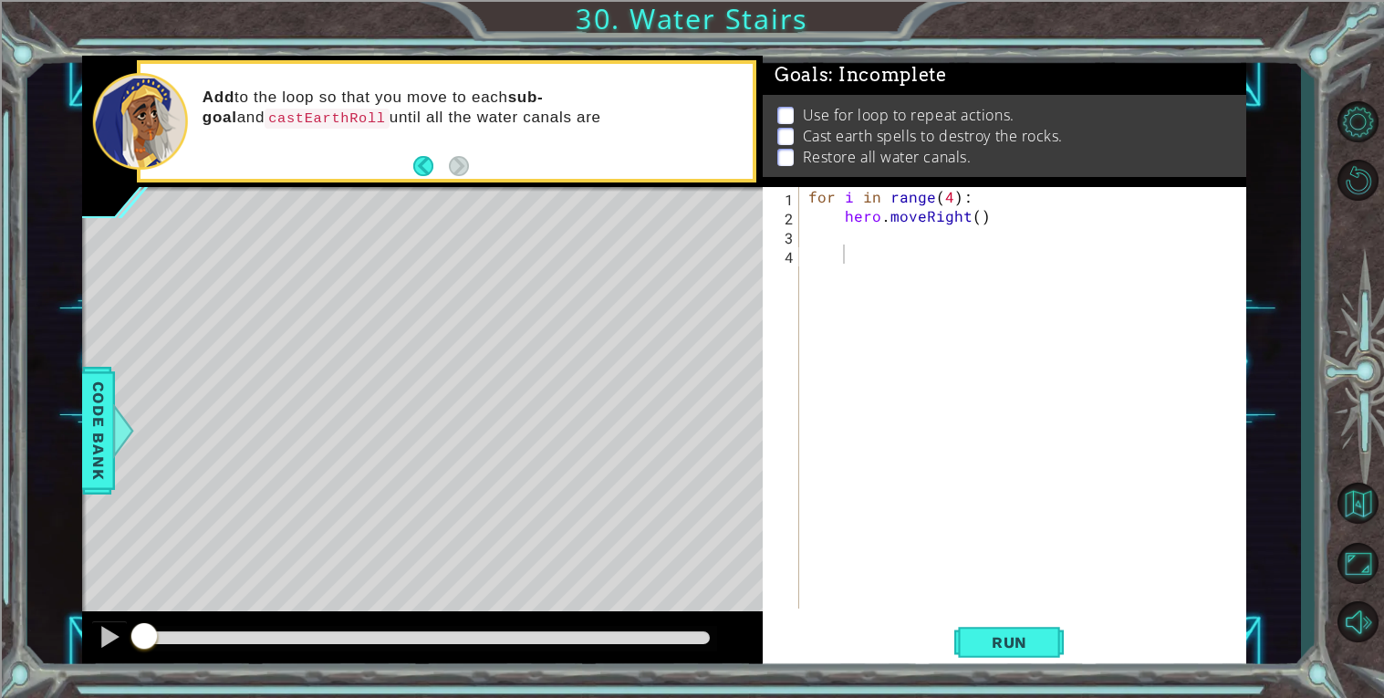
click at [877, 255] on div "for i in range ( 4 ) : hero . moveRight ( )" at bounding box center [1027, 417] width 446 height 460
click at [840, 233] on div "for i in range ( 4 ) : hero . moveRight ( )" at bounding box center [1027, 417] width 446 height 460
paste textarea "Code Area"
click at [960, 224] on div "for i in range ( 4 ) : hero . moveRight ( ) hero . moveUp ( ) hero . castEarthR…" at bounding box center [1027, 417] width 446 height 460
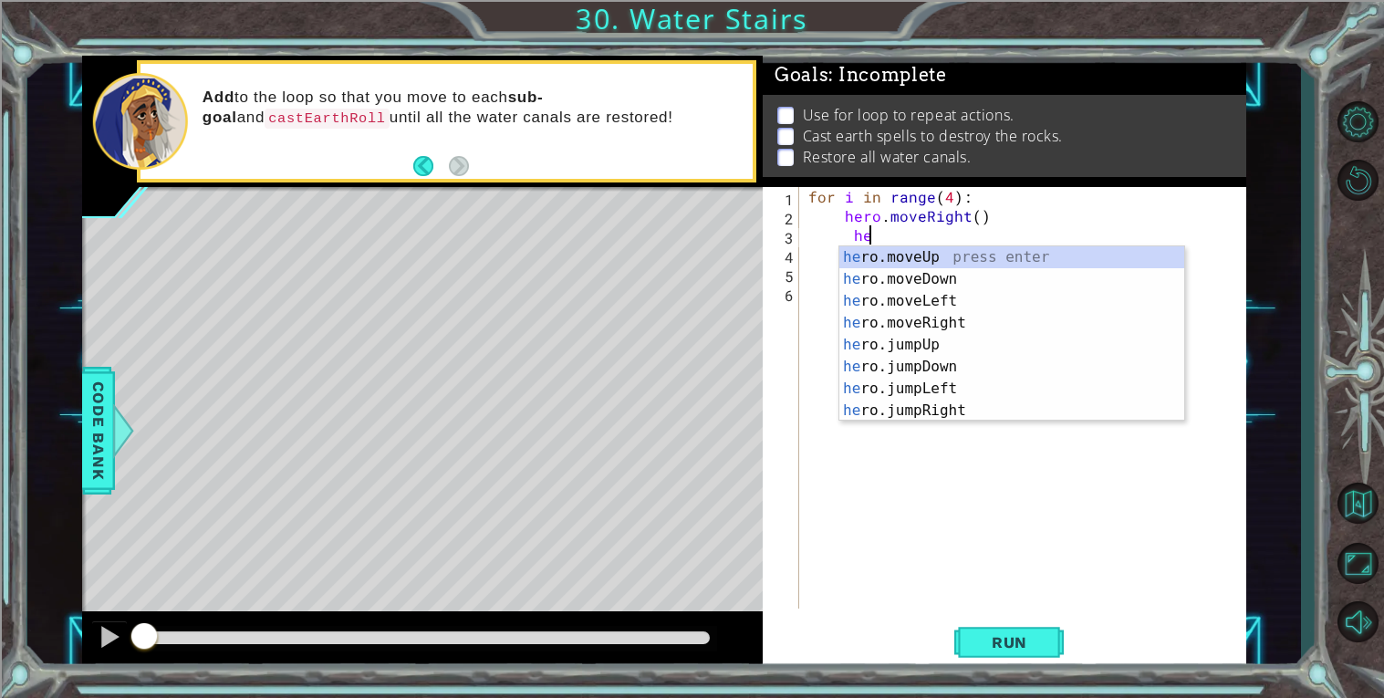
type textarea "h"
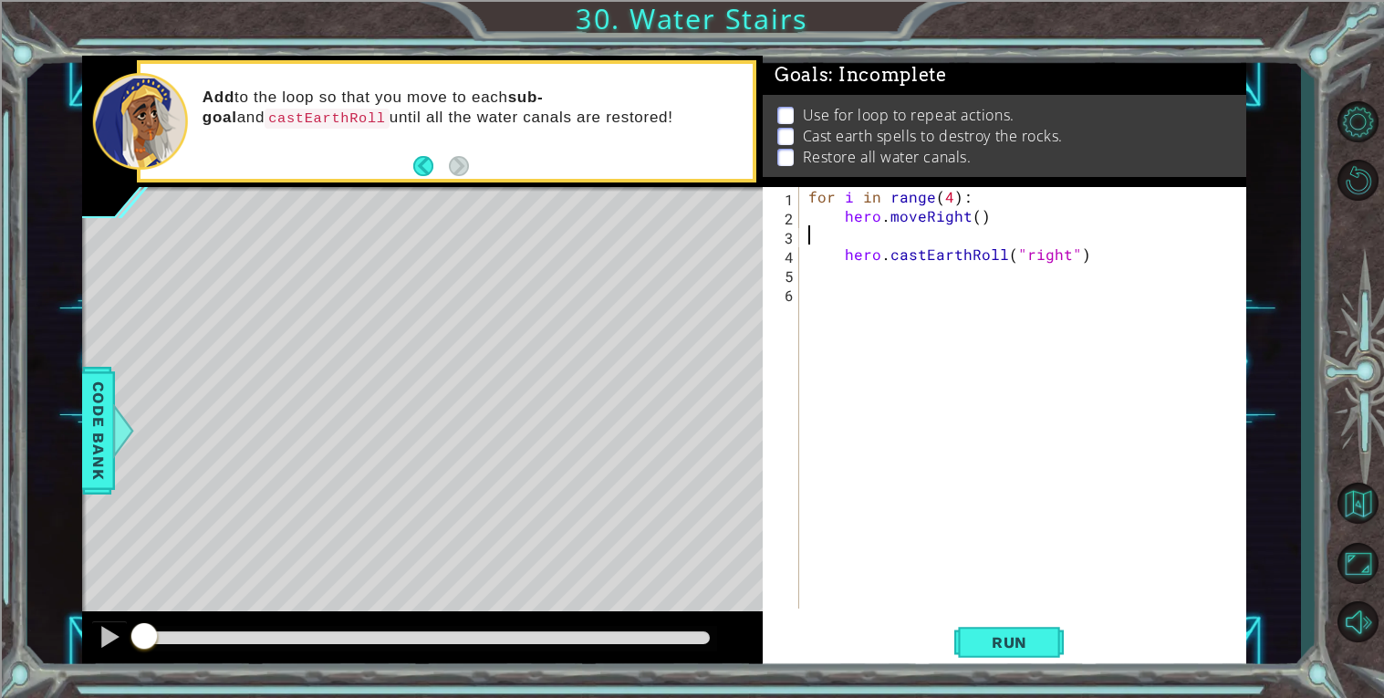
type textarea "hero.moveRight()"
click at [1036, 657] on button "Run" at bounding box center [1008, 642] width 109 height 48
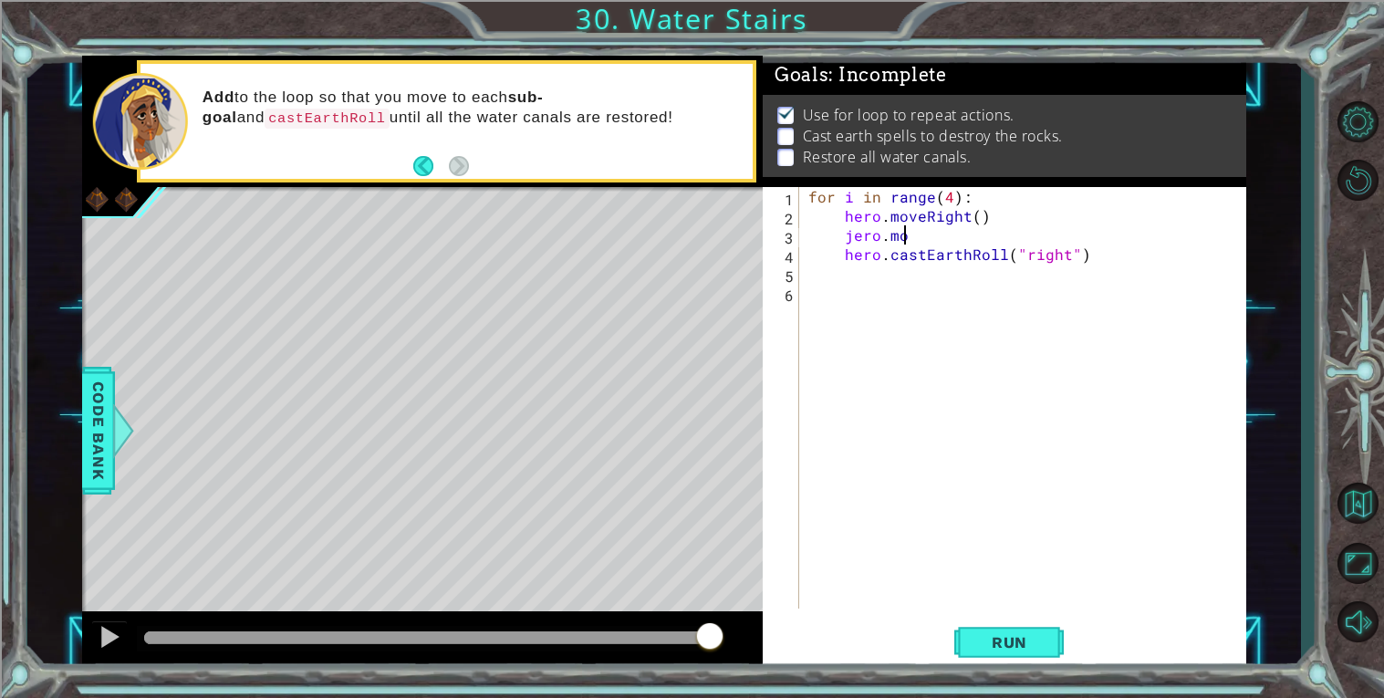
scroll to position [0, 5]
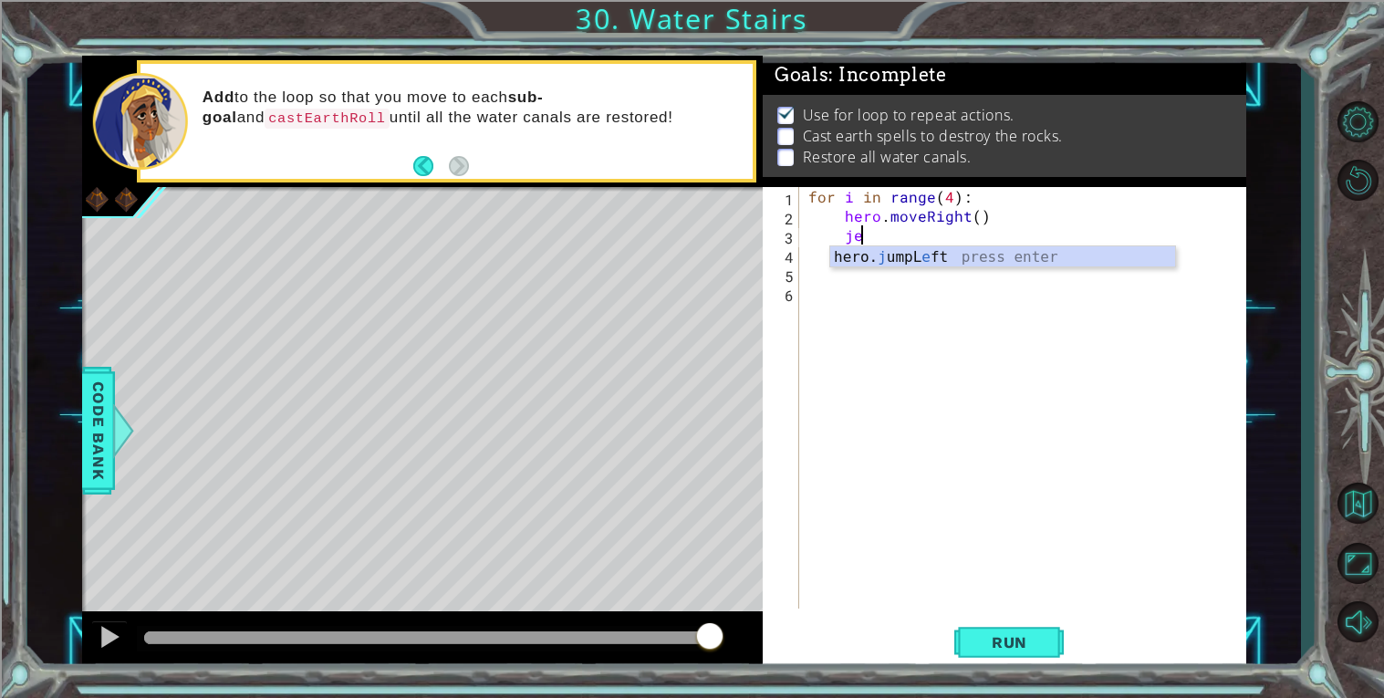
type textarea "j"
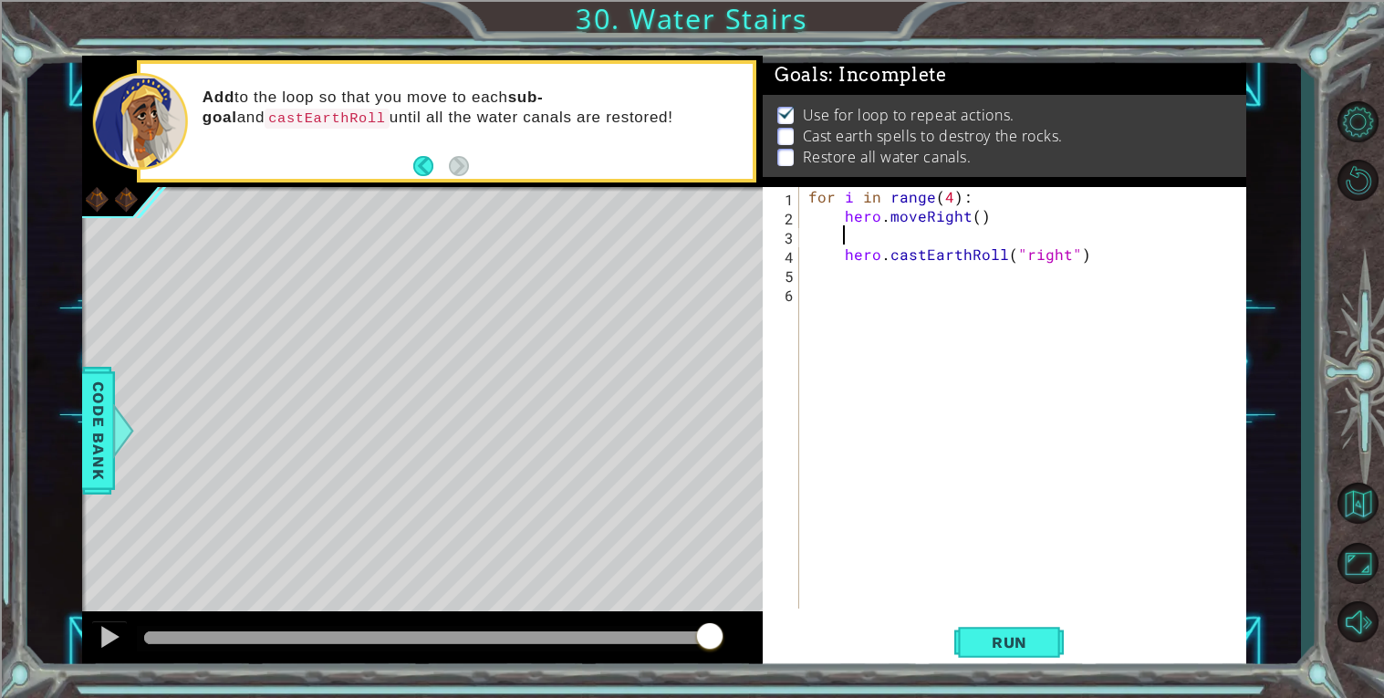
scroll to position [0, 2]
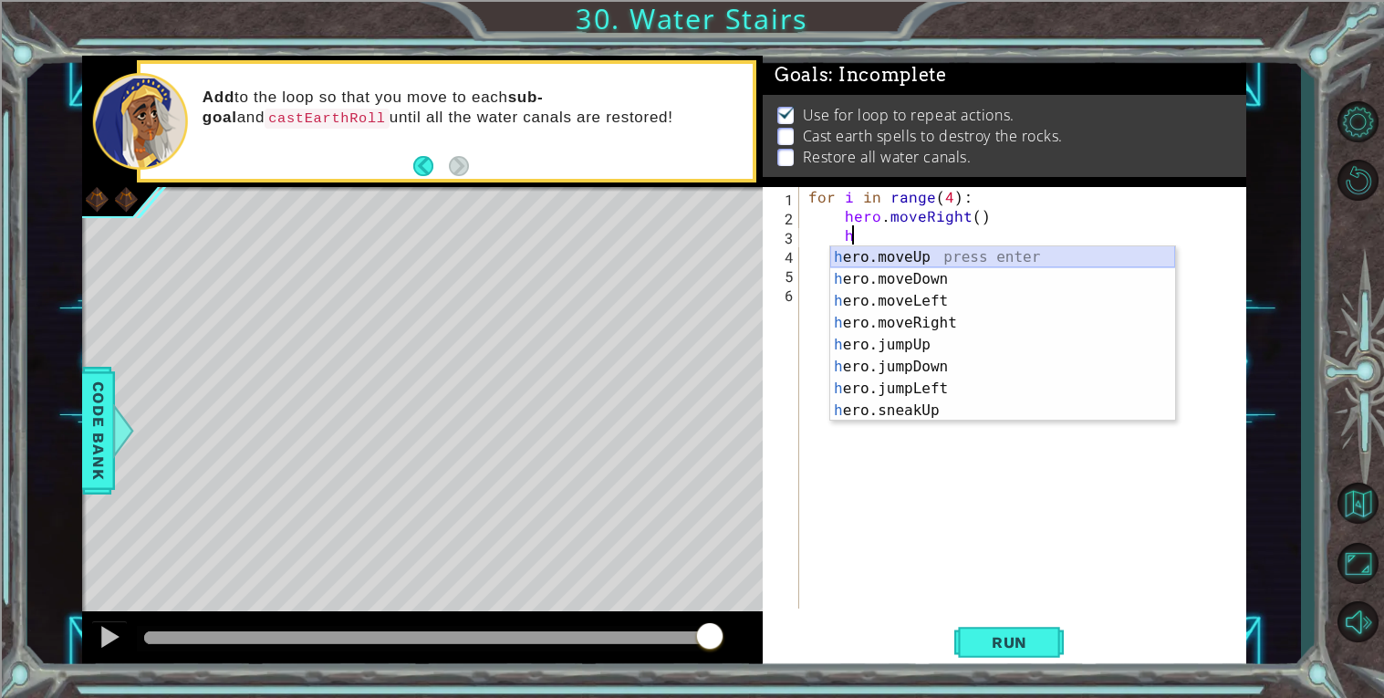
click at [1011, 252] on div "h ero.moveUp press enter h ero.moveDown press enter h ero.moveLeft press enter …" at bounding box center [1002, 355] width 345 height 219
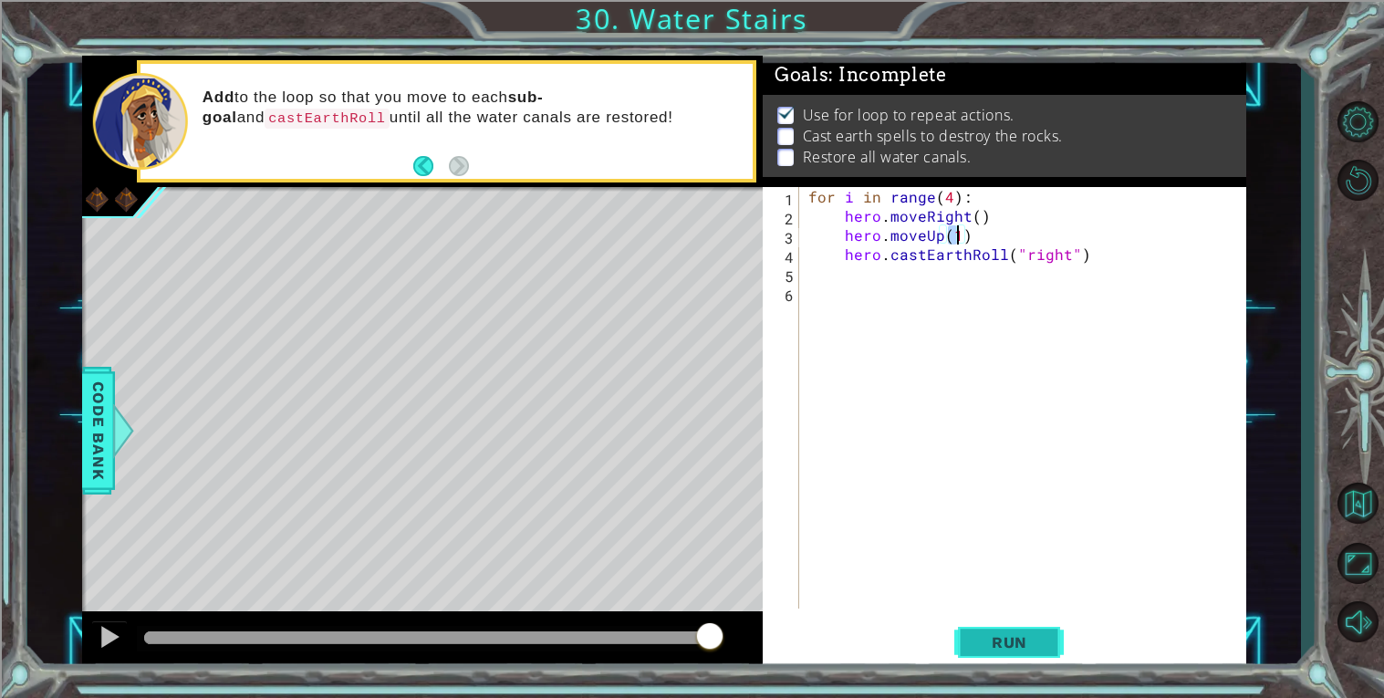
type textarea "hero.moveUp(1)"
click at [1012, 640] on span "Run" at bounding box center [1009, 642] width 72 height 18
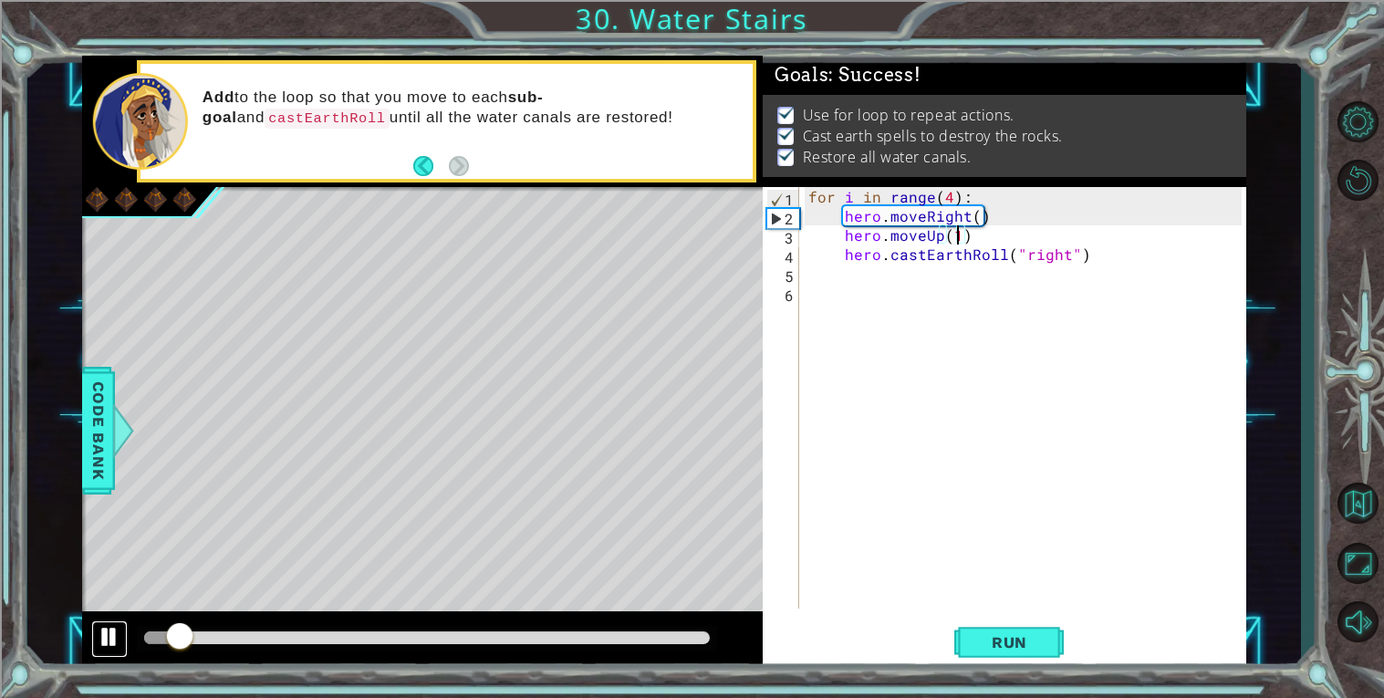
click at [109, 639] on div at bounding box center [110, 637] width 24 height 24
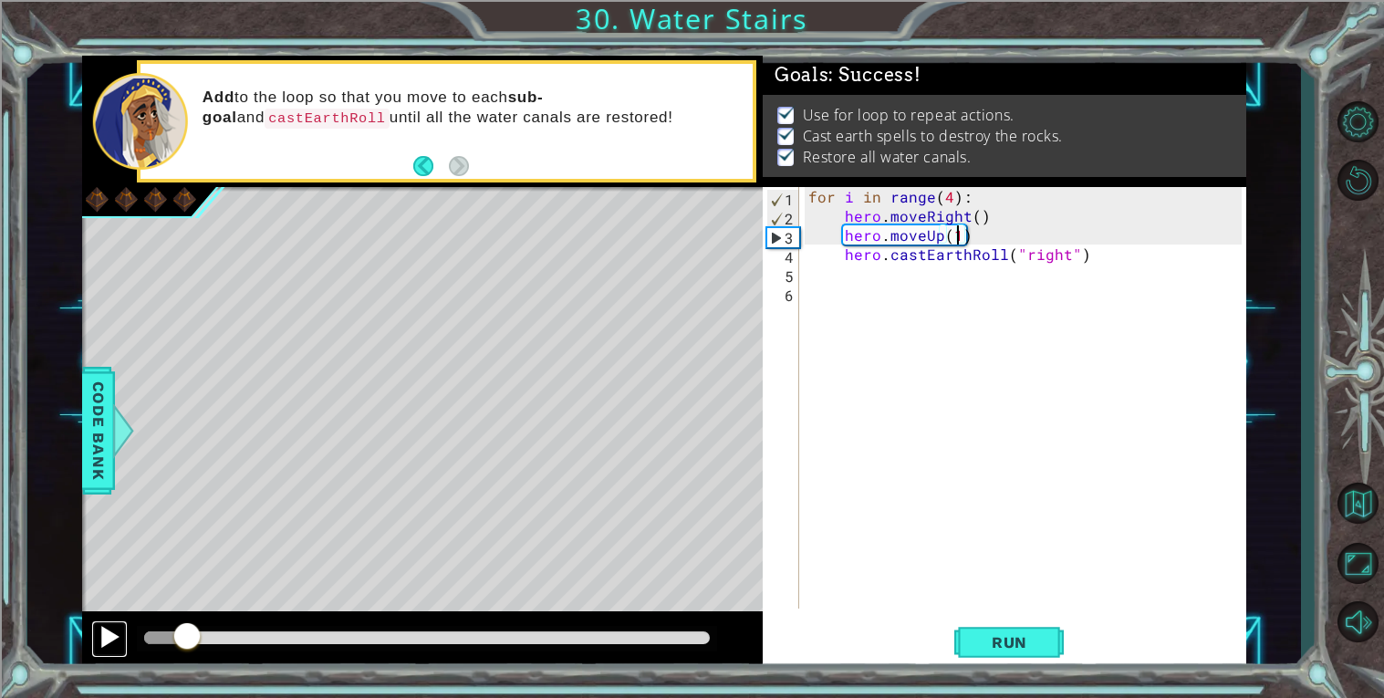
click at [109, 639] on div at bounding box center [110, 637] width 24 height 24
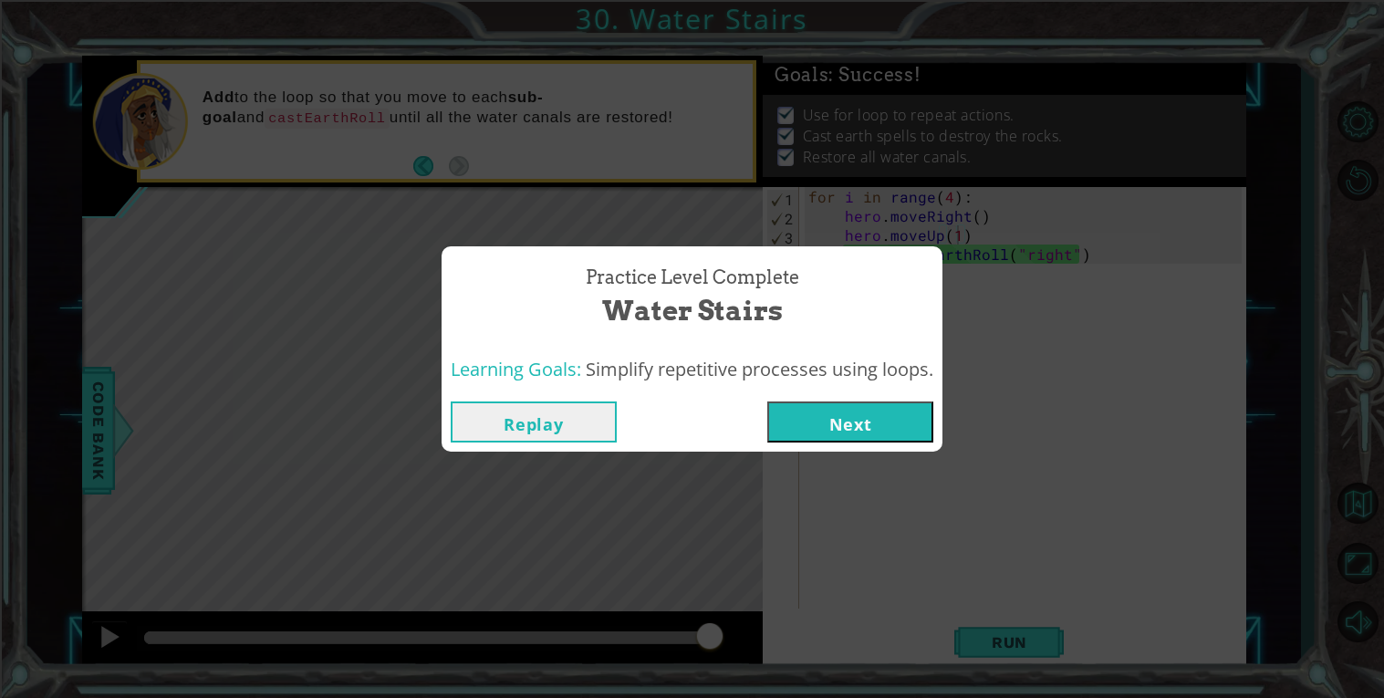
click at [825, 430] on button "Next" at bounding box center [850, 421] width 166 height 41
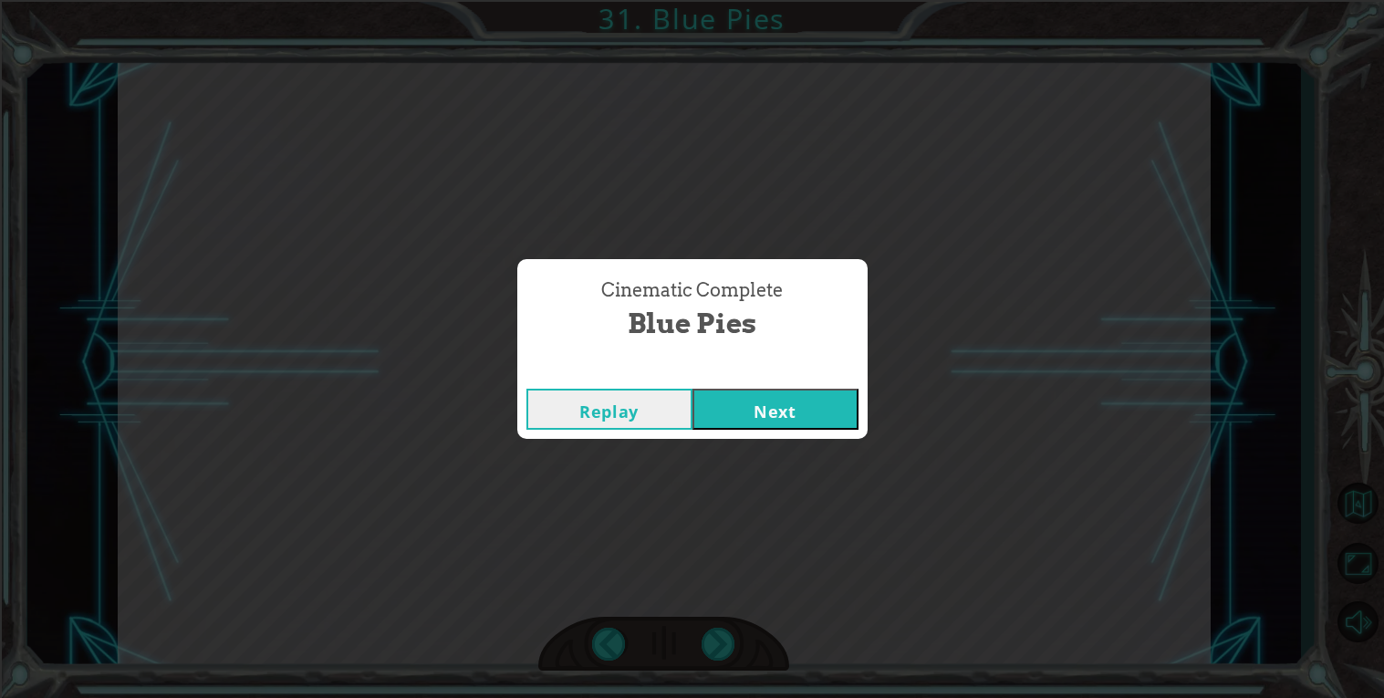
click at [793, 400] on button "Next" at bounding box center [775, 409] width 166 height 41
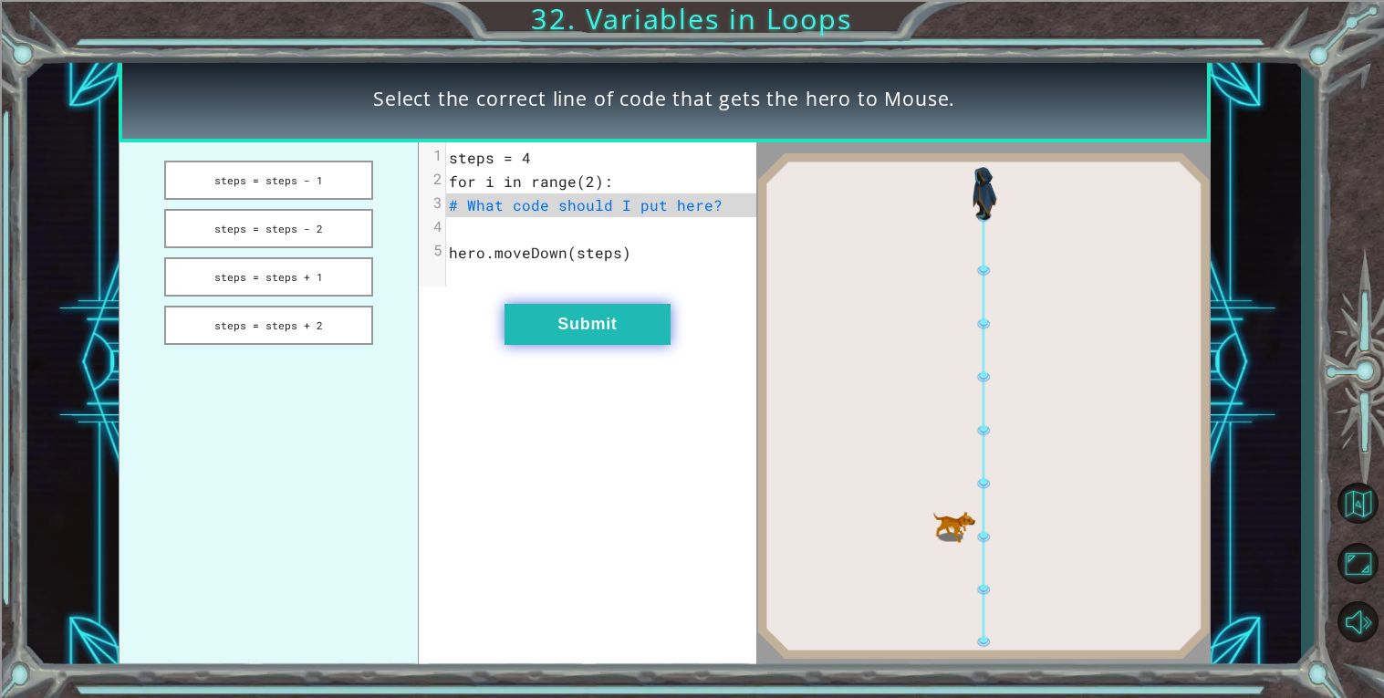
click at [622, 328] on button "Submit" at bounding box center [587, 324] width 166 height 41
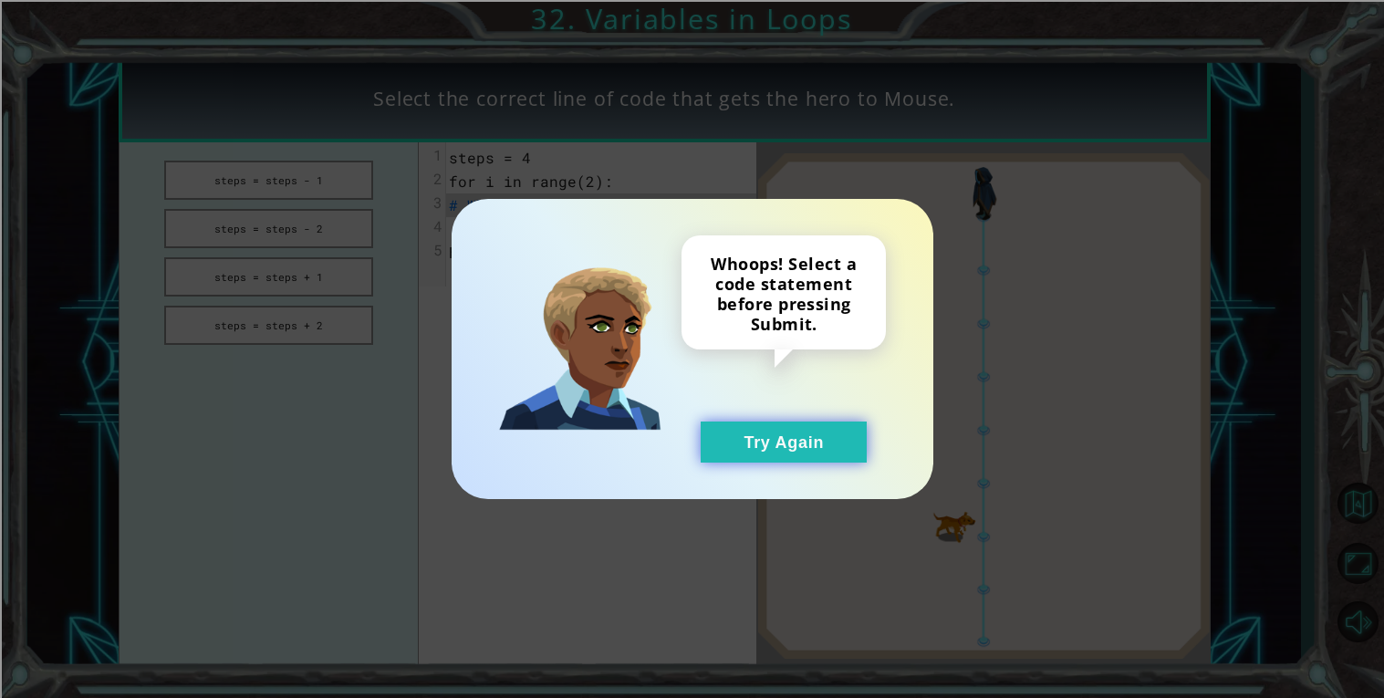
click at [716, 450] on button "Try Again" at bounding box center [784, 441] width 166 height 41
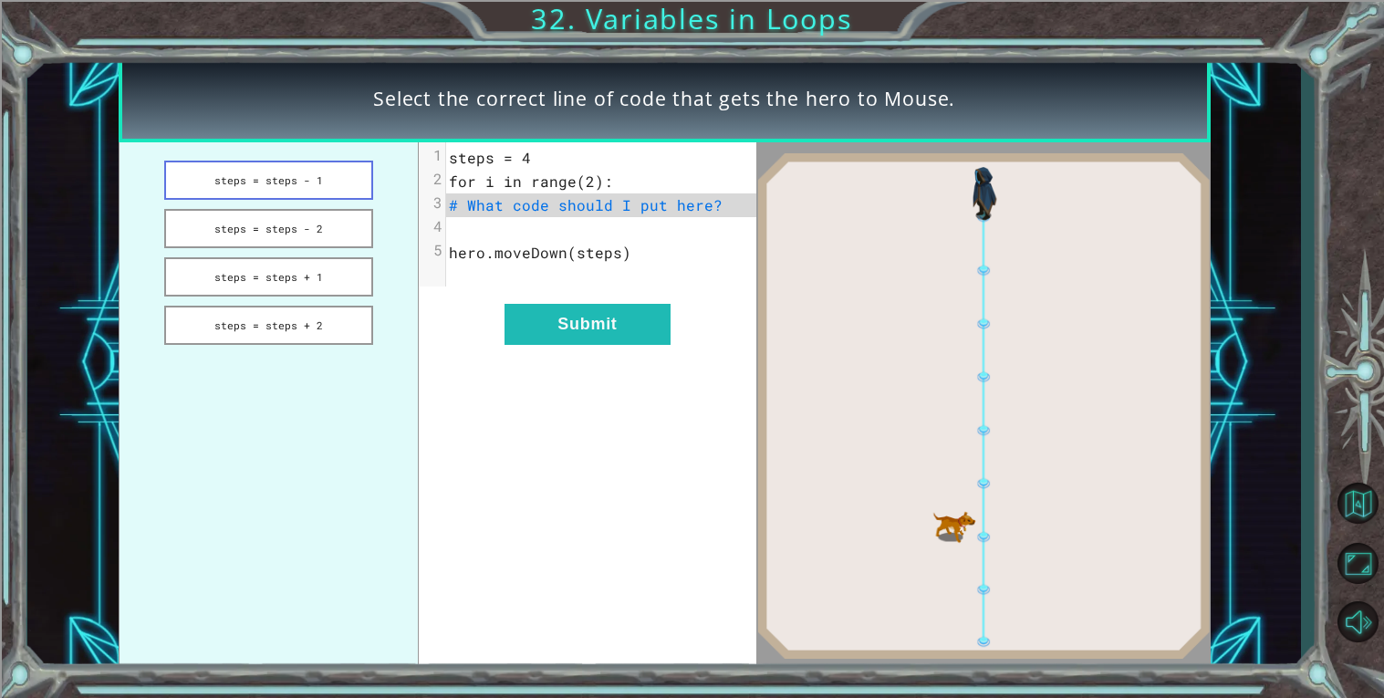
click at [285, 178] on button "steps = steps - 1" at bounding box center [268, 180] width 209 height 39
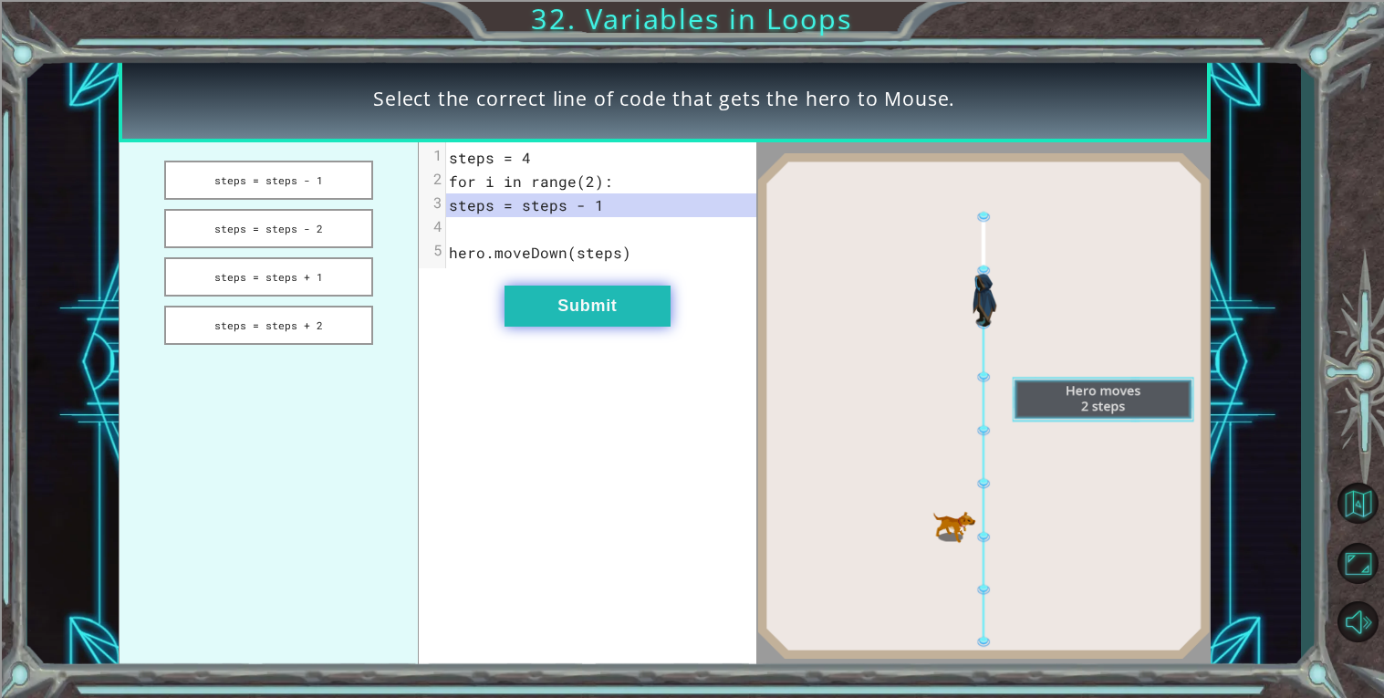
click at [628, 307] on button "Submit" at bounding box center [587, 305] width 166 height 41
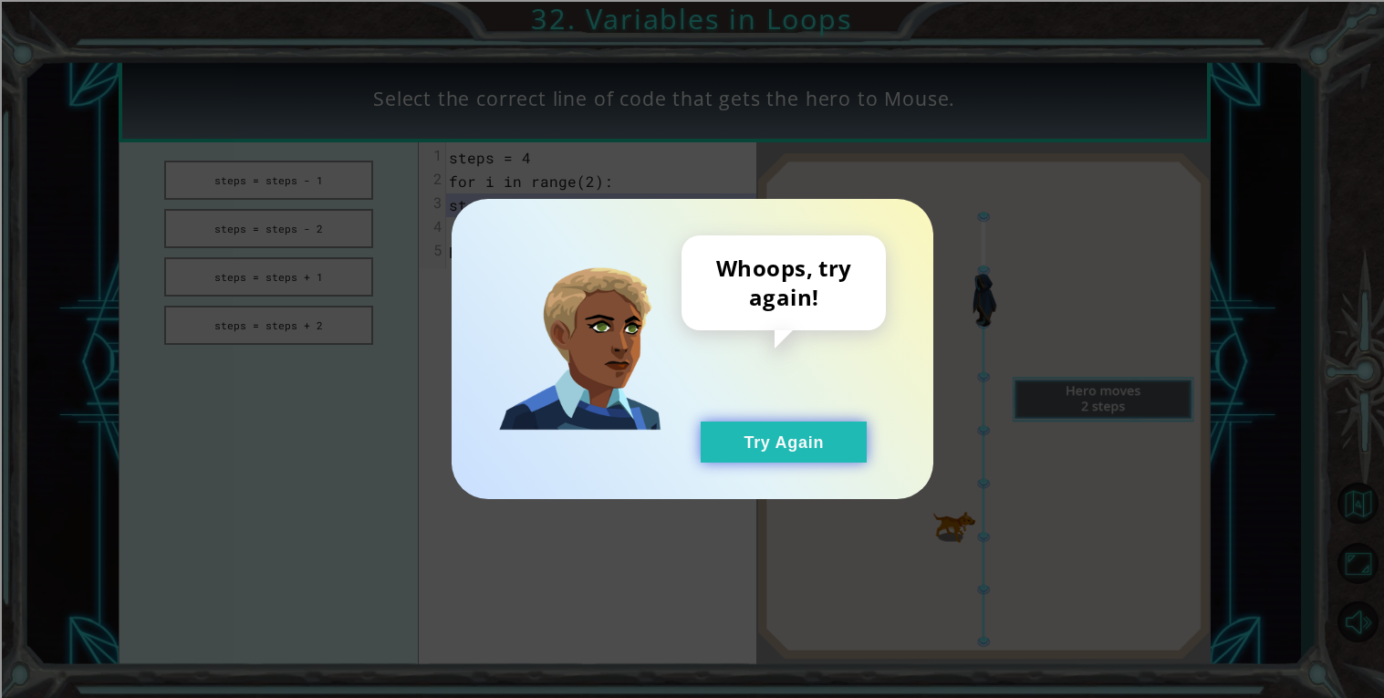
click at [754, 446] on button "Try Again" at bounding box center [784, 441] width 166 height 41
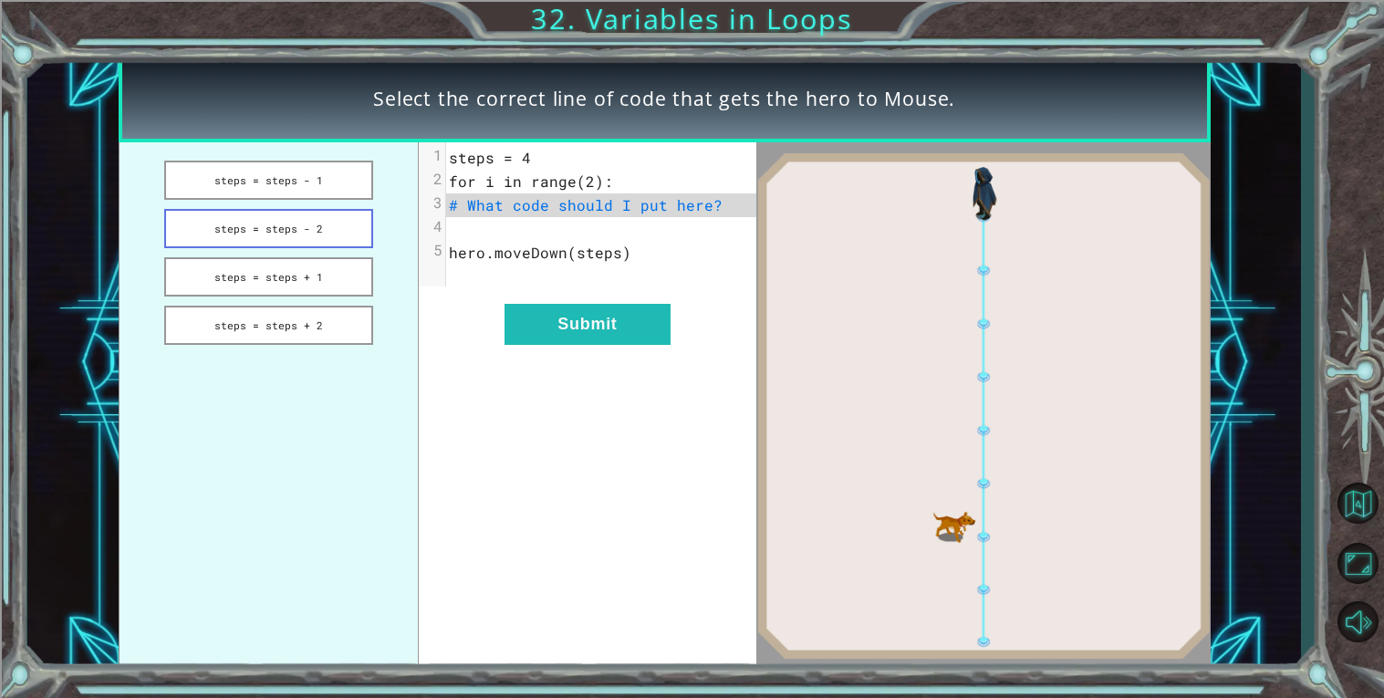
click at [340, 233] on button "steps = steps - 2" at bounding box center [268, 228] width 209 height 39
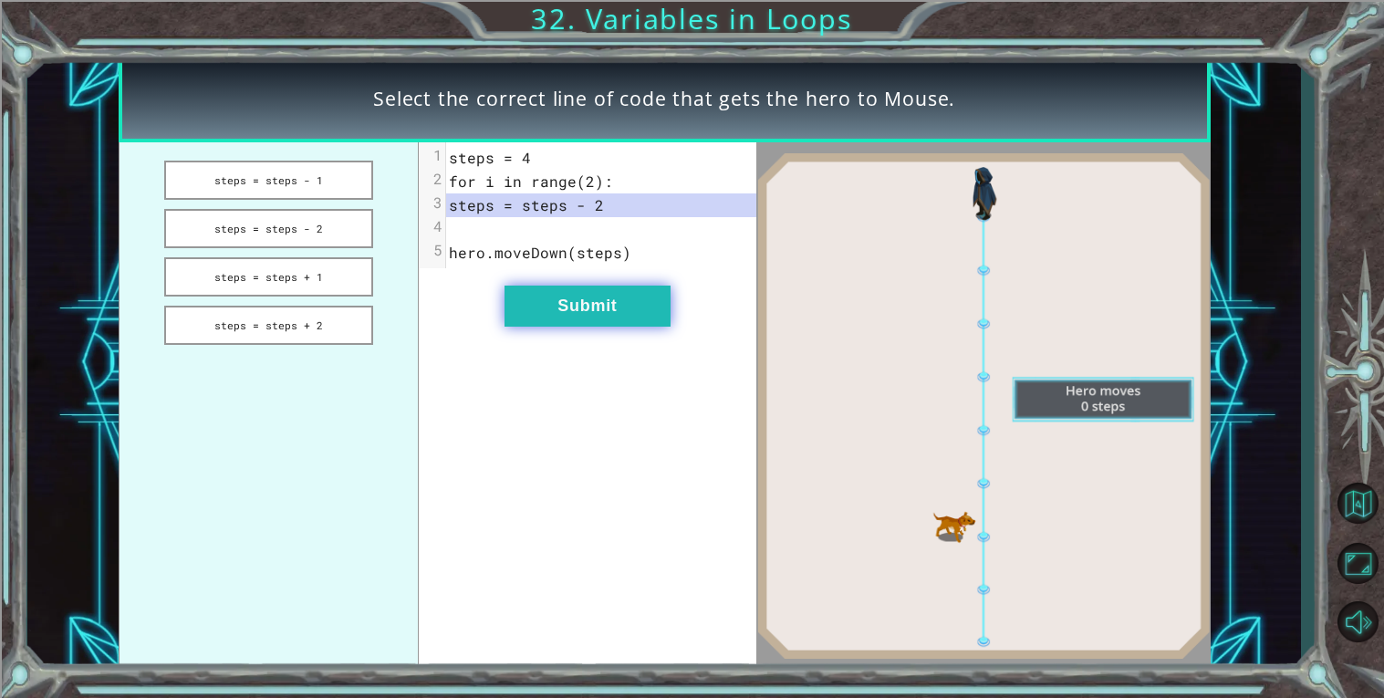
click at [618, 310] on button "Submit" at bounding box center [587, 305] width 166 height 41
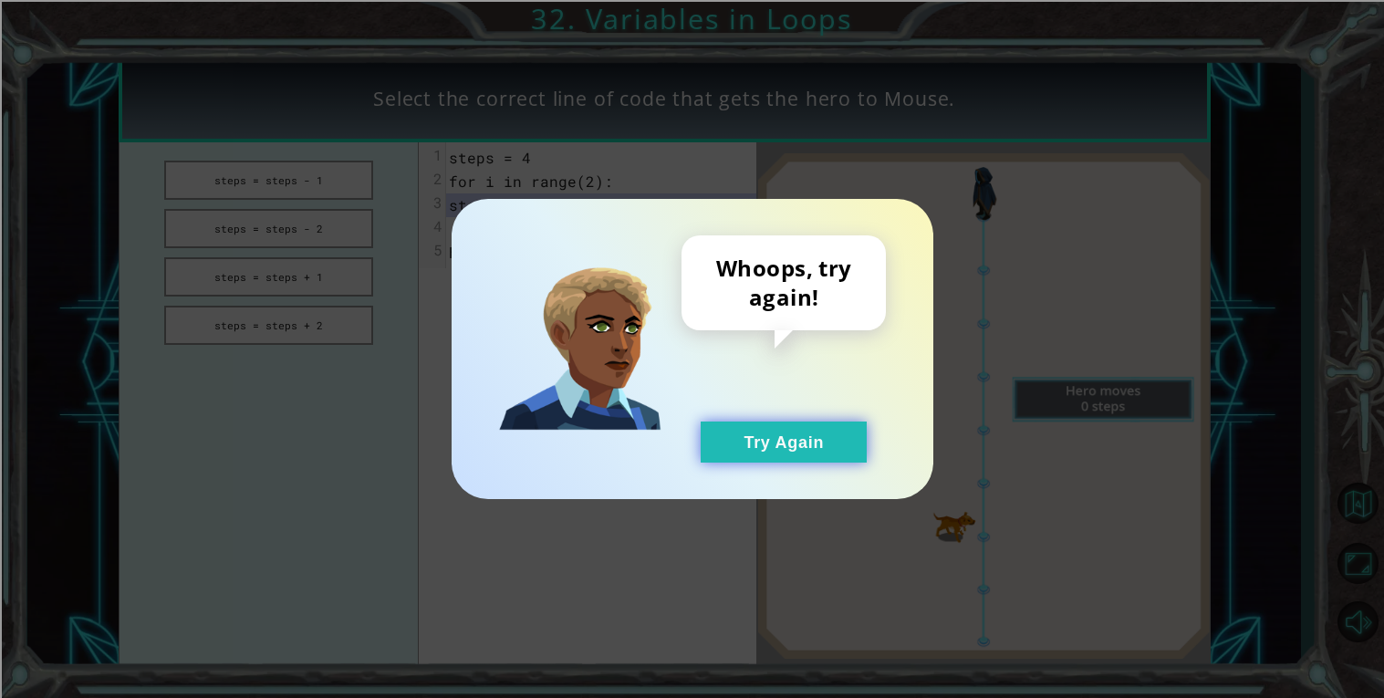
click at [735, 447] on button "Try Again" at bounding box center [784, 441] width 166 height 41
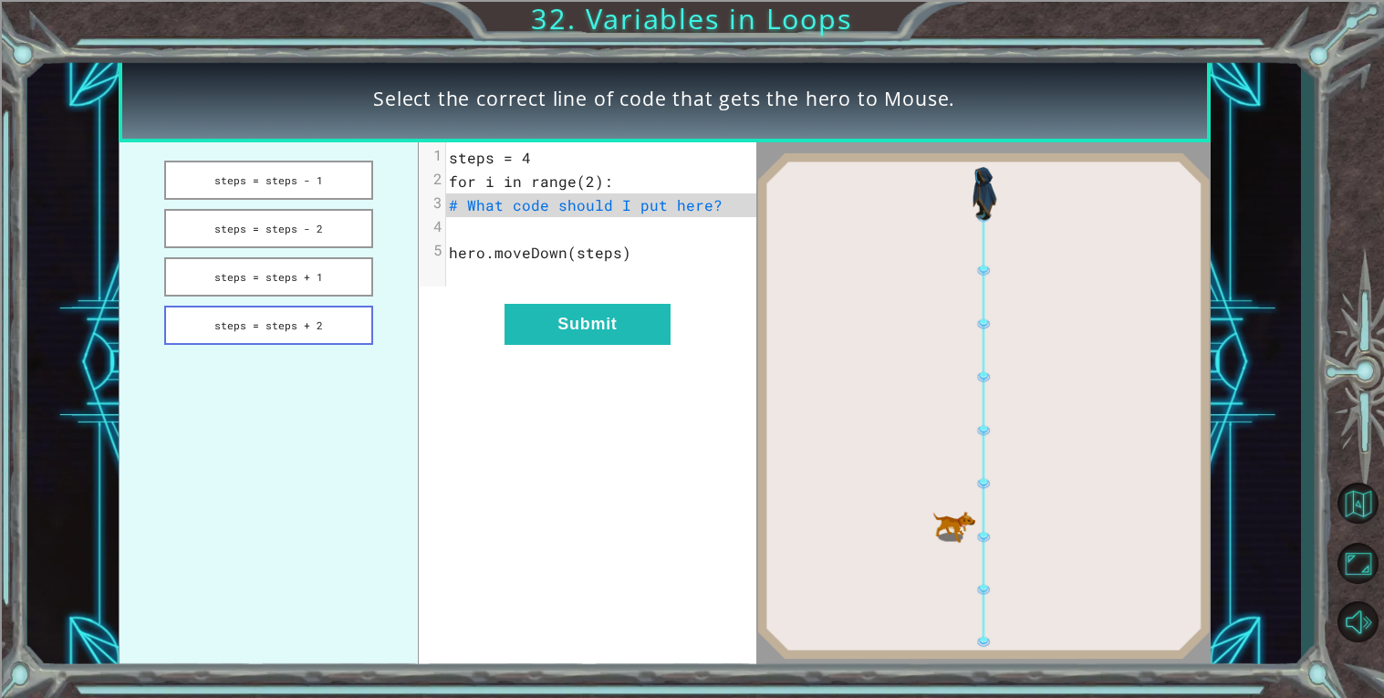
click at [285, 333] on button "steps = steps + 2" at bounding box center [268, 325] width 209 height 39
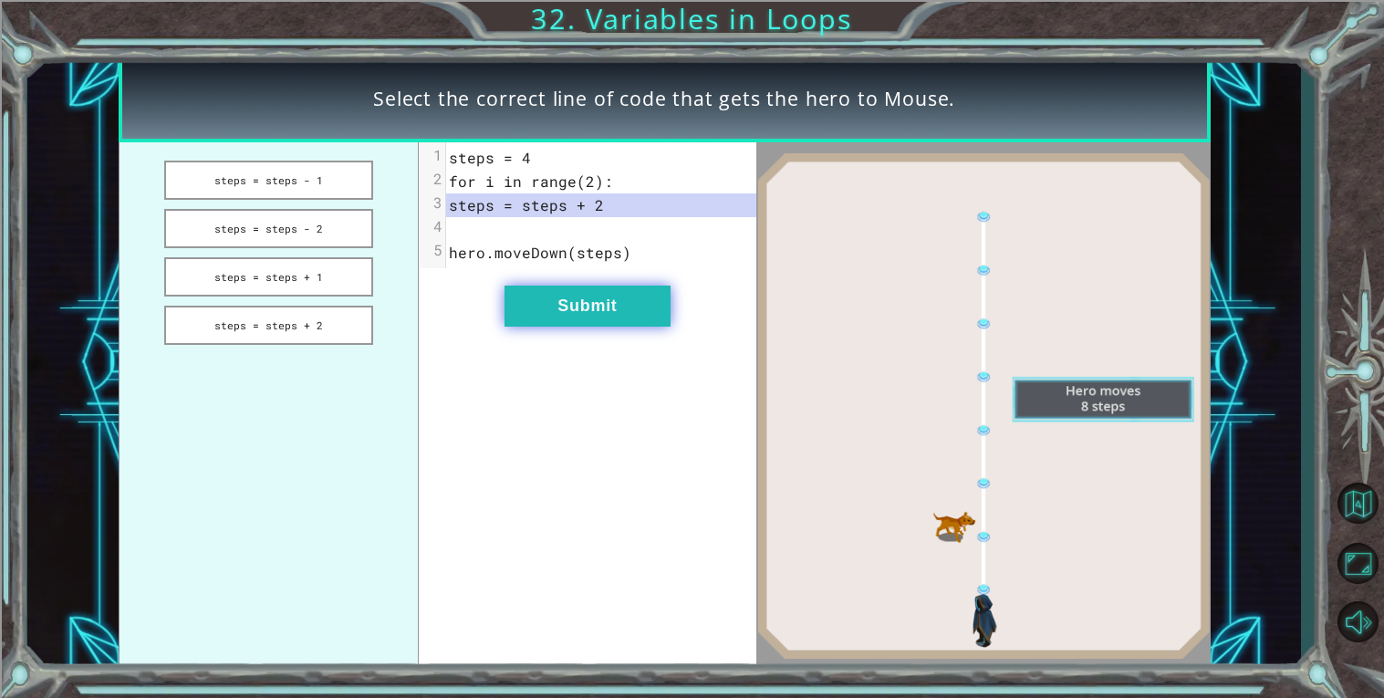
click at [569, 309] on button "Submit" at bounding box center [587, 305] width 166 height 41
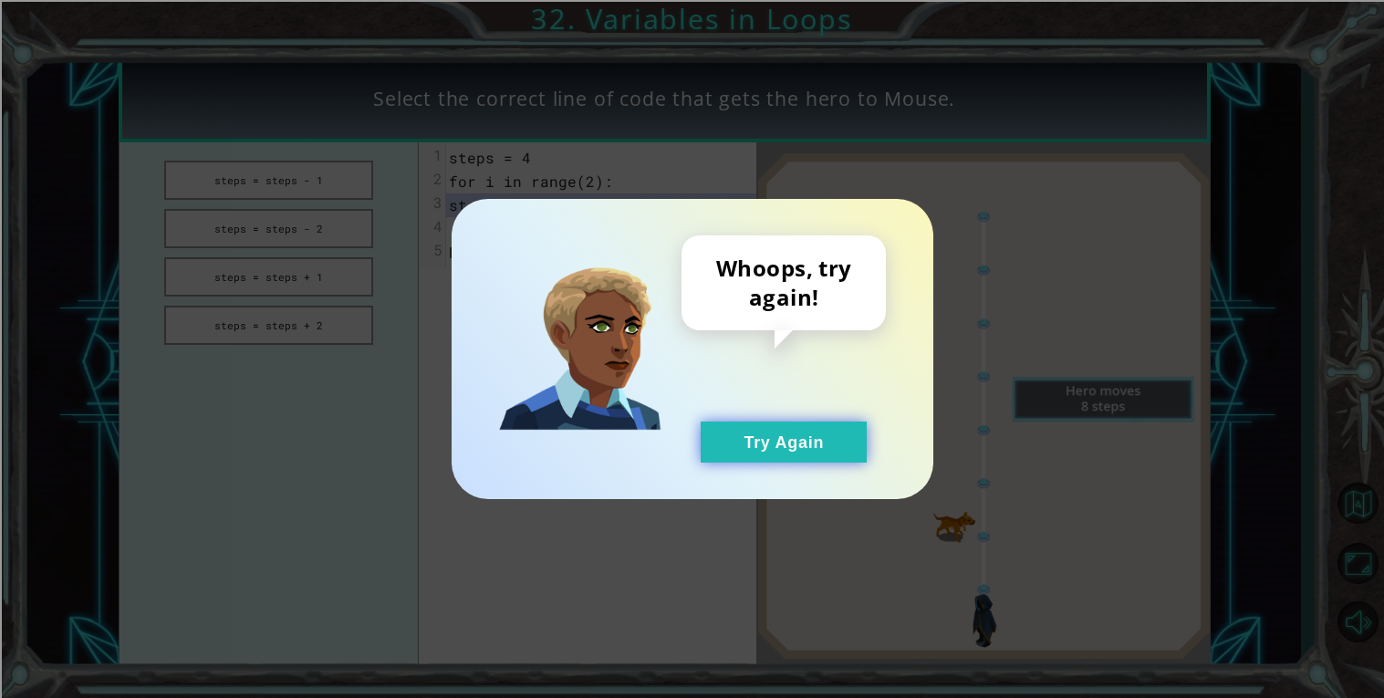
click at [754, 444] on button "Try Again" at bounding box center [784, 441] width 166 height 41
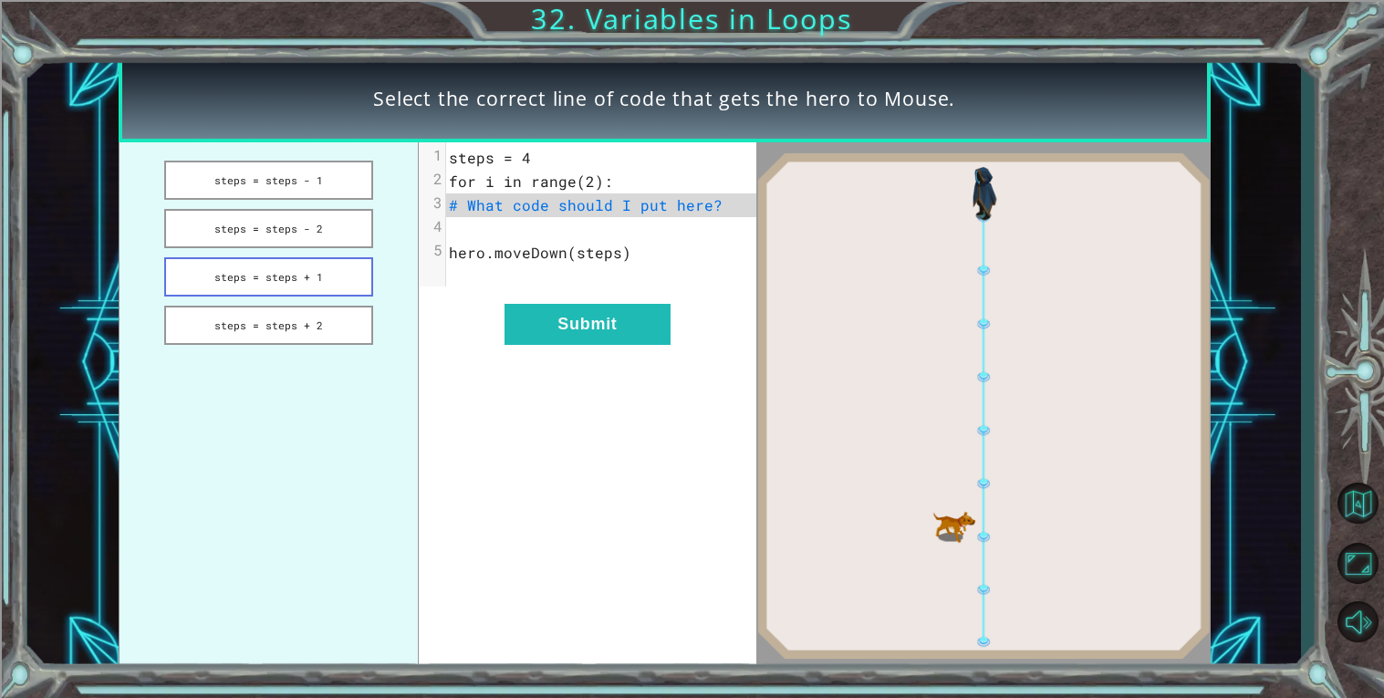
click at [327, 273] on button "steps = steps + 1" at bounding box center [268, 276] width 209 height 39
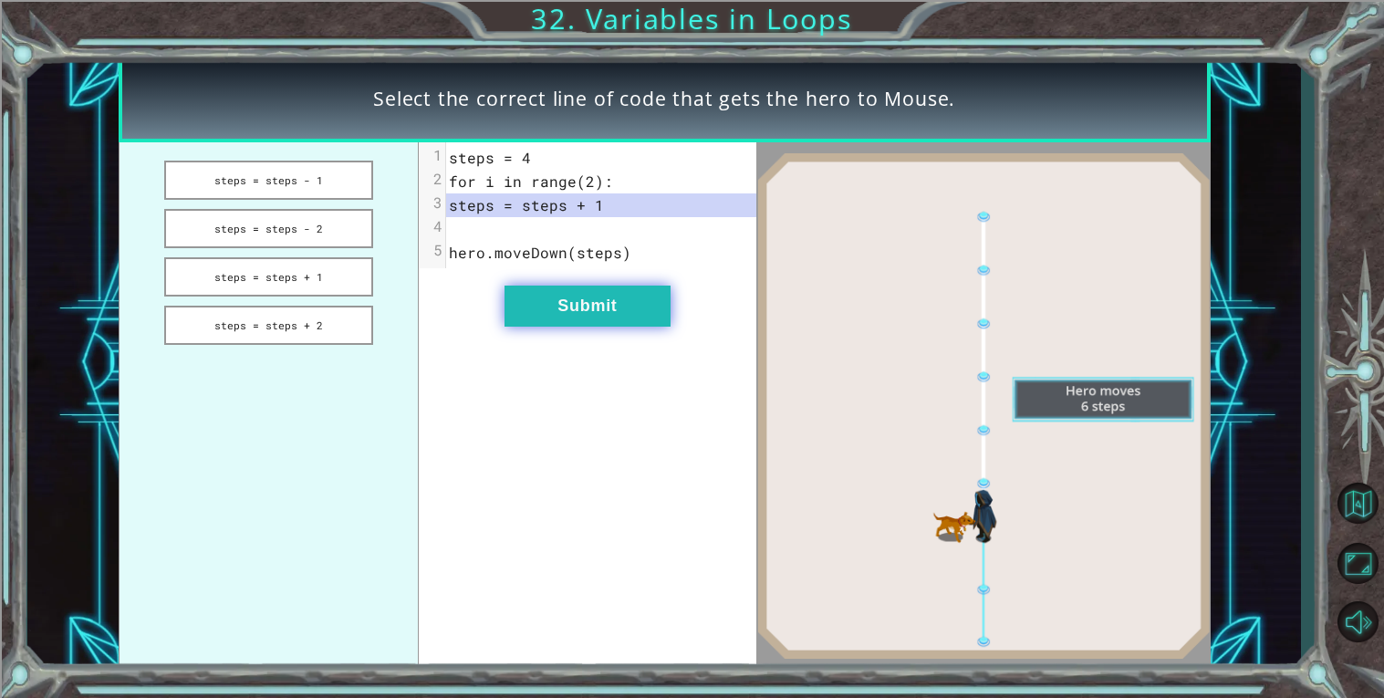
click at [593, 306] on button "Submit" at bounding box center [587, 305] width 166 height 41
click at [630, 292] on button "Submit" at bounding box center [587, 305] width 166 height 41
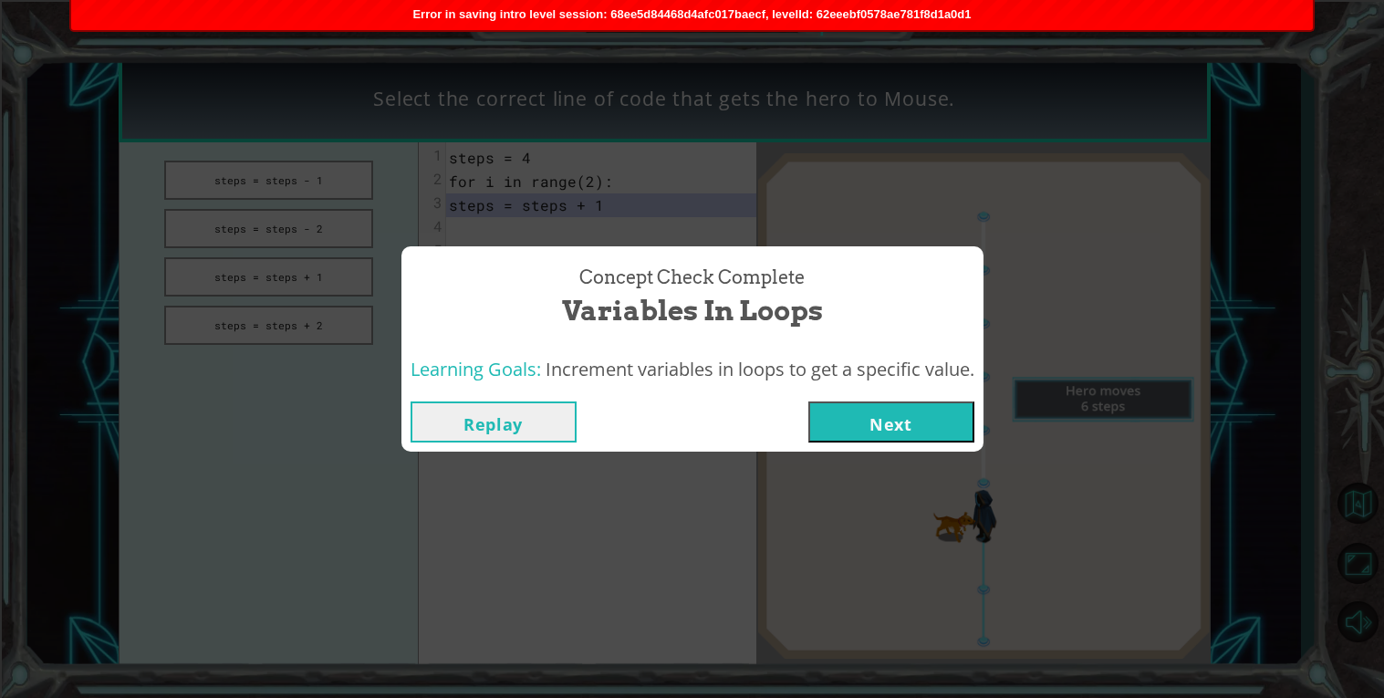
click at [875, 432] on button "Next" at bounding box center [891, 421] width 166 height 41
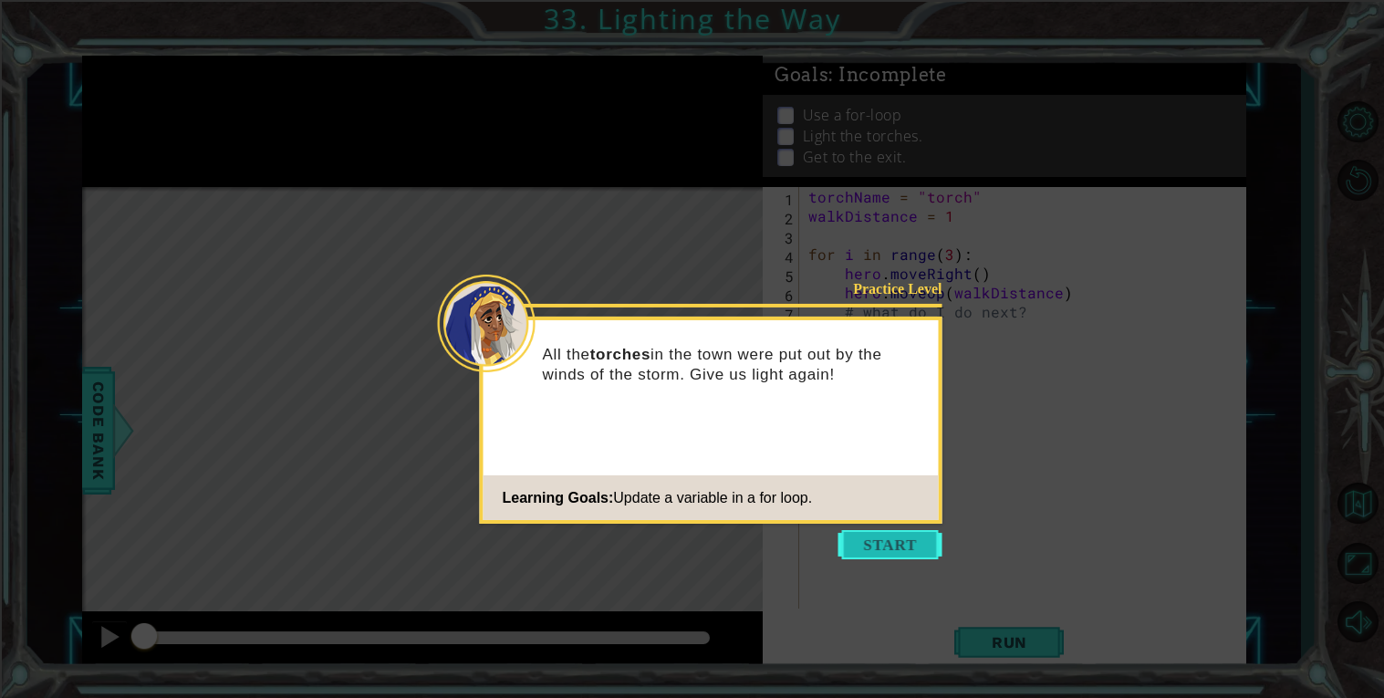
click at [904, 554] on button "Start" at bounding box center [890, 544] width 104 height 29
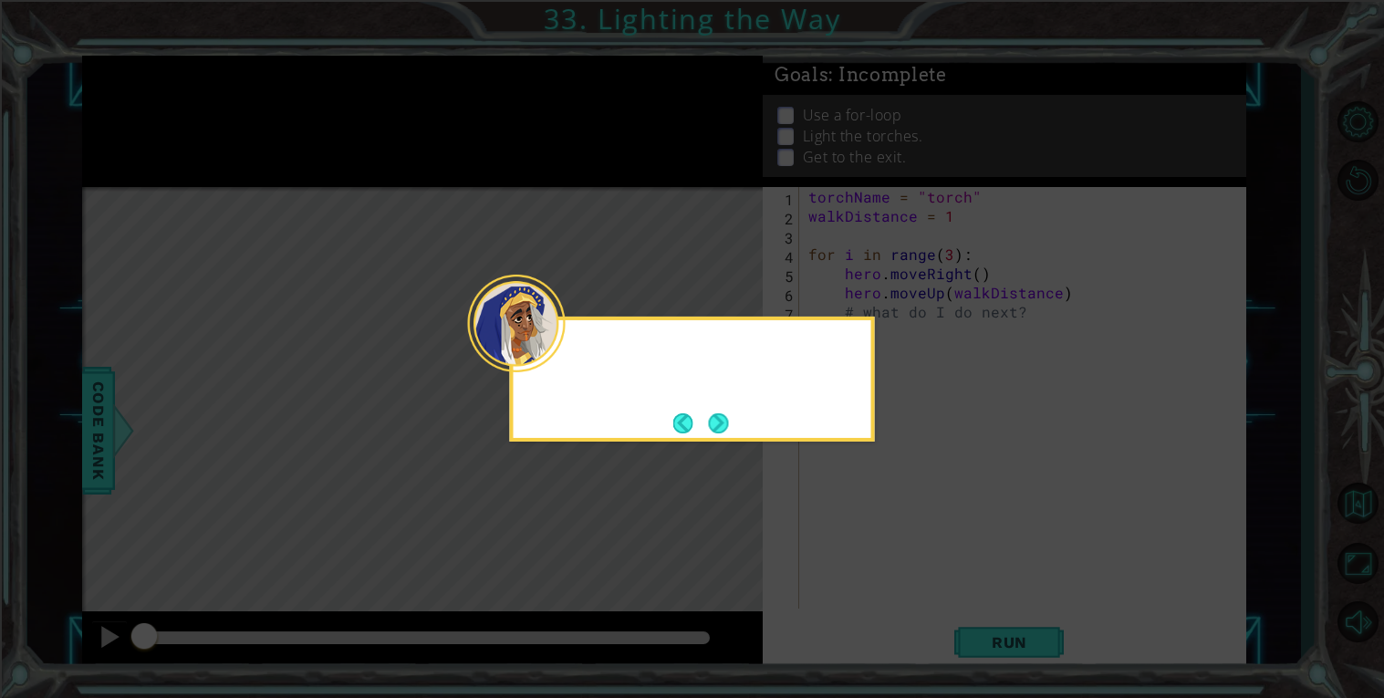
click at [904, 554] on icon at bounding box center [692, 349] width 1384 height 698
click at [711, 438] on div "To light all the torches, you'll need to move next to them and use the torch." at bounding box center [692, 379] width 365 height 125
click at [713, 431] on button "Next" at bounding box center [718, 422] width 21 height 21
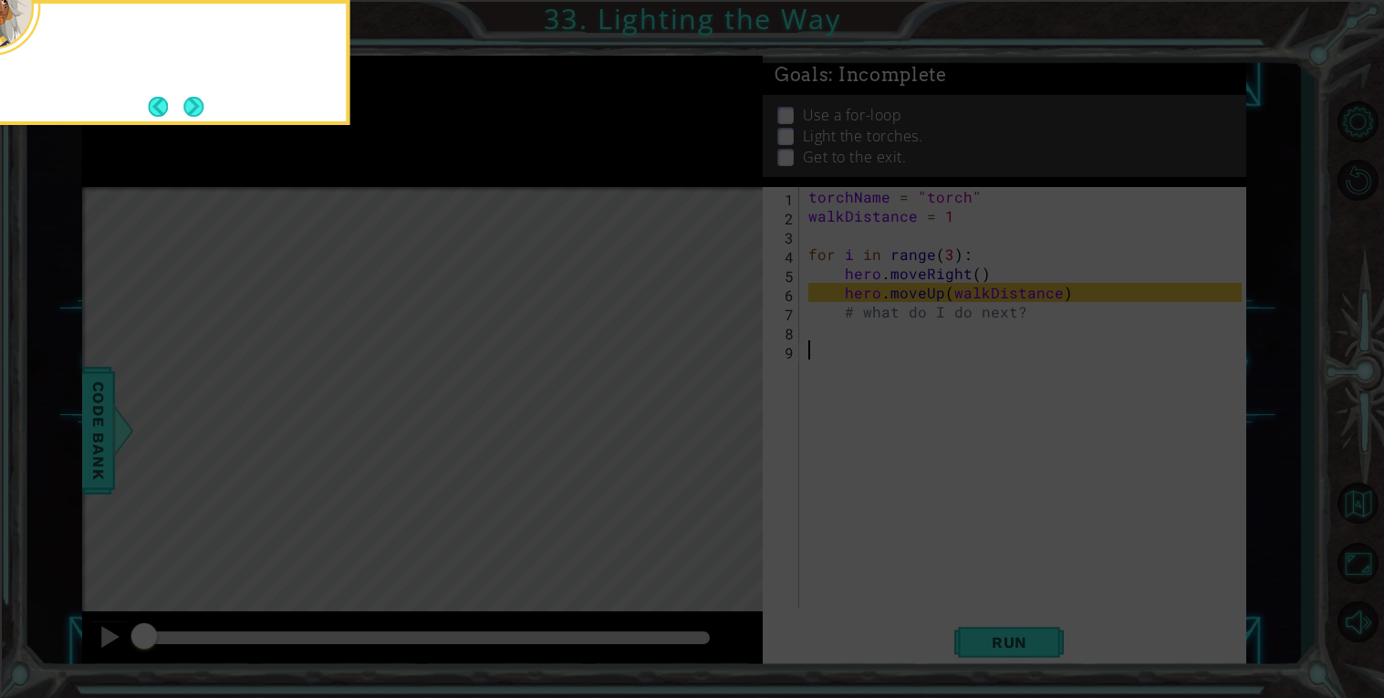
click at [713, 431] on icon at bounding box center [692, 104] width 1384 height 1187
click at [194, 106] on button "Next" at bounding box center [193, 106] width 27 height 27
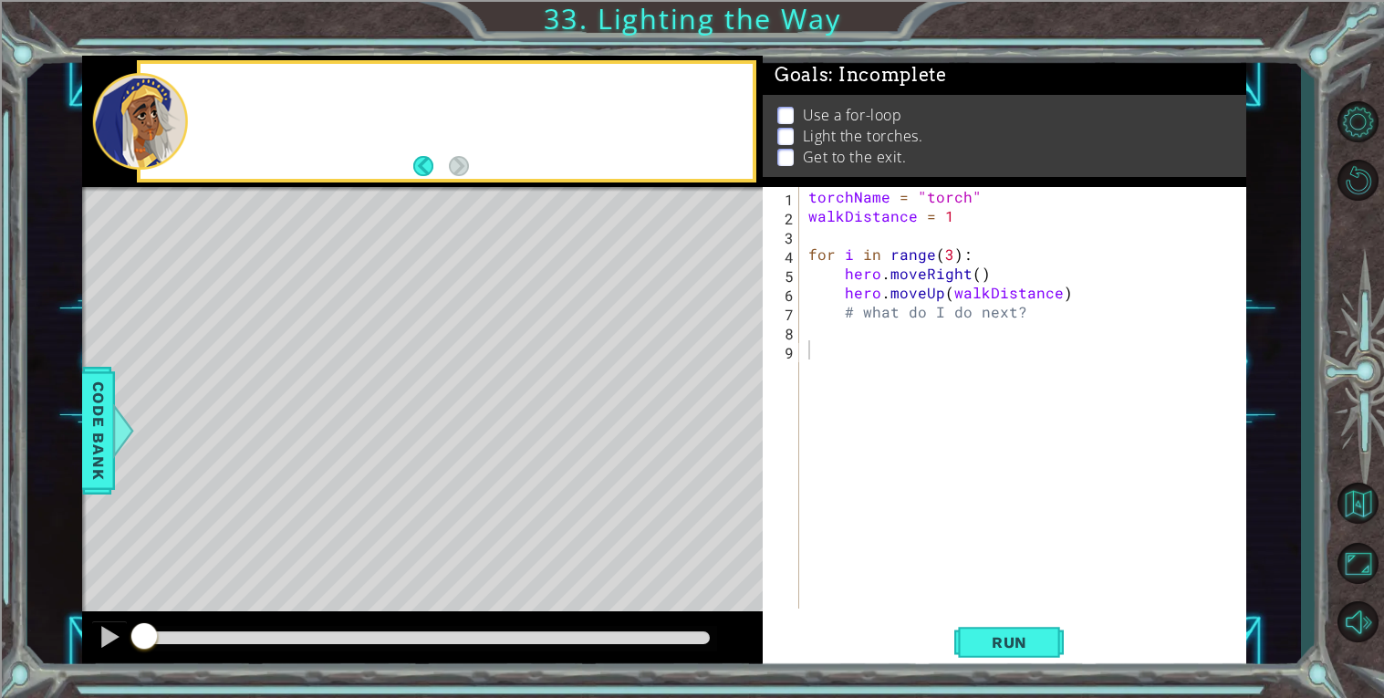
click at [194, 106] on div at bounding box center [471, 121] width 563 height 45
click at [194, 106] on div "Add" at bounding box center [471, 120] width 563 height 65
click at [194, 106] on div "Add to the l" at bounding box center [471, 120] width 563 height 65
click at [974, 620] on button "Run" at bounding box center [1008, 642] width 109 height 48
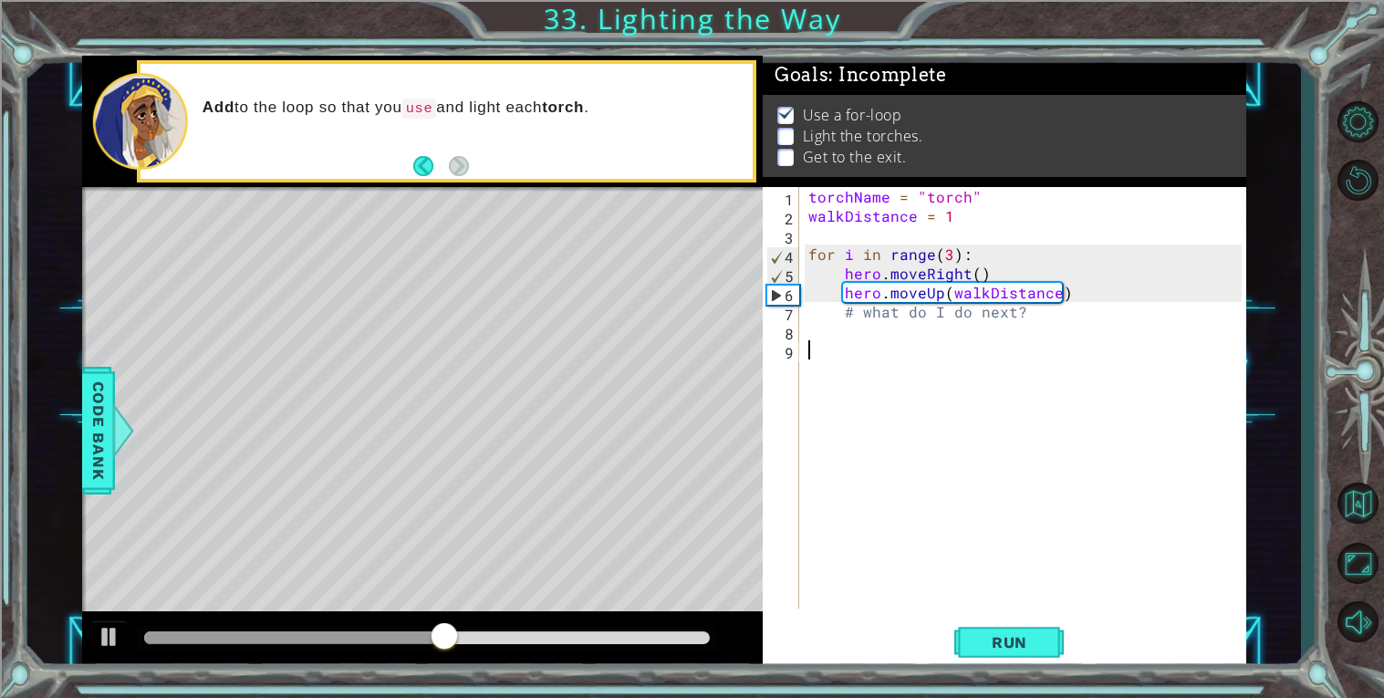
click at [936, 293] on div "torchName = "torch" walkDistance = 1 for i in range ( 3 ) : hero . moveRight ( …" at bounding box center [1027, 417] width 446 height 460
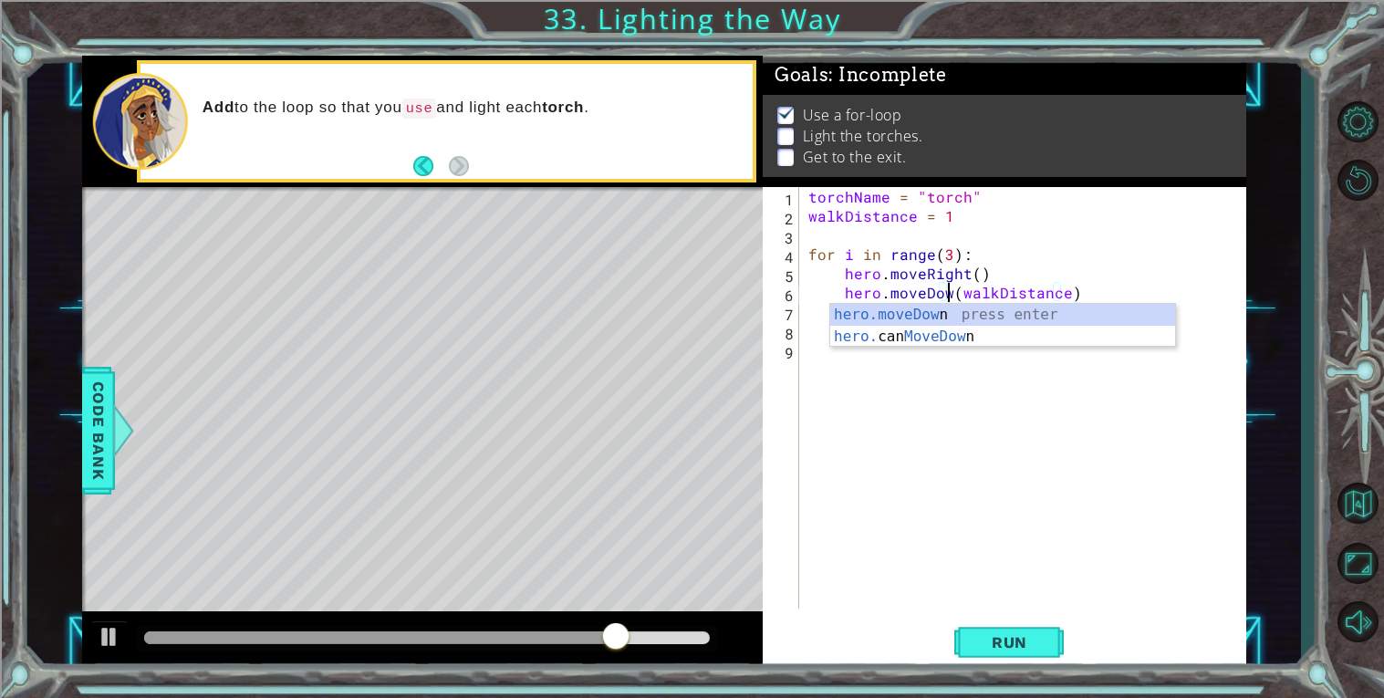
scroll to position [0, 8]
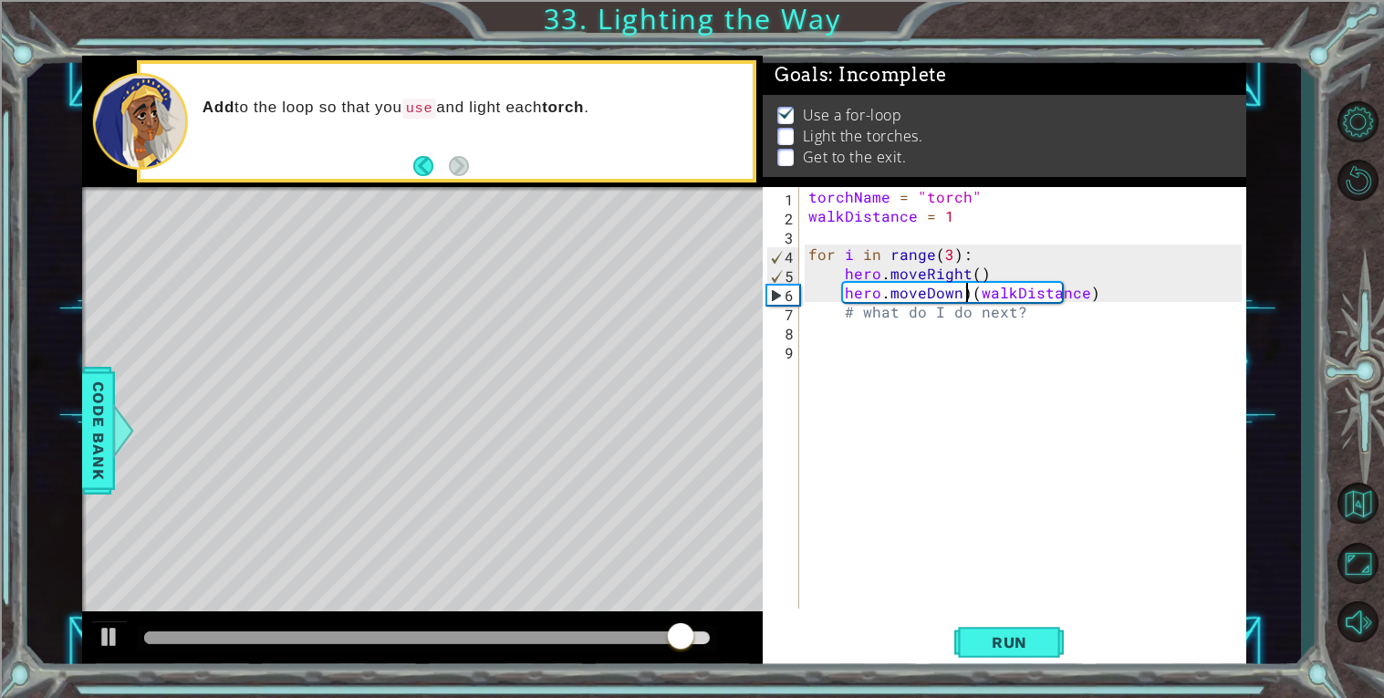
type textarea "hero.moveDown(walkDistance)"
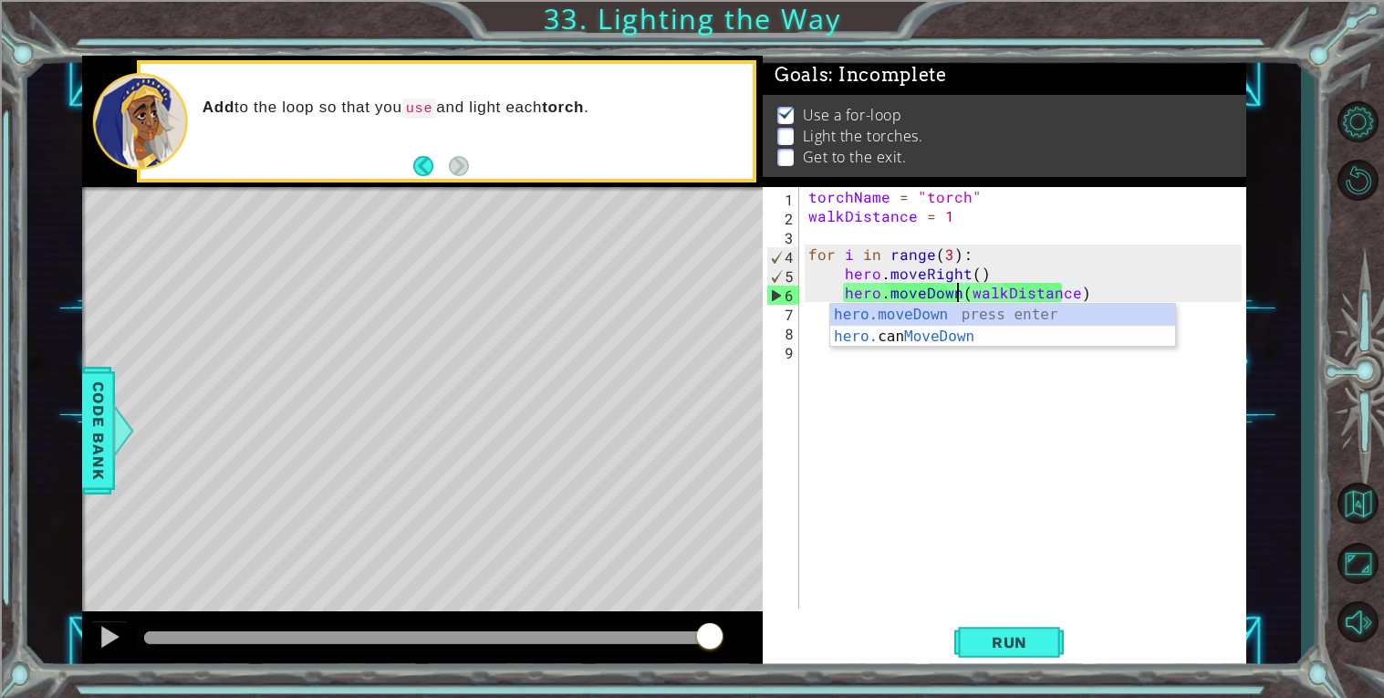
click at [1038, 607] on div "torchName = "torch" walkDistance = 1 for i in range ( 3 ) : hero . moveRight ( …" at bounding box center [1027, 417] width 446 height 460
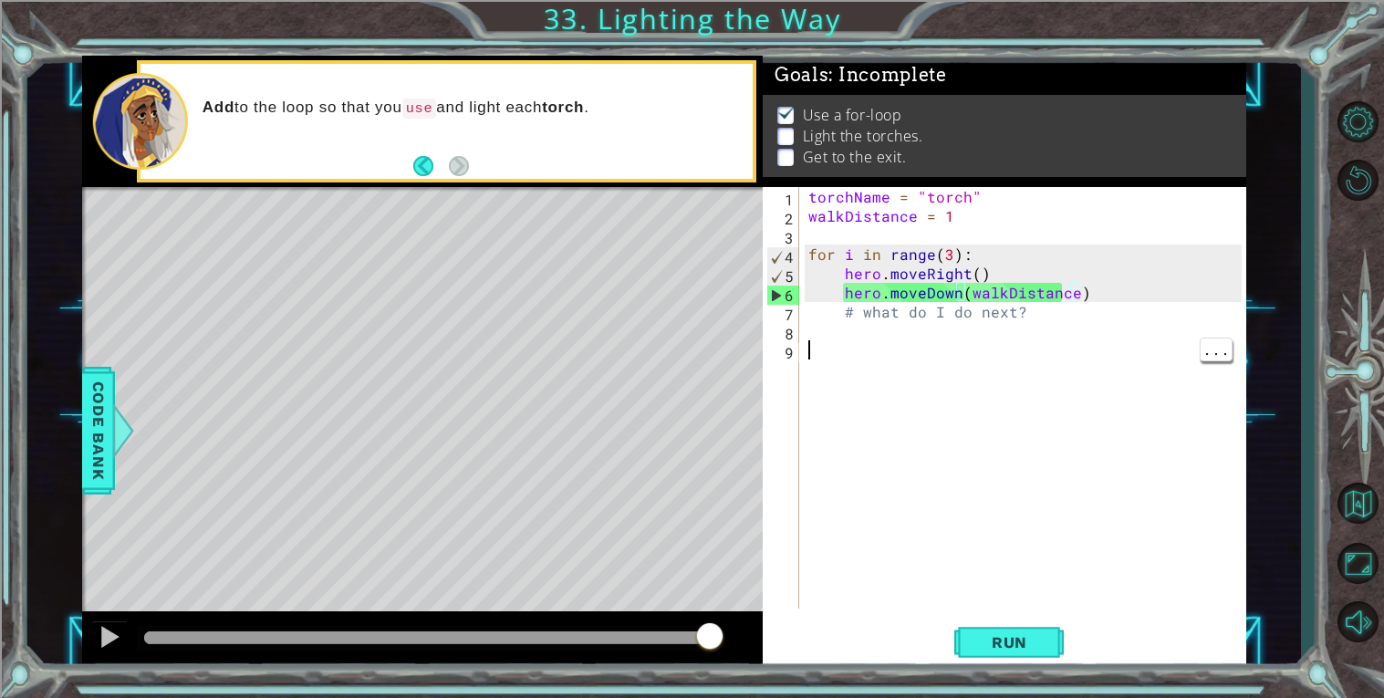
scroll to position [0, 0]
click at [1031, 655] on button "Run" at bounding box center [1008, 642] width 109 height 48
click at [1222, 358] on span "..." at bounding box center [1215, 348] width 31 height 23
click at [1230, 372] on div "torchName = "torch" walkDistance = 1 for i in range ( 3 ) : hero . moveRight ( …" at bounding box center [1027, 417] width 446 height 460
click at [864, 296] on div "torchName = "torch" walkDistance = 1 for i in range ( 3 ) : hero . moveRight ( …" at bounding box center [1027, 417] width 446 height 460
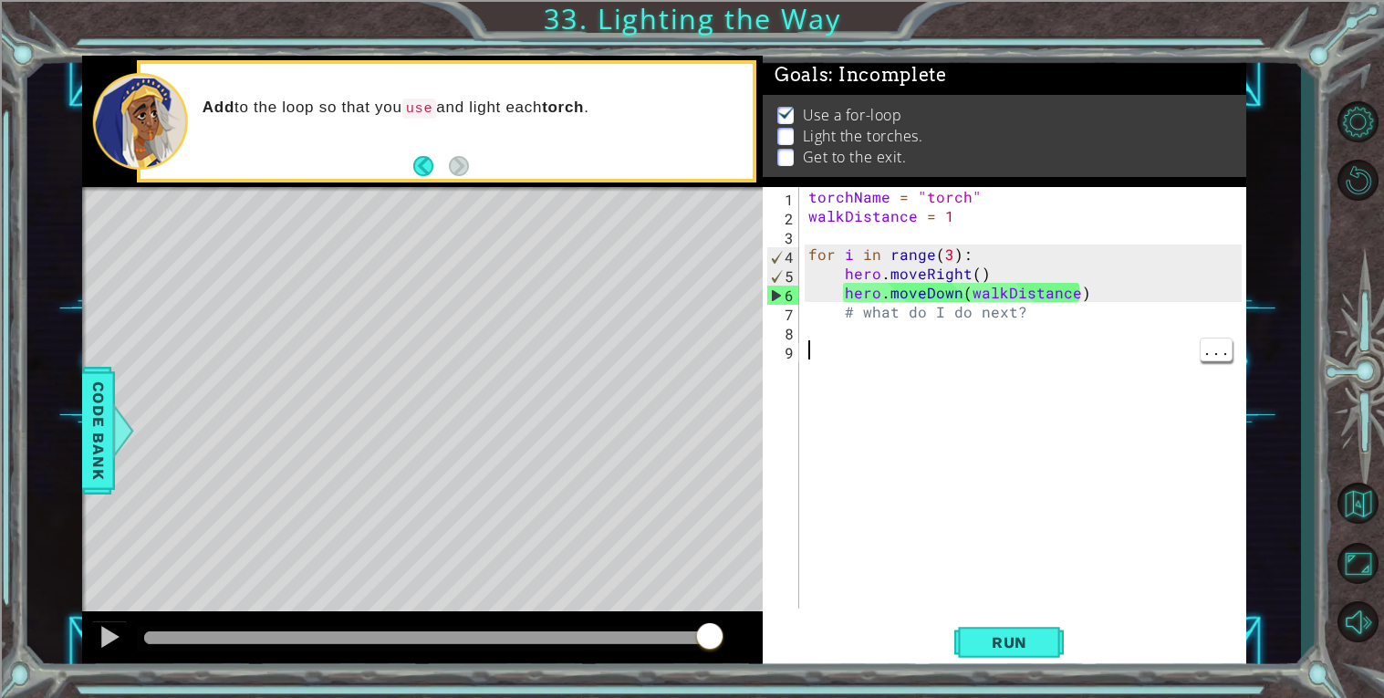
type textarea "hero.moveDown(walkDistance)"
